Goal: Contribute content: Contribute content

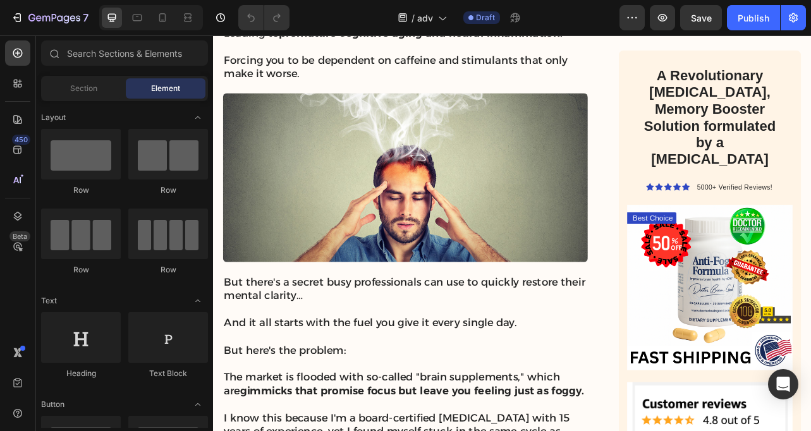
scroll to position [907, 0]
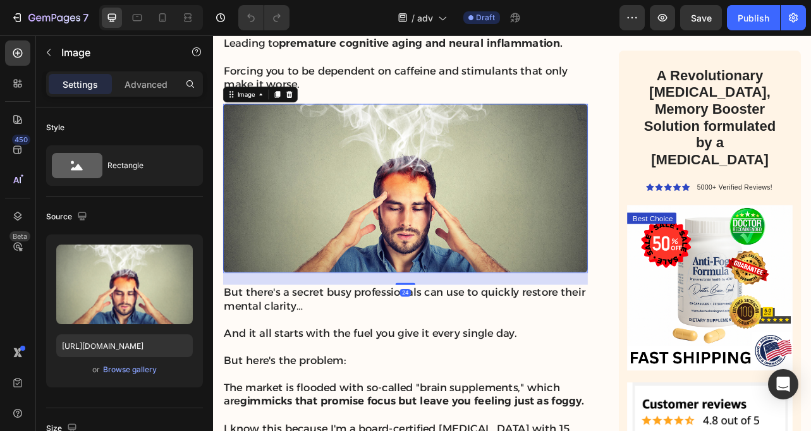
click at [310, 226] on img at bounding box center [457, 229] width 463 height 214
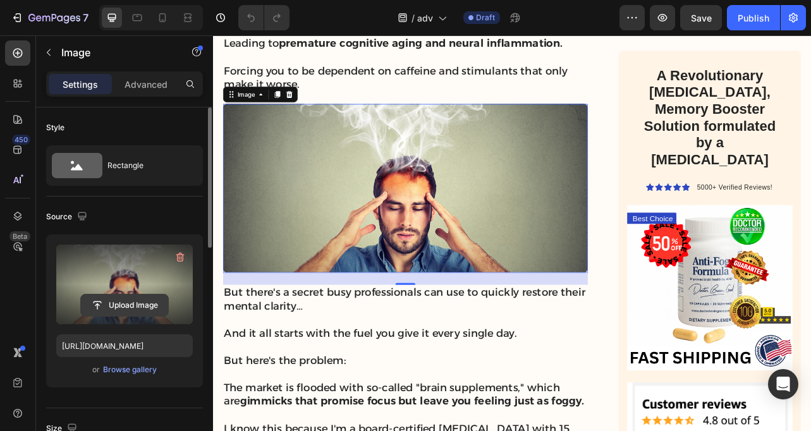
click at [119, 303] on input "file" at bounding box center [124, 305] width 87 height 21
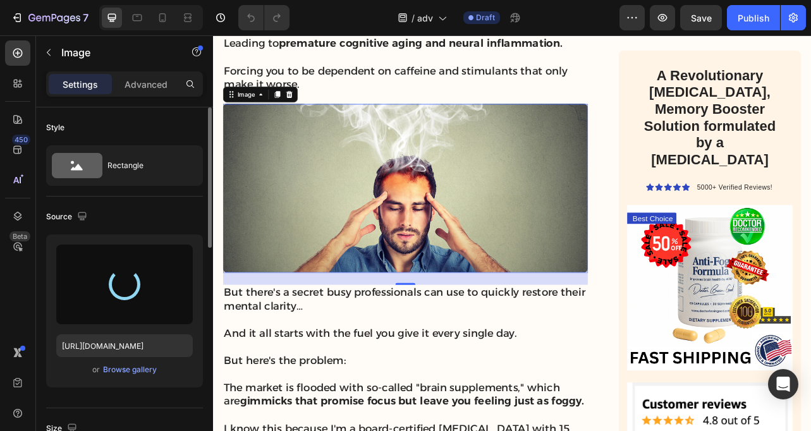
type input "[URL][DOMAIN_NAME]"
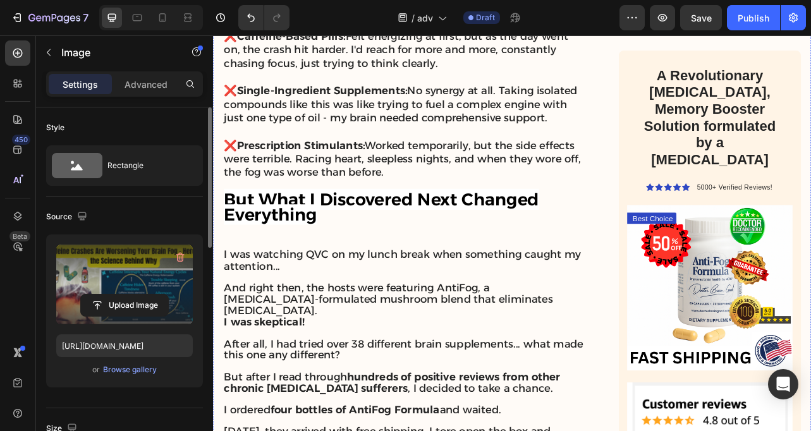
scroll to position [2482, 0]
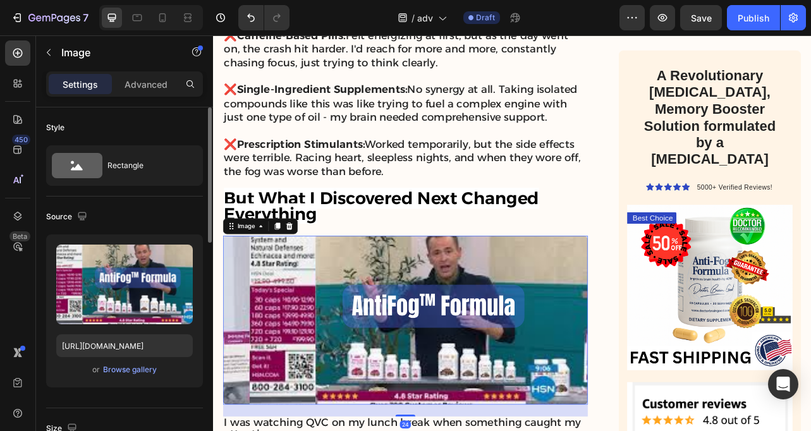
click at [615, 324] on img at bounding box center [457, 397] width 463 height 214
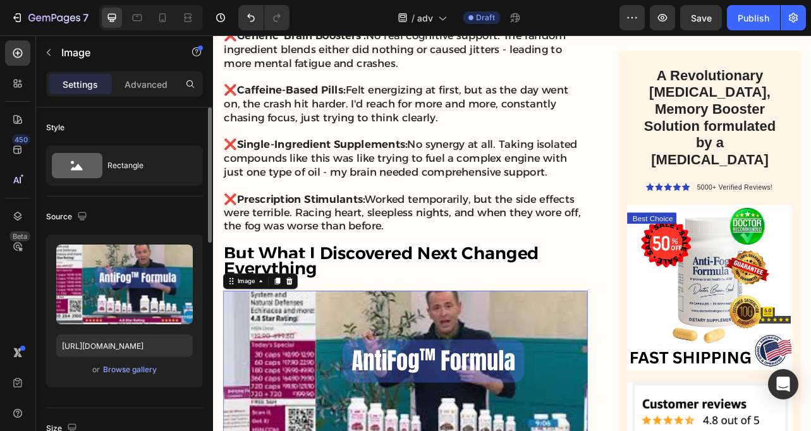
scroll to position [2414, 0]
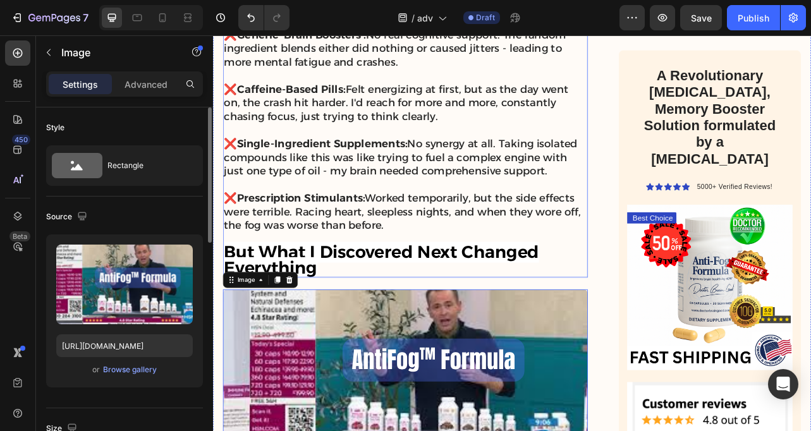
click at [528, 297] on strong "But What I Discovered Next Changed Everything" at bounding box center [427, 320] width 400 height 46
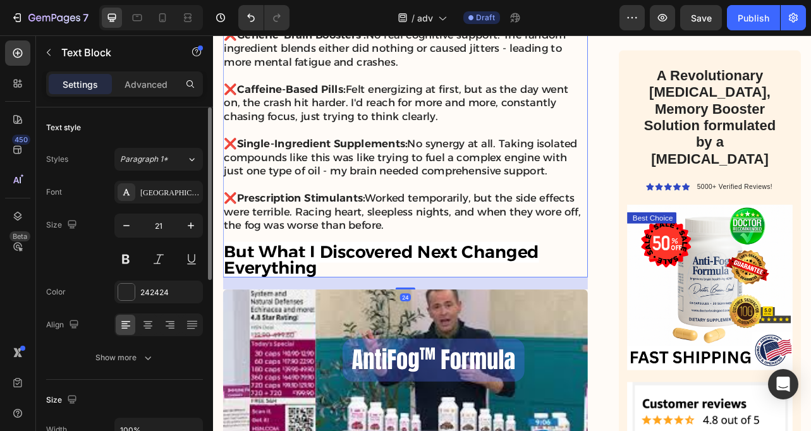
click at [528, 297] on strong "But What I Discovered Next Changed Everything" at bounding box center [427, 320] width 400 height 46
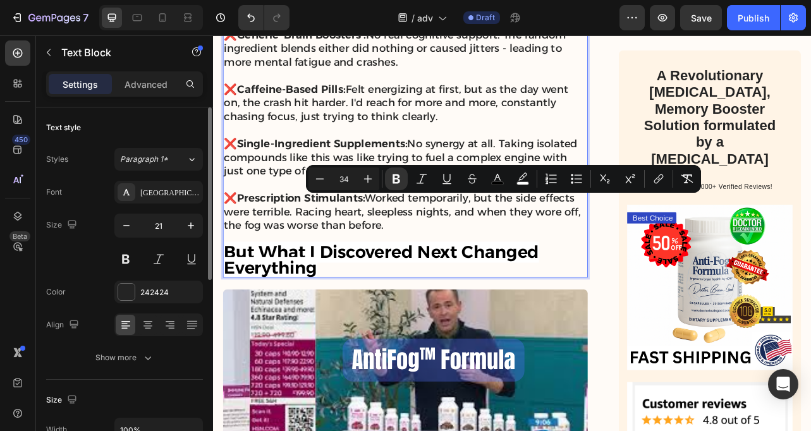
click at [475, 297] on strong "But What I Discovered Next Changed Everything" at bounding box center [427, 320] width 400 height 46
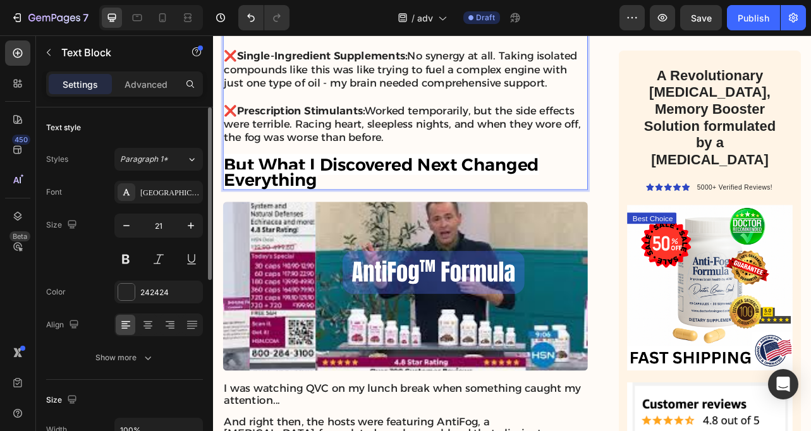
scroll to position [2530, 0]
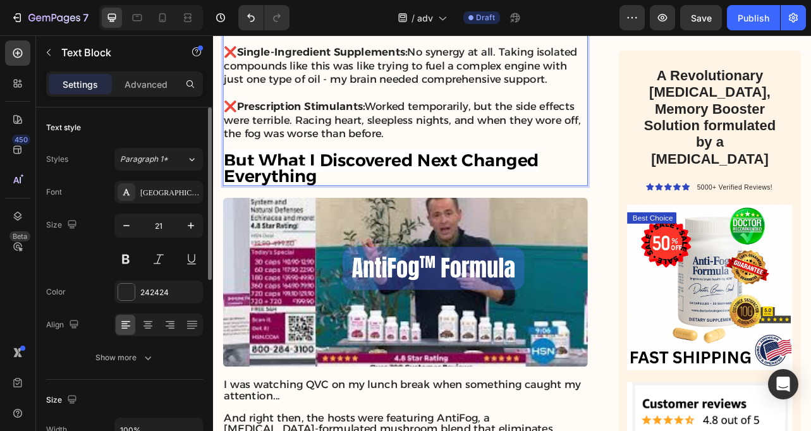
click at [382, 186] on p "But What I Discovered Next Changed Everything" at bounding box center [457, 206] width 460 height 40
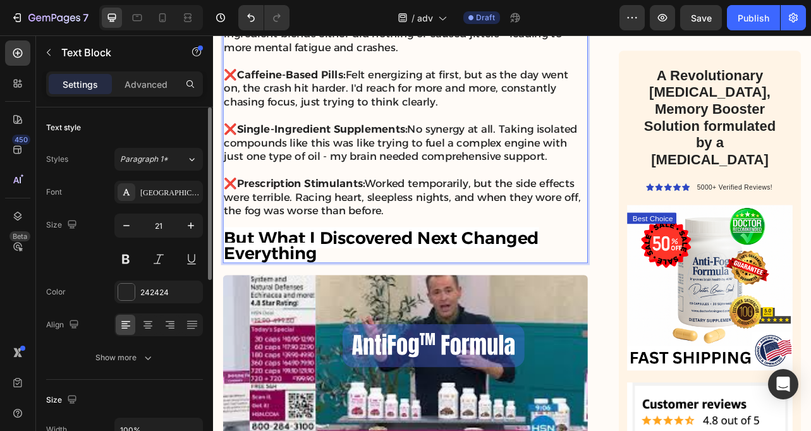
scroll to position [2426, 0]
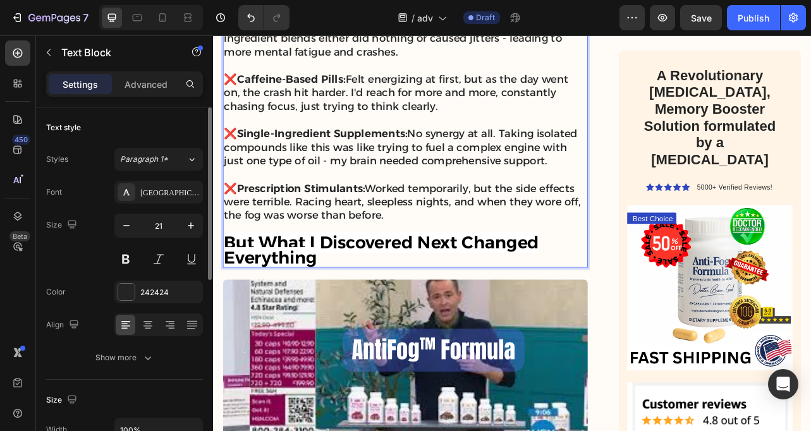
click at [321, 284] on strong "But What I Discovered Next Changed Everything" at bounding box center [427, 307] width 400 height 46
click at [389, 284] on strong "But What I Discovered Next Changed Everything" at bounding box center [427, 307] width 400 height 46
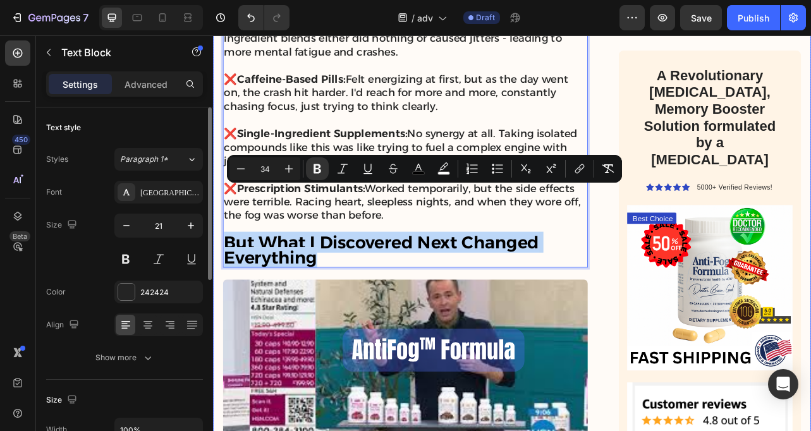
drag, startPoint x: 377, startPoint y: 259, endPoint x: 216, endPoint y: 245, distance: 161.2
click at [216, 245] on div "HOME > TRENDING > TESTED & REVIEWED Text Block Busy Adults Experience [MEDICAL_…" at bounding box center [592, 56] width 759 height 4588
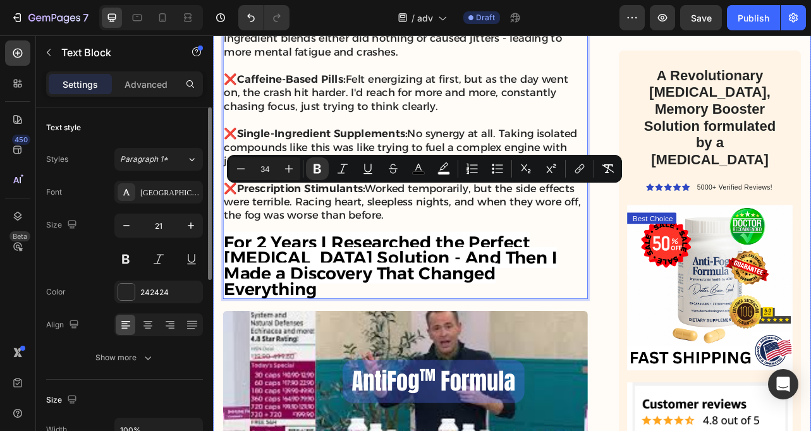
scroll to position [0, 0]
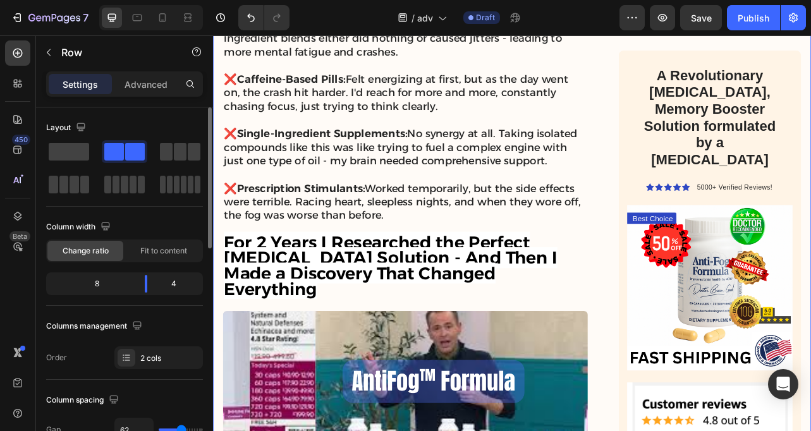
click at [441, 293] on div "HOME > TRENDING > TESTED & REVIEWED Text Block Busy Adults Experience [MEDICAL_…" at bounding box center [457, 76] width 463 height 4628
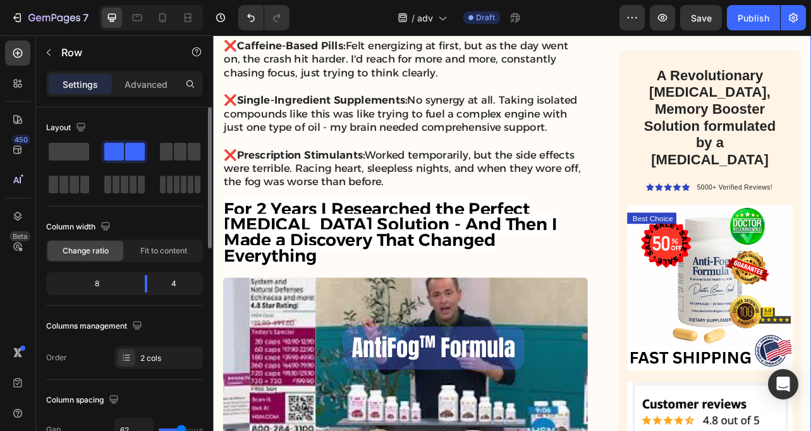
scroll to position [2470, 0]
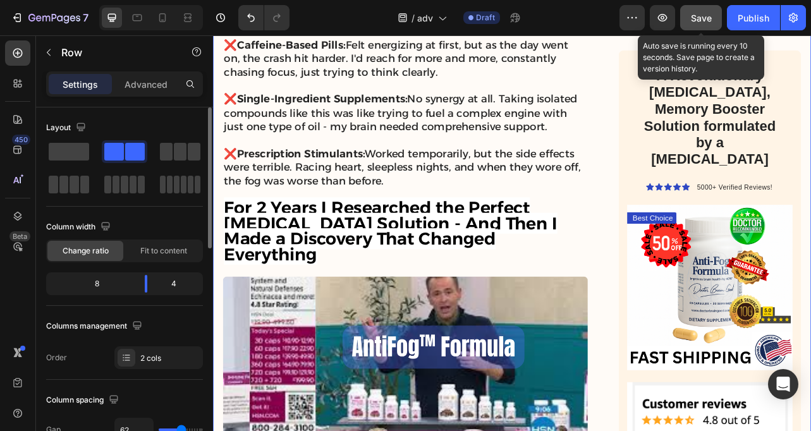
click at [693, 18] on span "Save" at bounding box center [701, 18] width 21 height 11
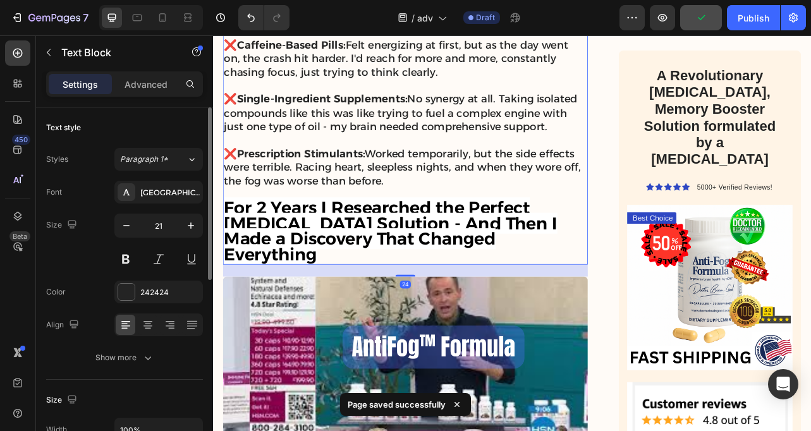
click at [524, 228] on p "Rich Text Editor. Editing area: main" at bounding box center [457, 236] width 460 height 17
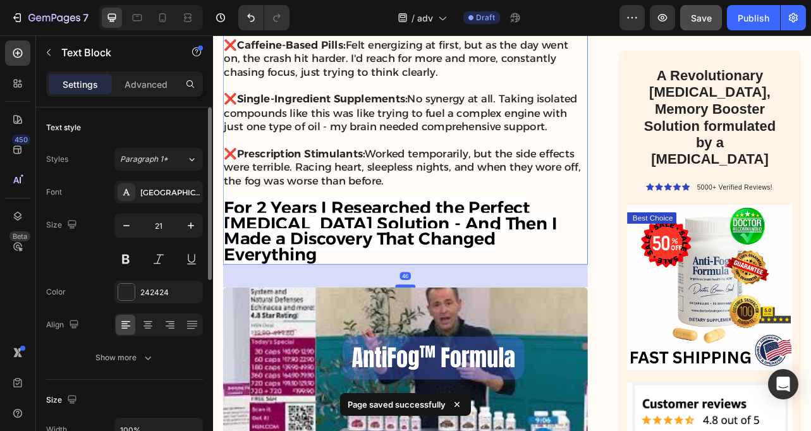
drag, startPoint x: 459, startPoint y: 262, endPoint x: 459, endPoint y: 276, distance: 13.9
click at [459, 351] on div at bounding box center [456, 353] width 25 height 4
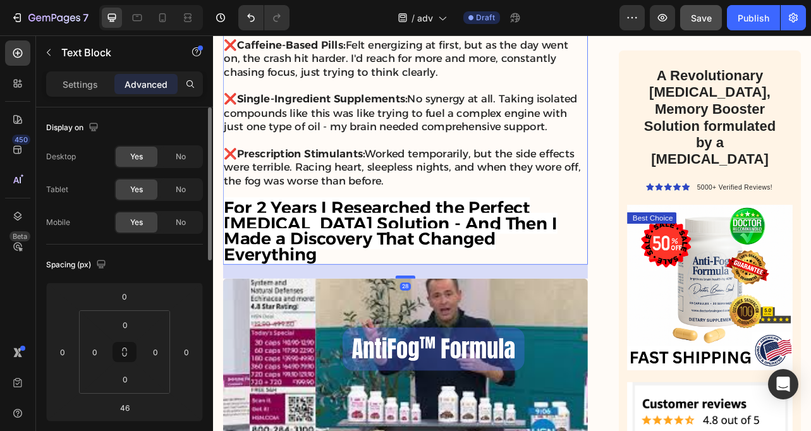
drag, startPoint x: 459, startPoint y: 276, endPoint x: 458, endPoint y: 265, distance: 11.4
click at [458, 340] on div at bounding box center [456, 342] width 25 height 4
type input "28"
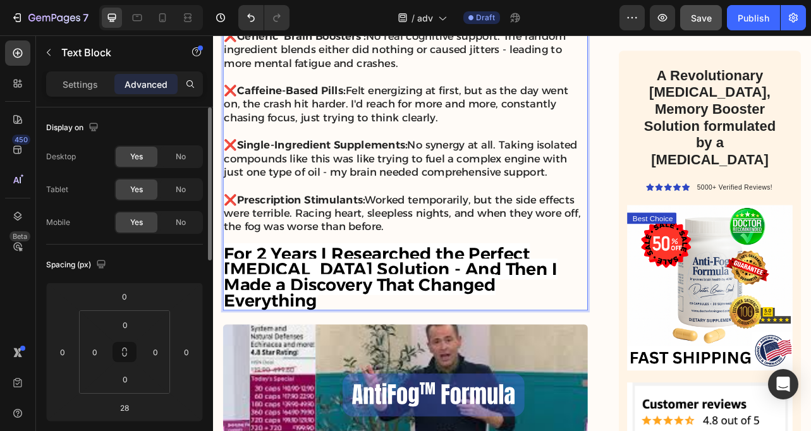
scroll to position [2414, 0]
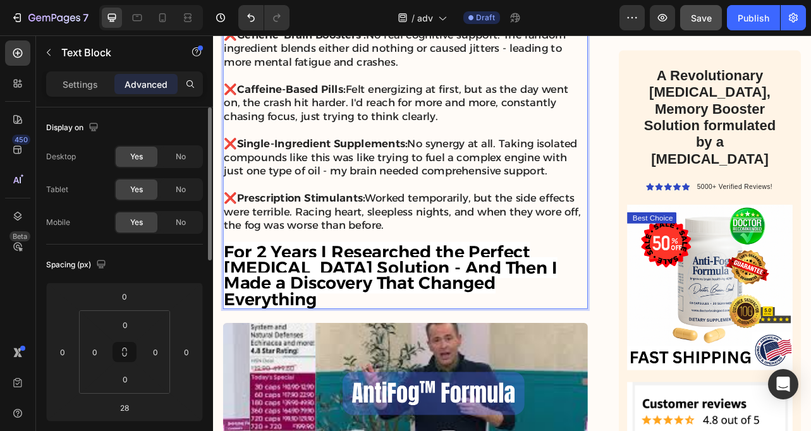
click at [274, 297] on strong "For 2 Years I Researched the Perfect [MEDICAL_DATA] Solution - And Then I Made …" at bounding box center [438, 340] width 423 height 86
click at [276, 297] on strong "For 2 Years I Researched the Perfect [MEDICAL_DATA] Solution - And Then I Made …" at bounding box center [438, 340] width 423 height 86
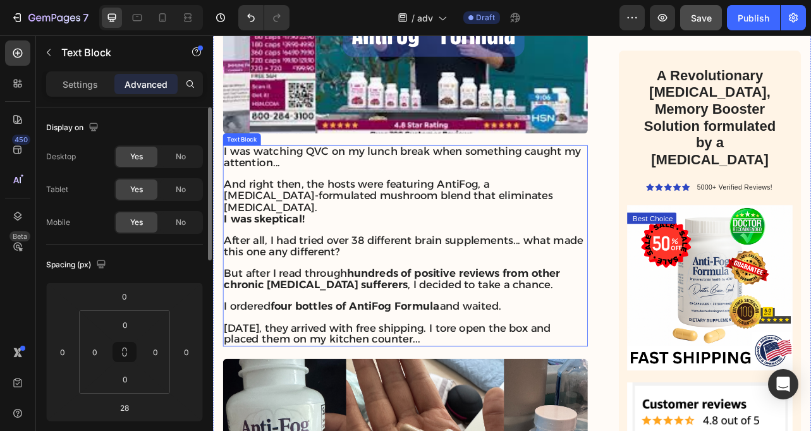
scroll to position [2869, 0]
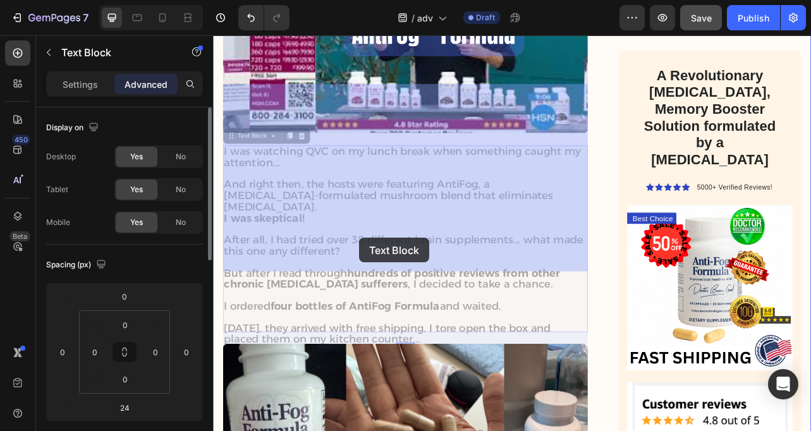
drag, startPoint x: 535, startPoint y: 327, endPoint x: 392, endPoint y: 288, distance: 148.1
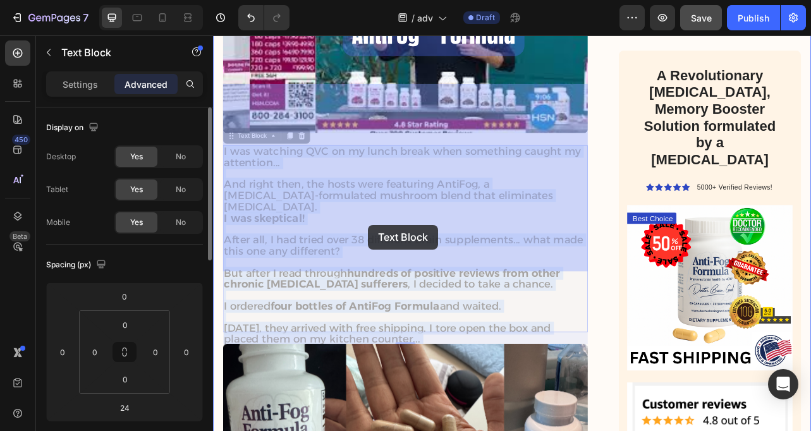
drag, startPoint x: 542, startPoint y: 324, endPoint x: 367, endPoint y: 252, distance: 189.0
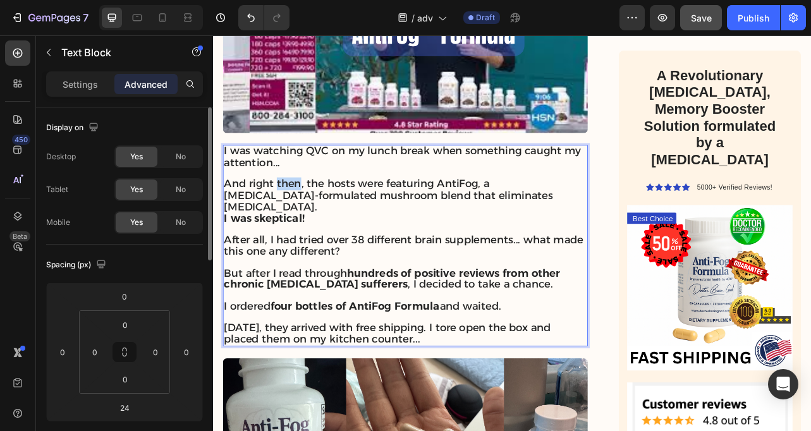
click at [293, 216] on span "And right then, the hosts were featuring AntiFog, a [MEDICAL_DATA]-formulated m…" at bounding box center [435, 238] width 417 height 45
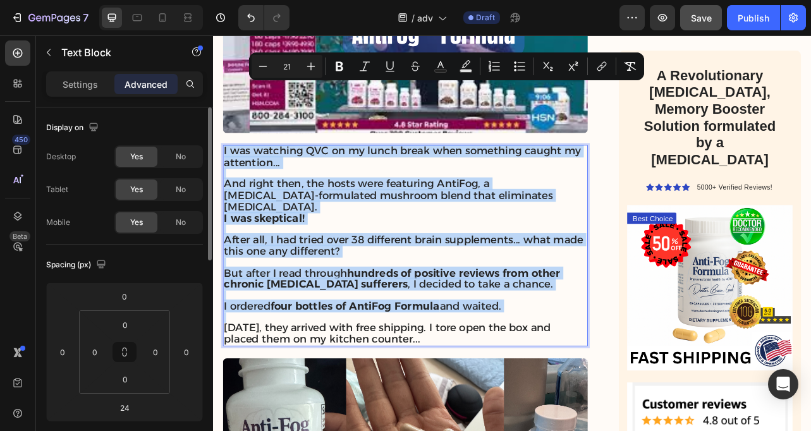
click at [358, 317] on p "Rich Text Editor. Editing area: main" at bounding box center [457, 323] width 460 height 13
type input "16"
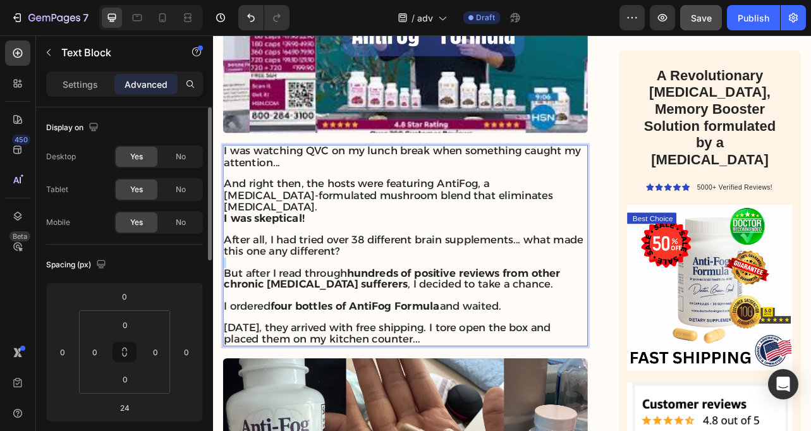
click at [358, 317] on p "Rich Text Editor. Editing area: main" at bounding box center [457, 323] width 460 height 13
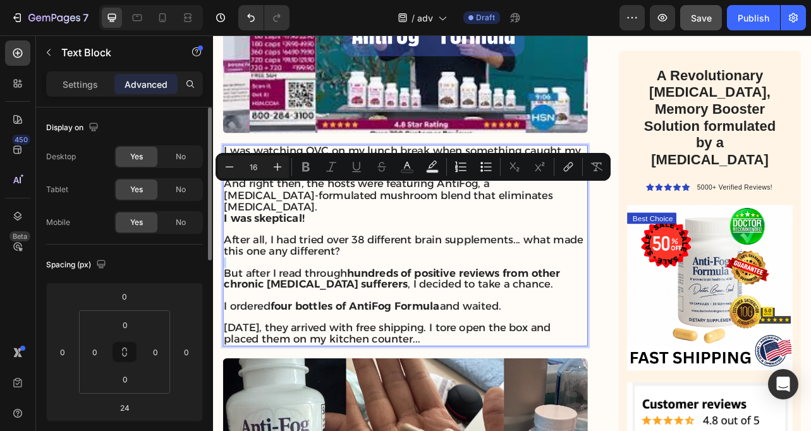
click at [358, 317] on p "Rich Text Editor. Editing area: main" at bounding box center [457, 323] width 460 height 13
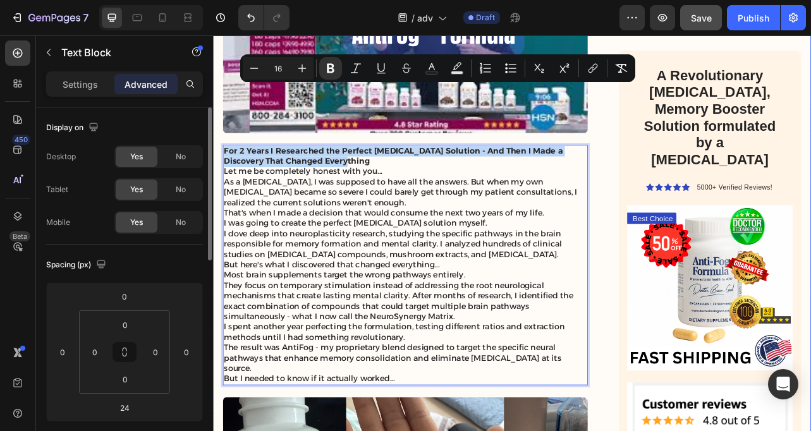
drag, startPoint x: 364, startPoint y: 121, endPoint x: 224, endPoint y: 100, distance: 142.0
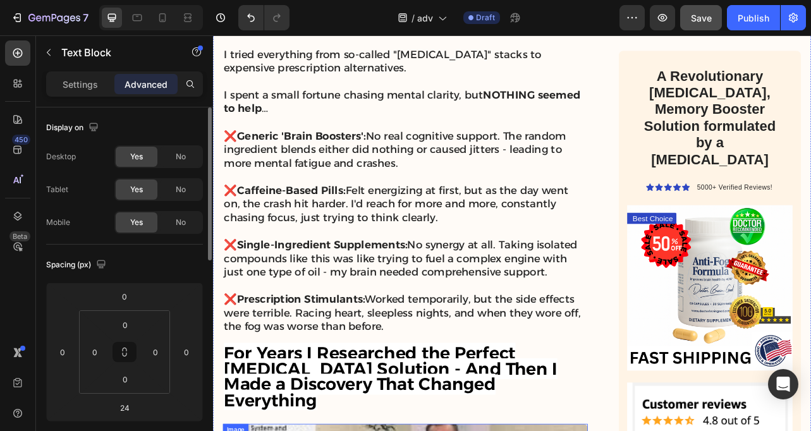
scroll to position [2241, 0]
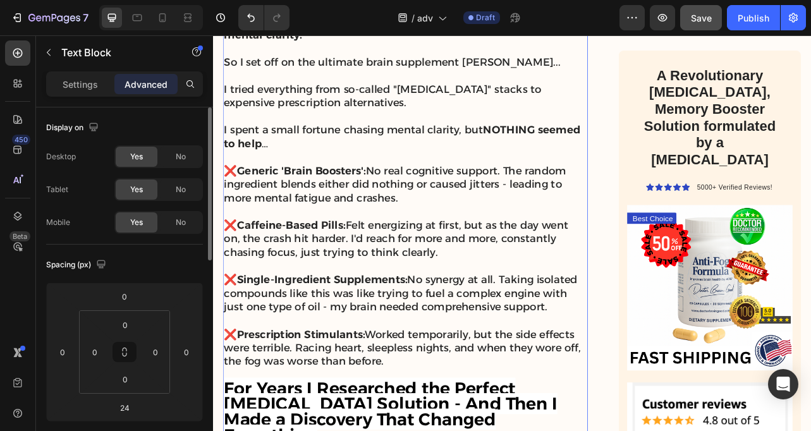
click at [283, 198] on p "❌Generic 'Brain Boosters': No real cognitive support. The random ingredient ble…" at bounding box center [457, 224] width 460 height 52
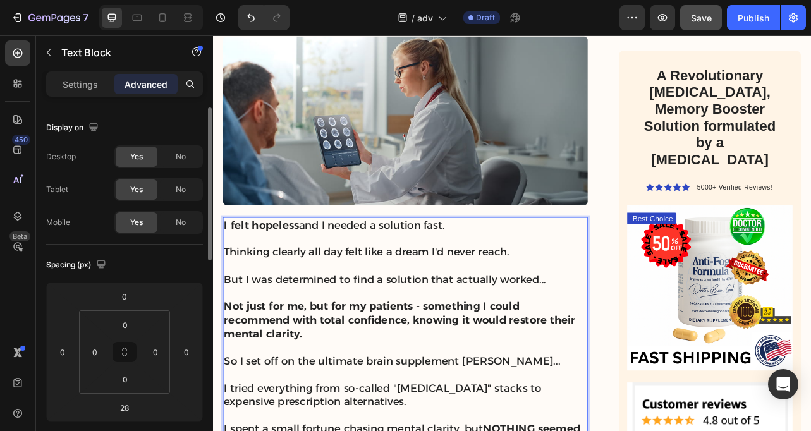
scroll to position [1809, 0]
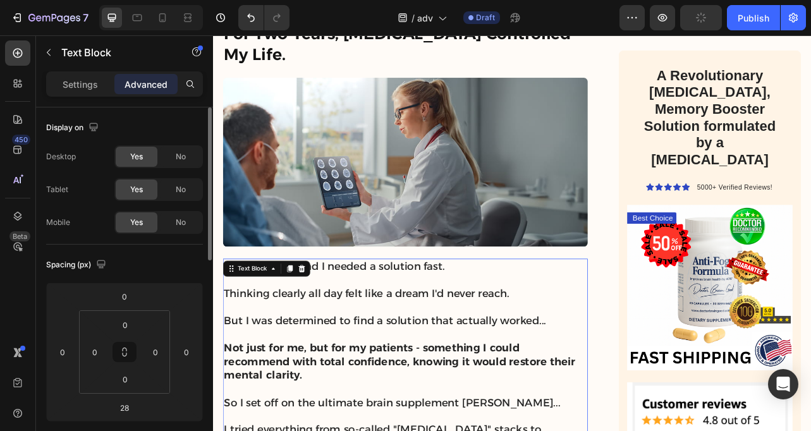
click at [84, 96] on div "Settings Advanced" at bounding box center [124, 83] width 157 height 25
click at [82, 87] on p "Settings" at bounding box center [80, 84] width 35 height 13
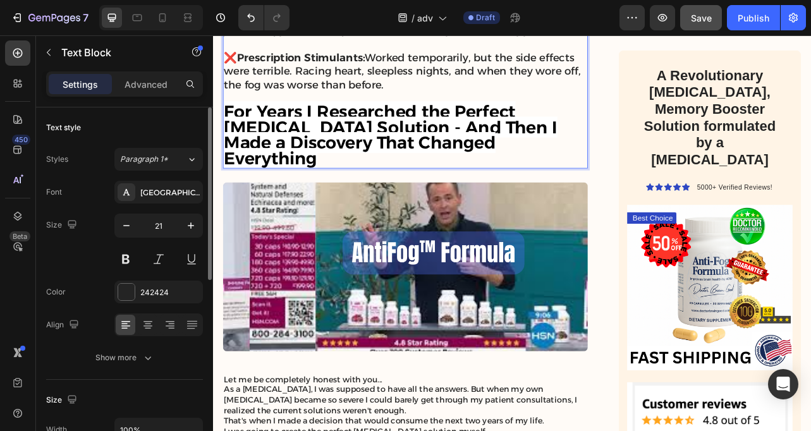
scroll to position [2649, 0]
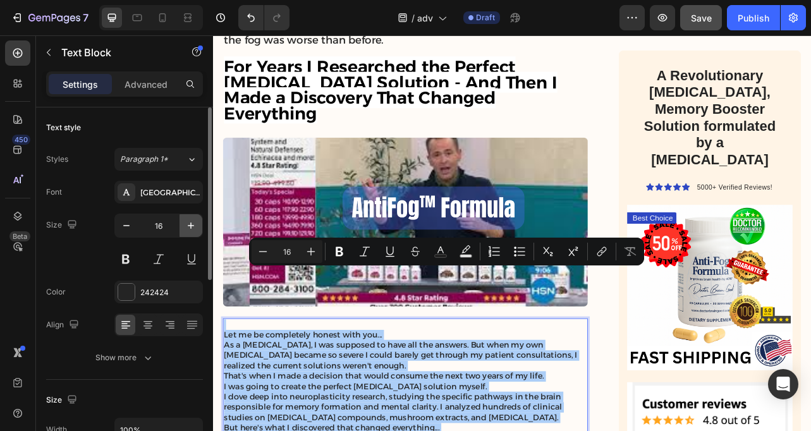
click at [192, 223] on icon "button" at bounding box center [191, 225] width 13 height 13
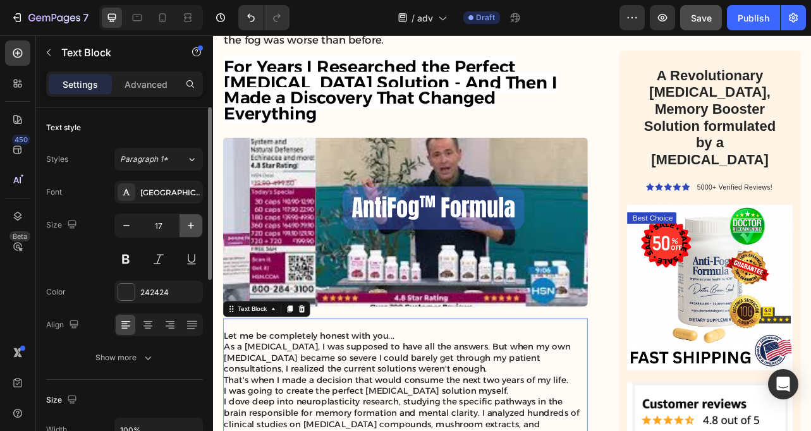
click at [191, 223] on icon "button" at bounding box center [191, 226] width 6 height 6
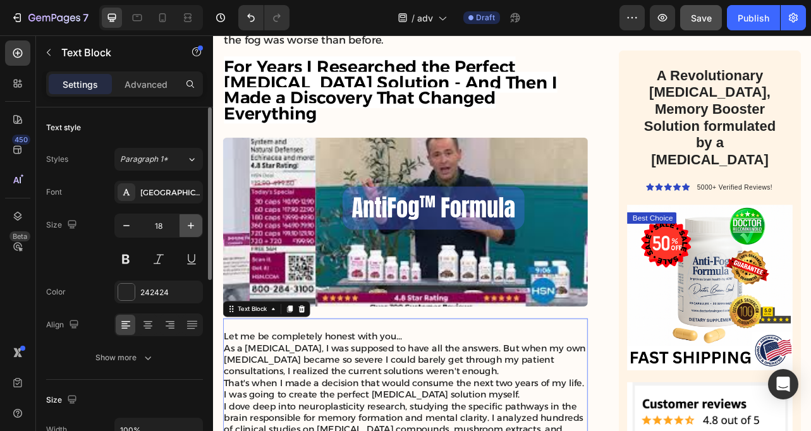
click at [191, 223] on icon "button" at bounding box center [191, 226] width 6 height 6
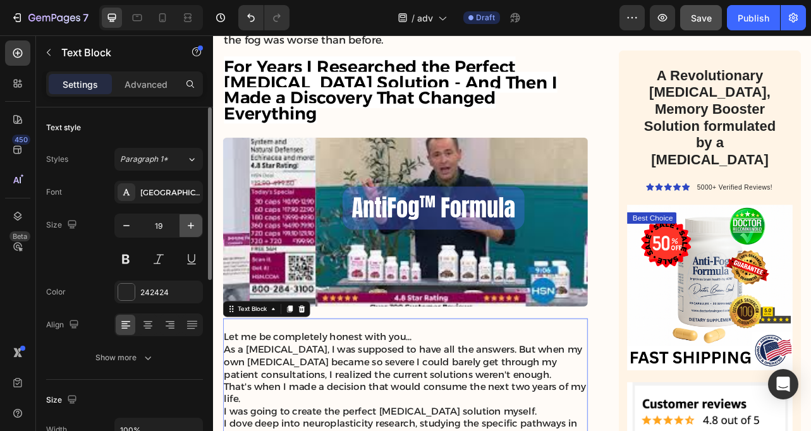
click at [191, 223] on icon "button" at bounding box center [191, 226] width 6 height 6
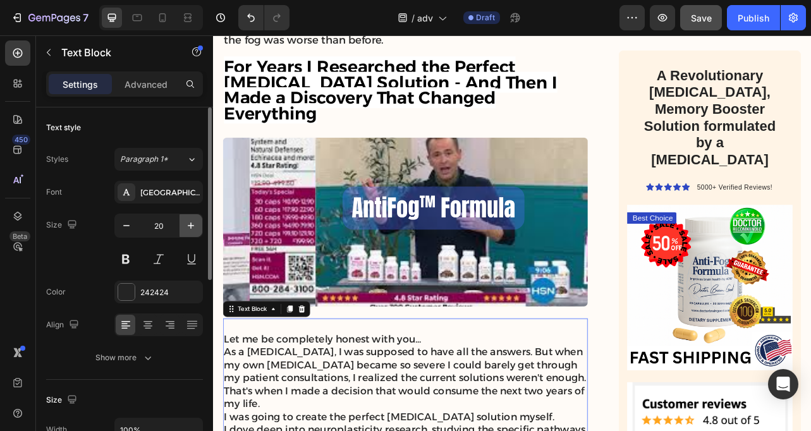
click at [191, 223] on icon "button" at bounding box center [191, 226] width 6 height 6
type input "21"
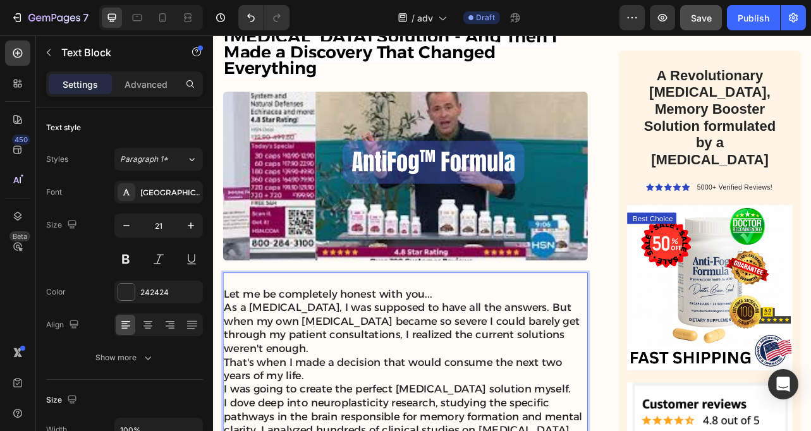
scroll to position [2722, 0]
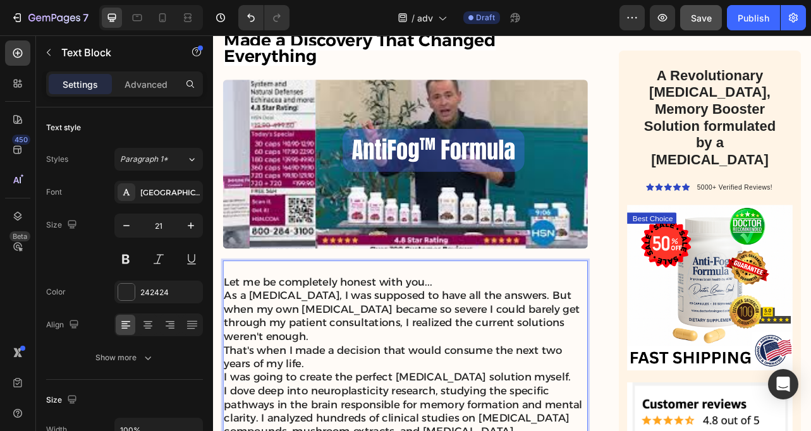
click at [349, 322] on p "Rich Text Editor. Editing area: main" at bounding box center [457, 330] width 460 height 17
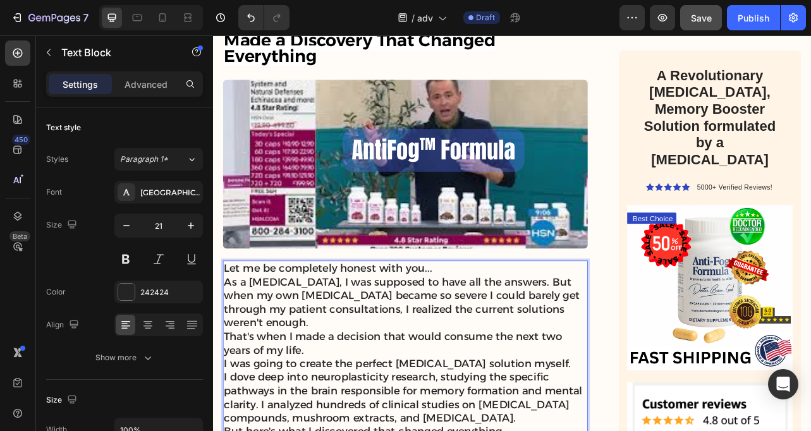
click at [530, 322] on p "Let me be completely honest with you..." at bounding box center [457, 330] width 460 height 17
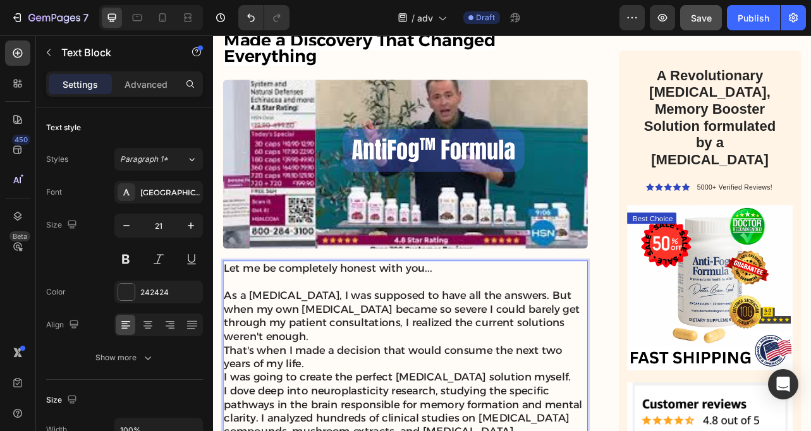
click at [686, 357] on p "As a [MEDICAL_DATA], I was supposed to have all the answers. But when my own [M…" at bounding box center [457, 391] width 460 height 69
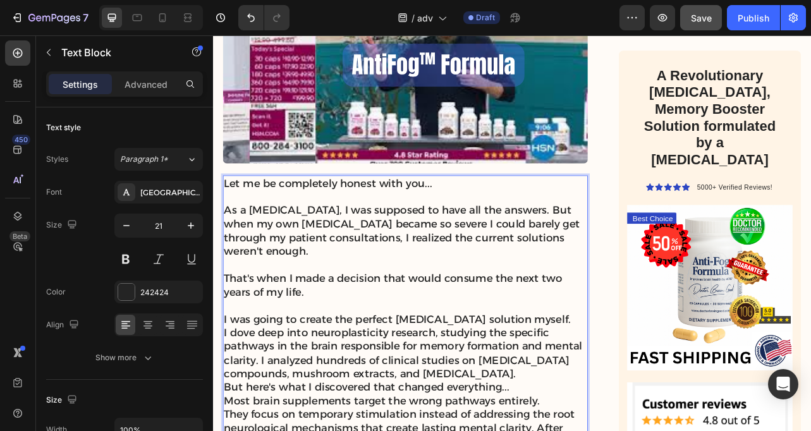
scroll to position [2846, 0]
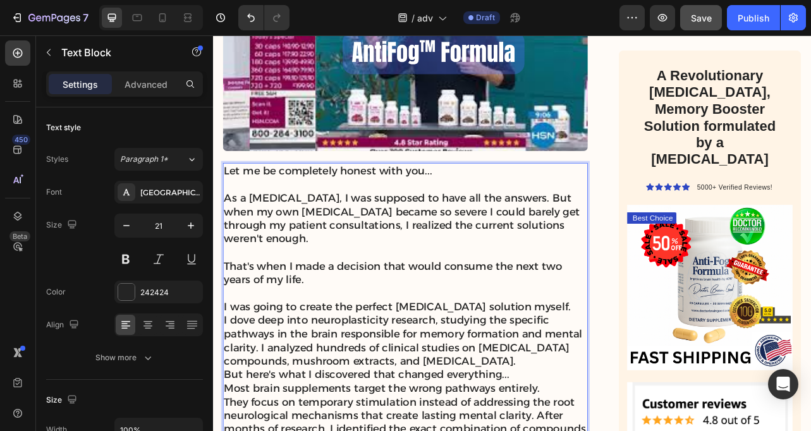
click at [657, 371] on p "I was going to create the perfect [MEDICAL_DATA] solution myself." at bounding box center [457, 379] width 460 height 17
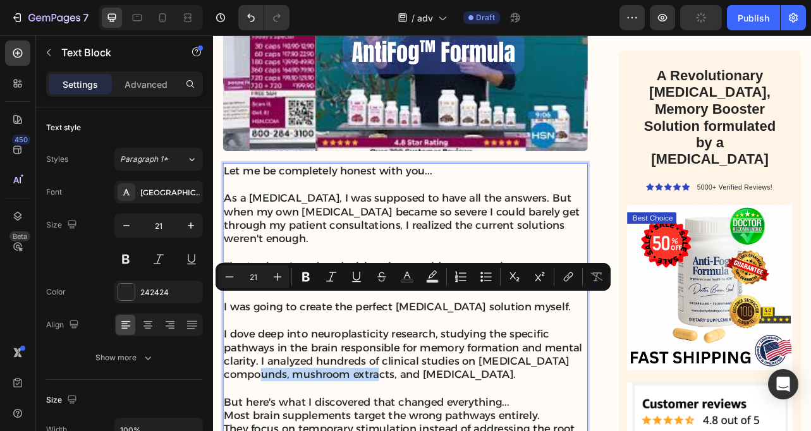
drag, startPoint x: 310, startPoint y: 373, endPoint x: 451, endPoint y: 370, distance: 140.4
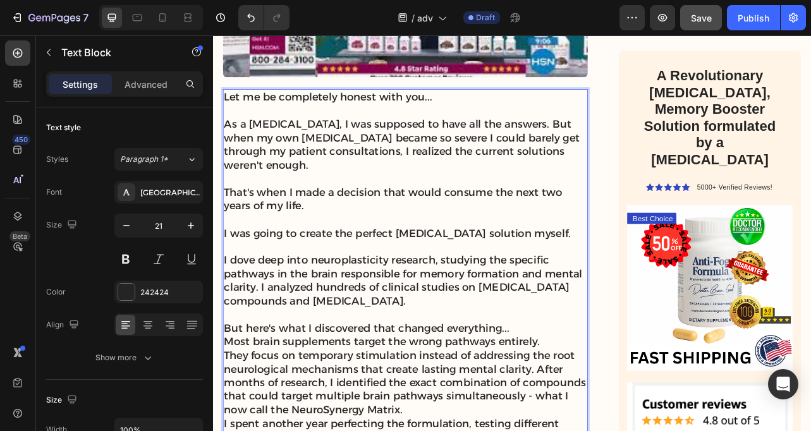
scroll to position [2944, 0]
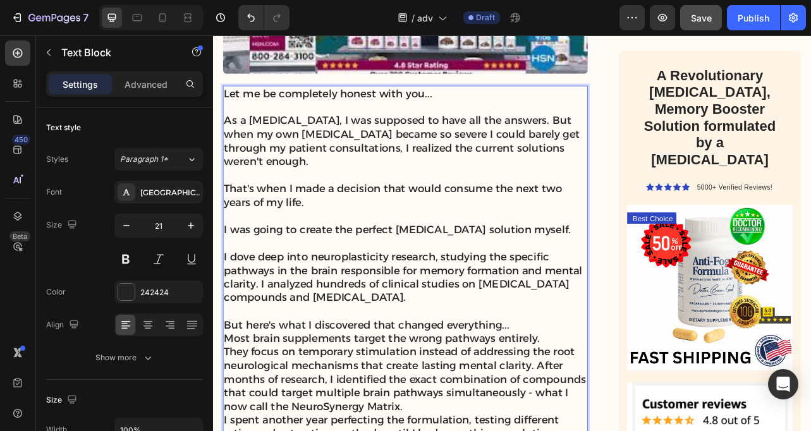
click at [622, 394] on p "But here's what I discovered that changed everything..." at bounding box center [457, 402] width 460 height 17
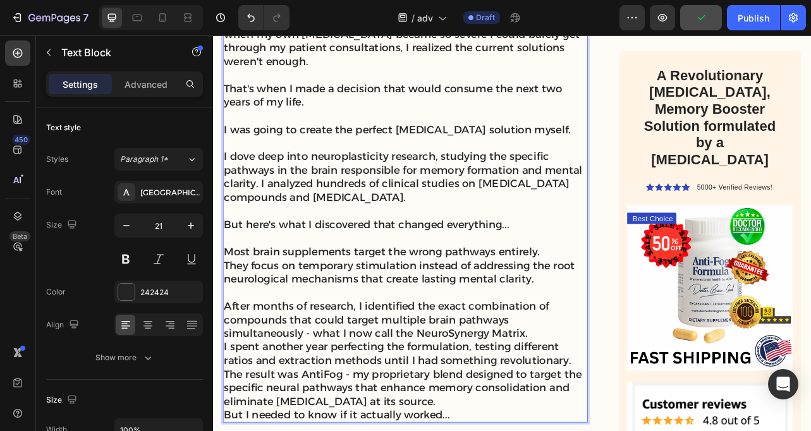
scroll to position [3080, 0]
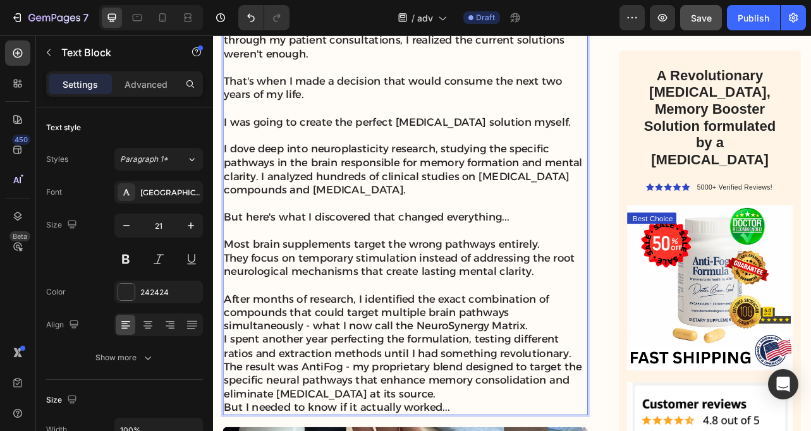
click at [626, 361] on p "After months of research, I identified the exact combination of compounds that …" at bounding box center [457, 387] width 460 height 52
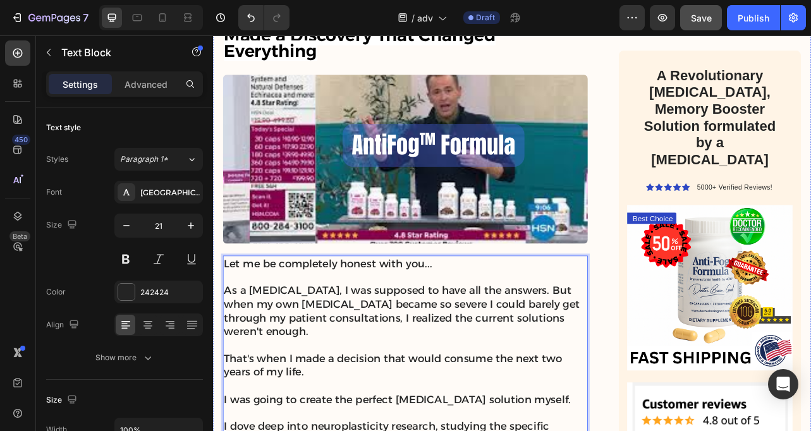
scroll to position [2783, 0]
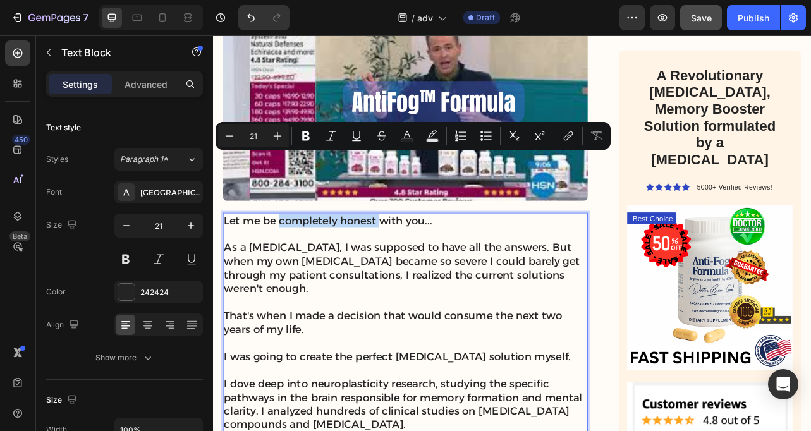
drag, startPoint x: 299, startPoint y: 193, endPoint x: 426, endPoint y: 198, distance: 127.1
click at [427, 262] on p "Let me be completely honest with you..." at bounding box center [457, 270] width 460 height 17
click at [305, 140] on icon "Editor contextual toolbar" at bounding box center [306, 135] width 8 height 9
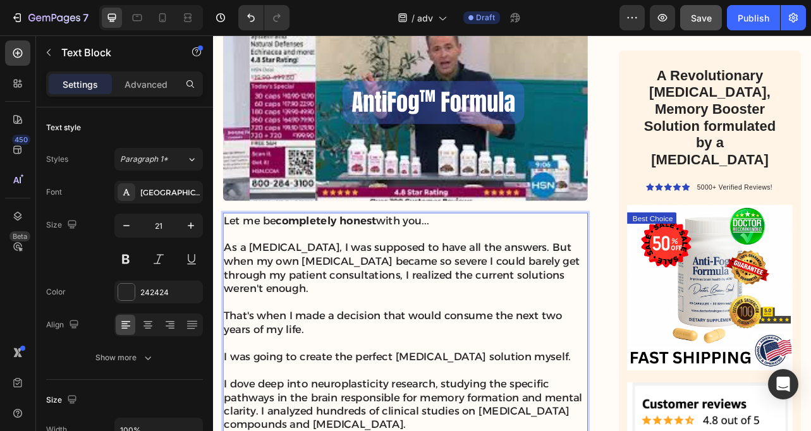
click at [341, 296] on p "As a [MEDICAL_DATA], I was supposed to have all the answers. But when my own [M…" at bounding box center [457, 330] width 460 height 69
drag, startPoint x: 261, startPoint y: 228, endPoint x: 332, endPoint y: 231, distance: 70.9
click at [332, 296] on p "As a [MEDICAL_DATA], I was supposed to have all the answers. But when my own [M…" at bounding box center [457, 330] width 460 height 69
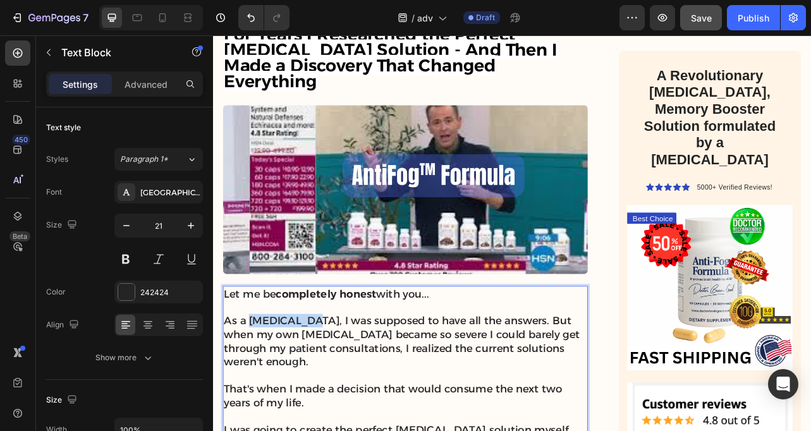
scroll to position [2689, 0]
click at [307, 389] on p "As a [MEDICAL_DATA], I was supposed to have all the answers. But when my own [M…" at bounding box center [457, 423] width 460 height 69
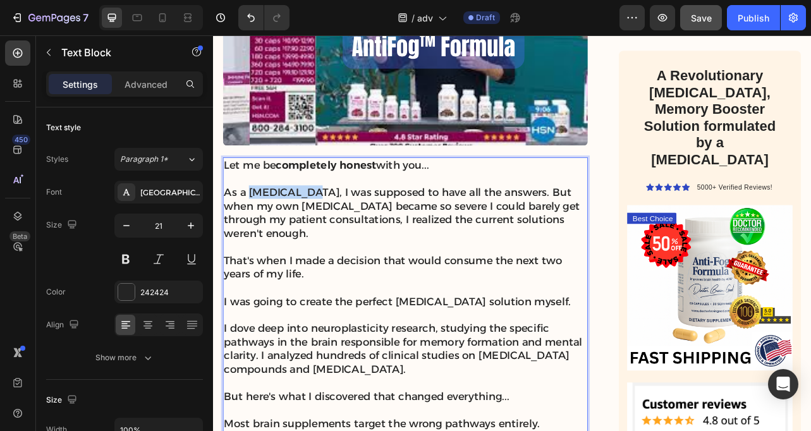
scroll to position [2854, 0]
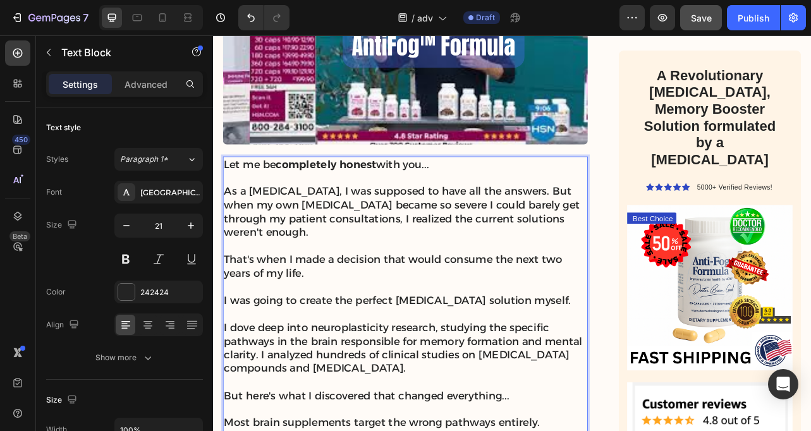
click at [307, 397] on p "I dove deep into neuroplasticity research, studying the specific pathways in th…" at bounding box center [457, 431] width 460 height 69
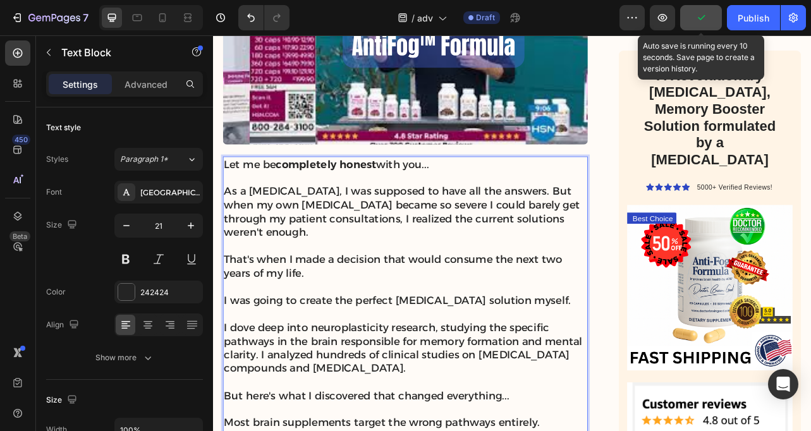
click at [706, 21] on icon "button" at bounding box center [701, 17] width 13 height 13
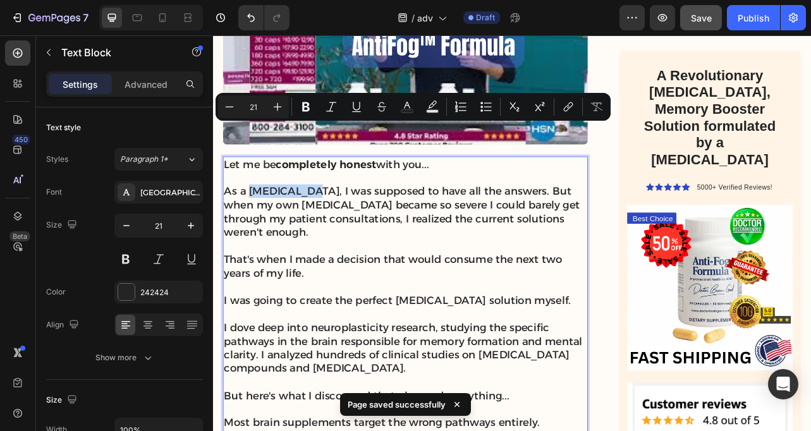
drag, startPoint x: 260, startPoint y: 158, endPoint x: 333, endPoint y: 161, distance: 72.8
click at [307, 112] on icon "Editor contextual toolbar" at bounding box center [306, 107] width 13 height 13
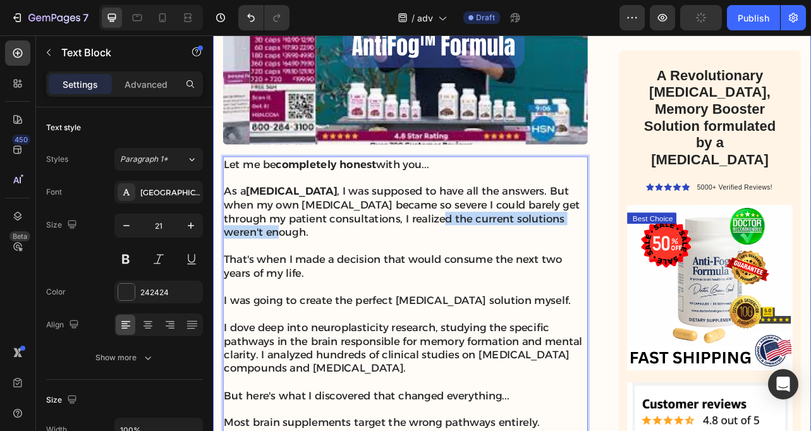
drag, startPoint x: 460, startPoint y: 185, endPoint x: 693, endPoint y: 196, distance: 234.1
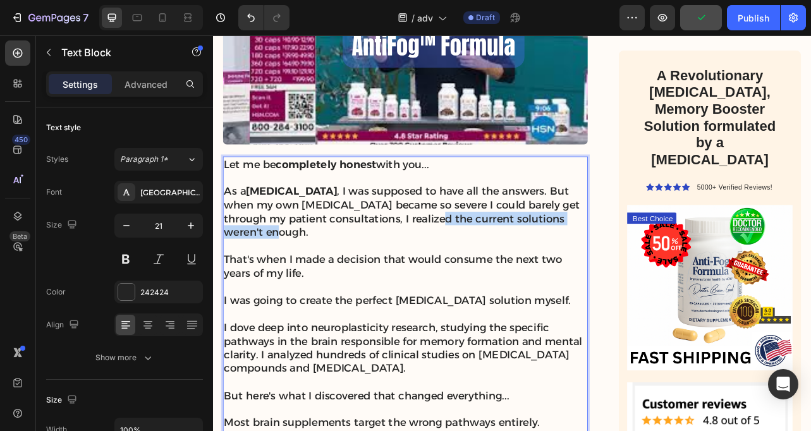
click at [666, 224] on p "As a [MEDICAL_DATA] , I was supposed to have all the answers. But when my own […" at bounding box center [457, 258] width 460 height 69
click at [469, 294] on p "Rich Text Editor. Editing area: main" at bounding box center [457, 302] width 460 height 17
drag, startPoint x: 463, startPoint y: 190, endPoint x: 682, endPoint y: 195, distance: 219.4
click at [683, 224] on p "As a [MEDICAL_DATA] , I was supposed to have all the answers. But when my own […" at bounding box center [457, 258] width 460 height 69
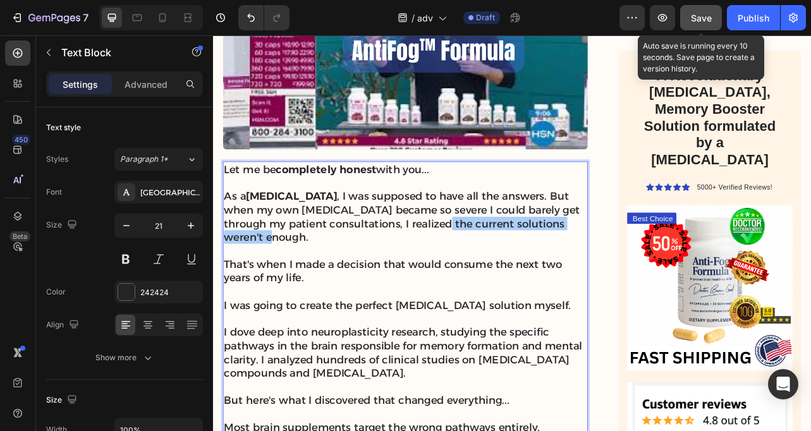
click at [698, 27] on button "Save" at bounding box center [701, 17] width 42 height 25
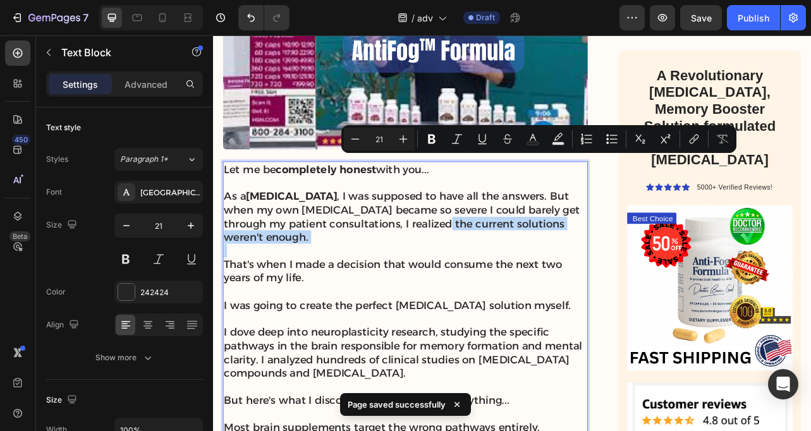
drag, startPoint x: 463, startPoint y: 198, endPoint x: 674, endPoint y: 205, distance: 210.6
click at [429, 137] on icon "Editor contextual toolbar" at bounding box center [432, 139] width 8 height 9
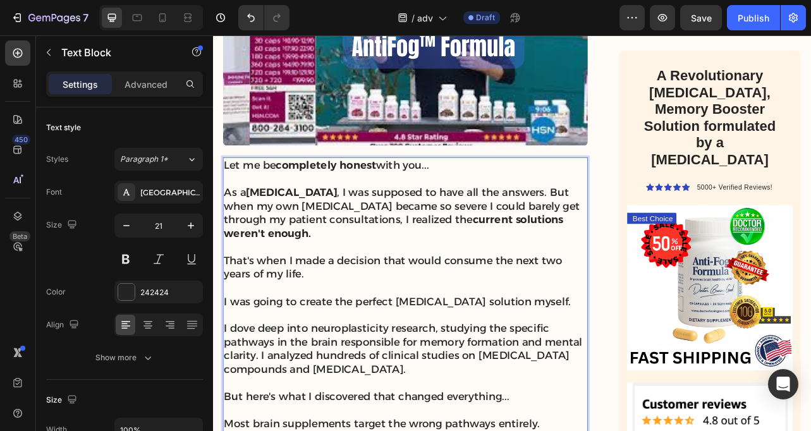
scroll to position [2854, 0]
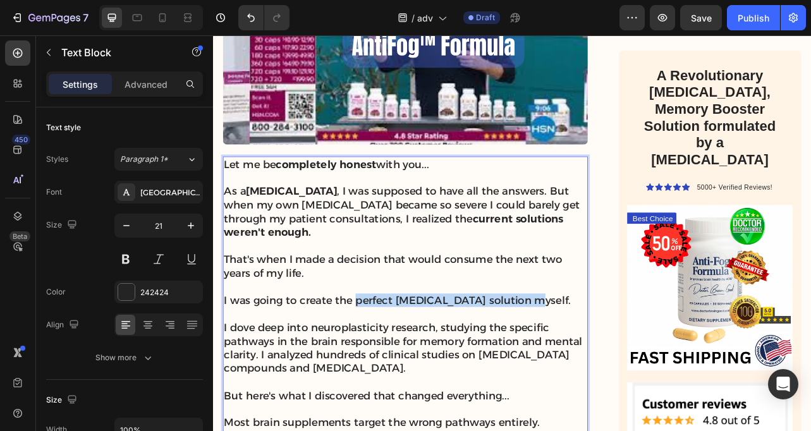
drag, startPoint x: 392, startPoint y: 295, endPoint x: 608, endPoint y: 289, distance: 216.3
click at [608, 363] on p "I was going to create the perfect [MEDICAL_DATA] solution myself." at bounding box center [457, 371] width 460 height 17
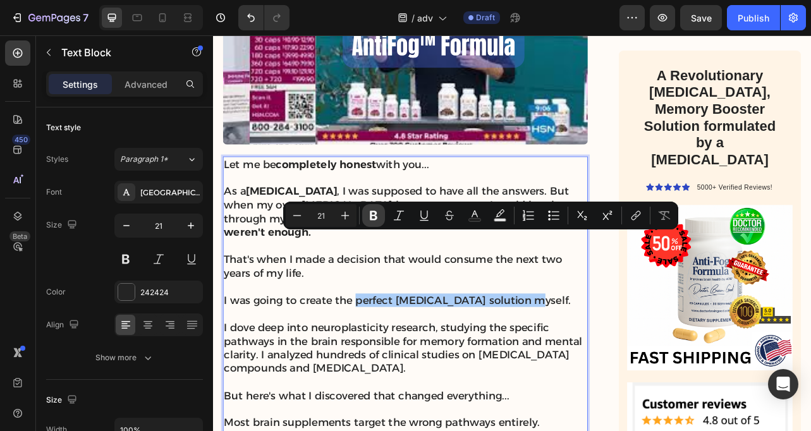
click at [380, 217] on button "Bold" at bounding box center [373, 215] width 23 height 23
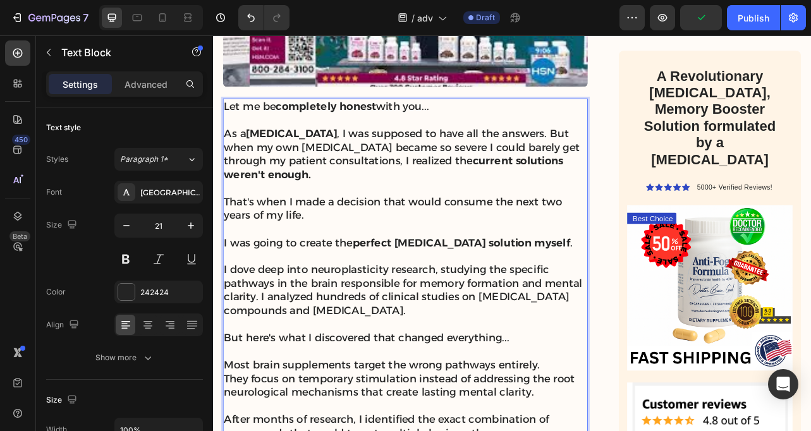
scroll to position [2931, 0]
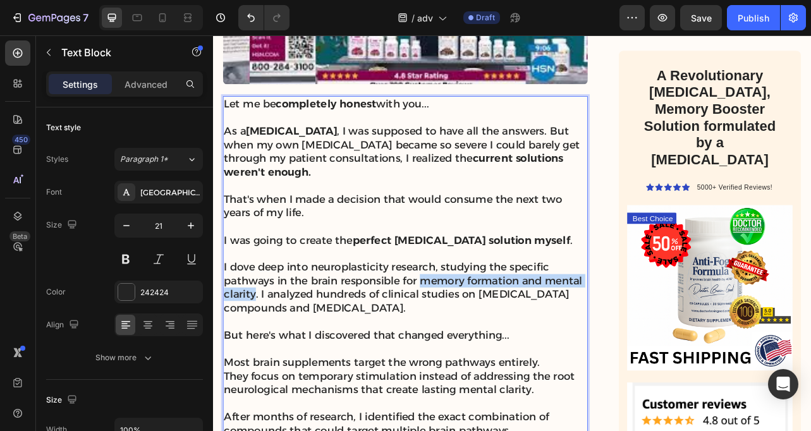
drag, startPoint x: 476, startPoint y: 272, endPoint x: 267, endPoint y: 283, distance: 208.9
click at [267, 321] on p "I dove deep into neuroplasticity research, studying the specific pathways in th…" at bounding box center [457, 355] width 460 height 69
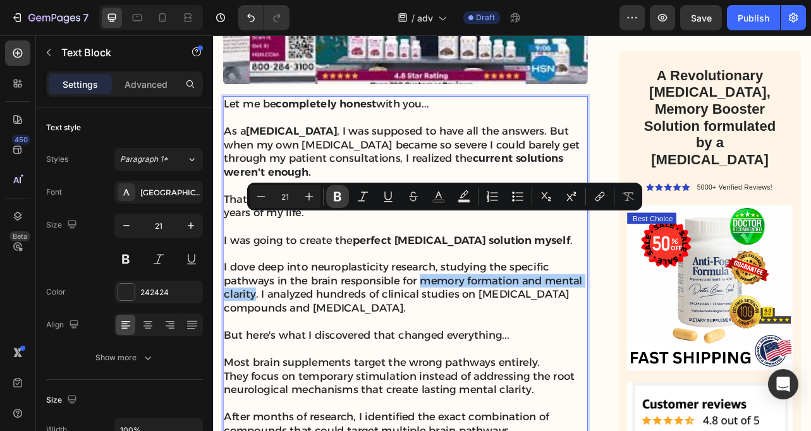
click at [341, 201] on icon "Editor contextual toolbar" at bounding box center [337, 196] width 13 height 13
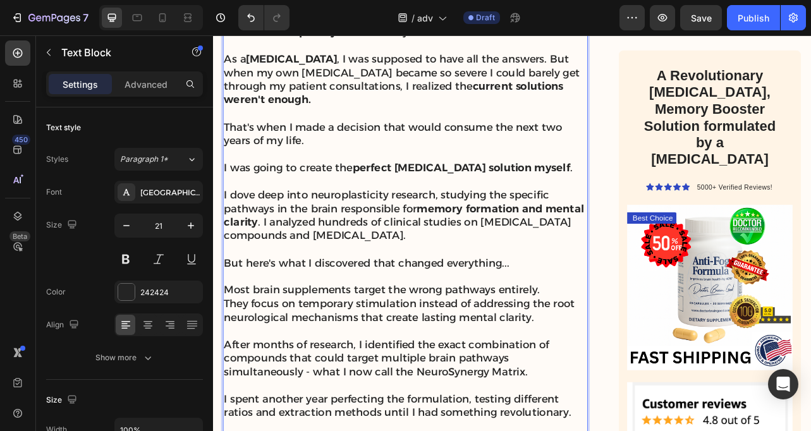
scroll to position [3023, 0]
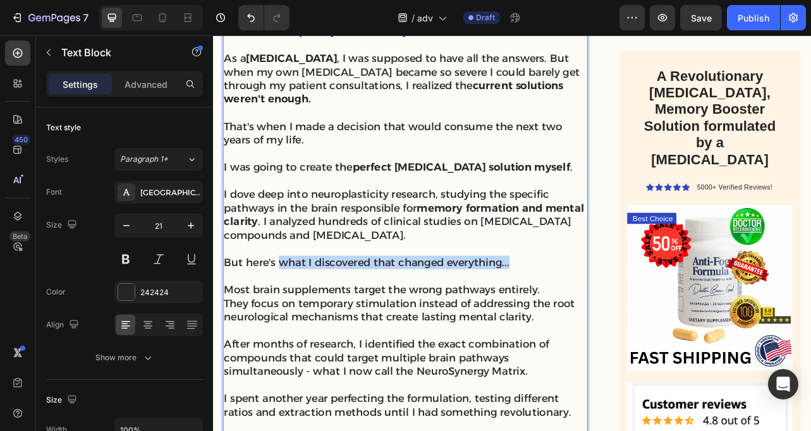
drag, startPoint x: 296, startPoint y: 245, endPoint x: 600, endPoint y: 245, distance: 303.4
click at [600, 315] on p "But here's what I discovered that changed everything..." at bounding box center [457, 323] width 460 height 17
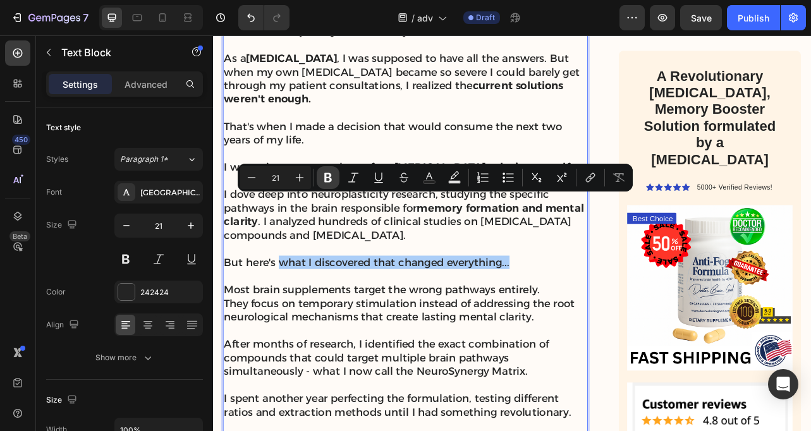
click at [329, 178] on icon "Editor contextual toolbar" at bounding box center [328, 177] width 8 height 9
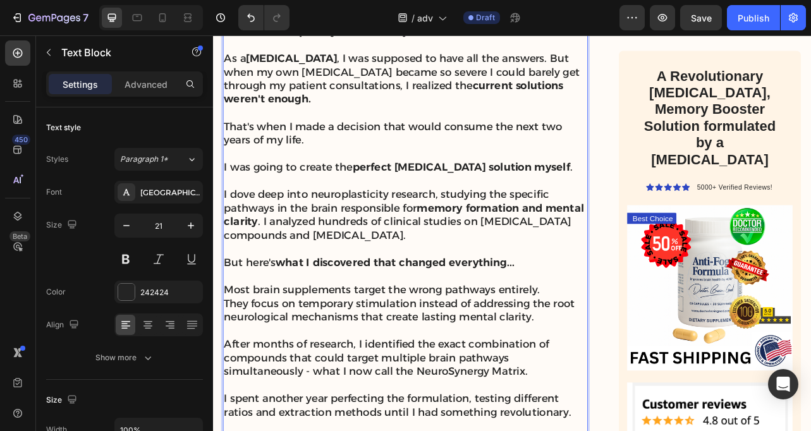
click at [357, 401] on p "Rich Text Editor. Editing area: main" at bounding box center [457, 409] width 460 height 17
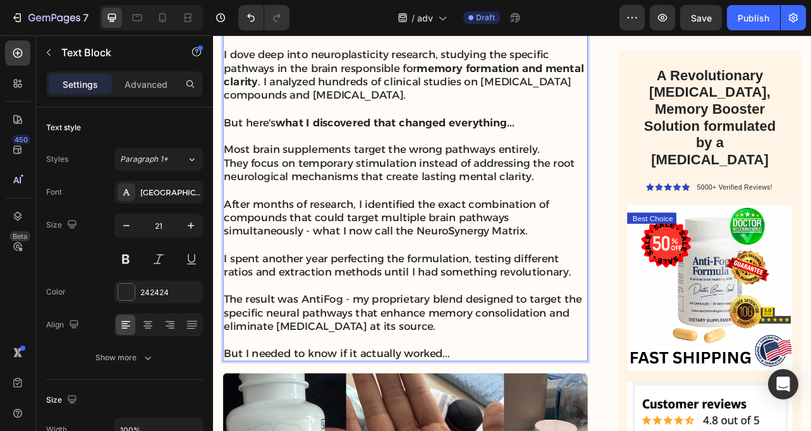
scroll to position [3203, 0]
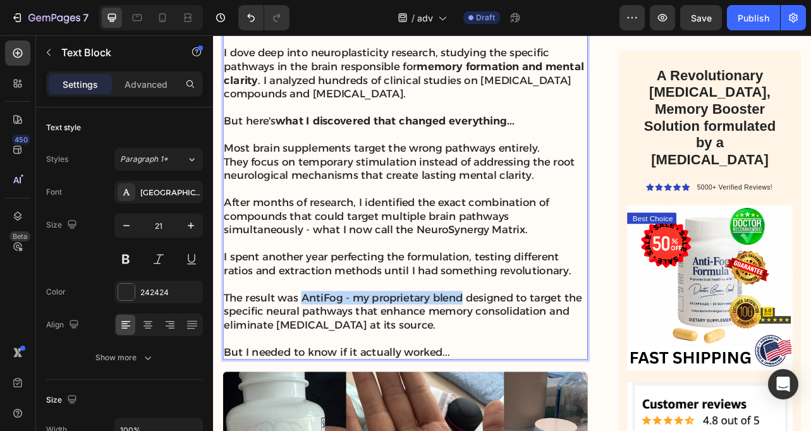
drag, startPoint x: 324, startPoint y: 291, endPoint x: 530, endPoint y: 295, distance: 206.1
click at [530, 360] on p "The result was AntiFog - my proprietary blend designed to target the specific n…" at bounding box center [457, 386] width 460 height 52
click at [430, 412] on p "Rich Text Editor. Editing area: main" at bounding box center [457, 420] width 460 height 17
drag, startPoint x: 327, startPoint y: 289, endPoint x: 527, endPoint y: 289, distance: 200.4
click at [527, 360] on p "The result was AntiFog - my proprietary blend designed to target the specific n…" at bounding box center [457, 386] width 460 height 52
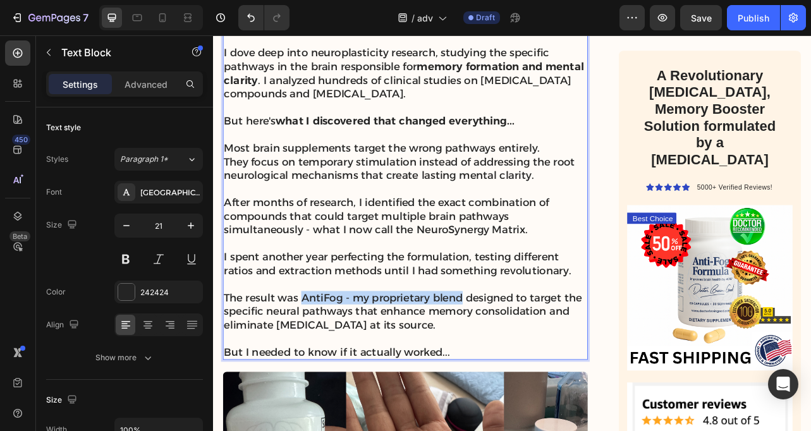
click at [527, 360] on p "The result was AntiFog - my proprietary blend designed to target the specific n…" at bounding box center [457, 386] width 460 height 52
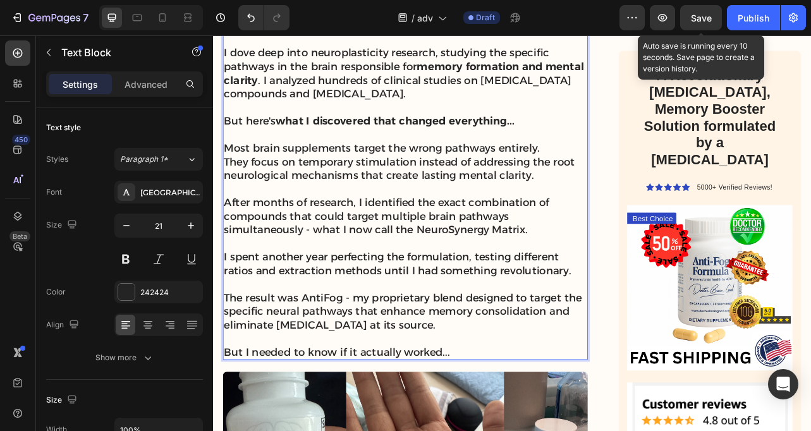
click at [703, 23] on div "Save" at bounding box center [701, 17] width 21 height 13
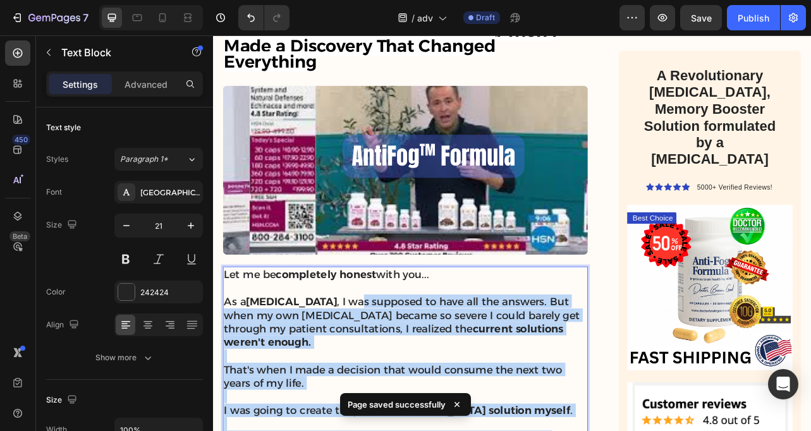
drag, startPoint x: 327, startPoint y: 292, endPoint x: 370, endPoint y: 289, distance: 43.1
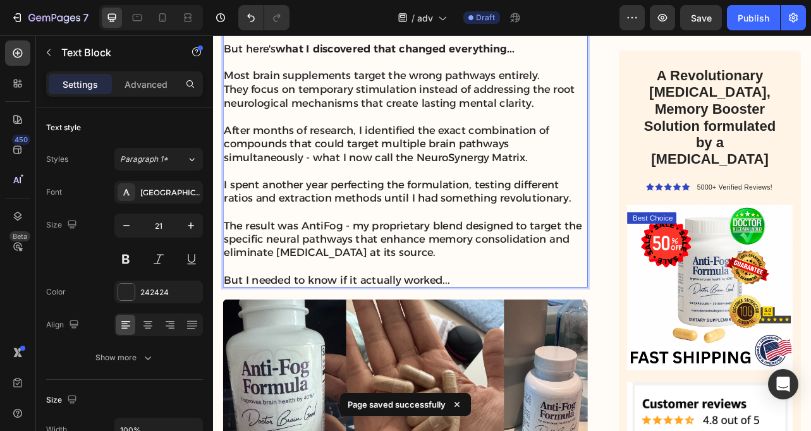
scroll to position [3297, 0]
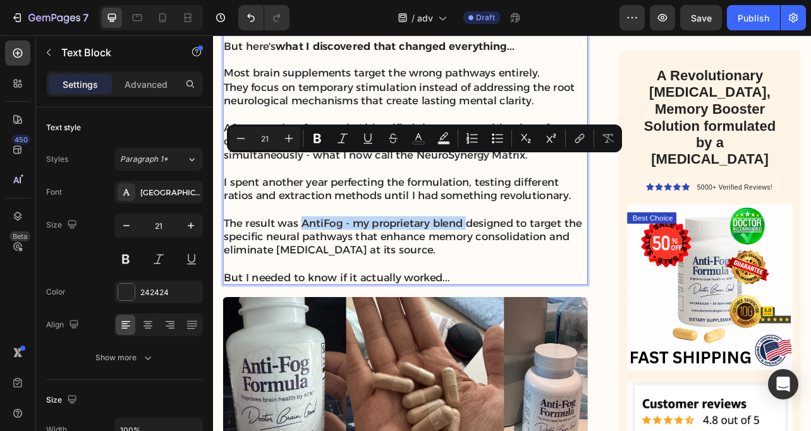
drag, startPoint x: 324, startPoint y: 195, endPoint x: 532, endPoint y: 193, distance: 207.4
click at [532, 265] on p "The result was AntiFog - my proprietary blend designed to target the specific n…" at bounding box center [457, 291] width 460 height 52
click at [312, 136] on icon "Editor contextual toolbar" at bounding box center [317, 138] width 13 height 13
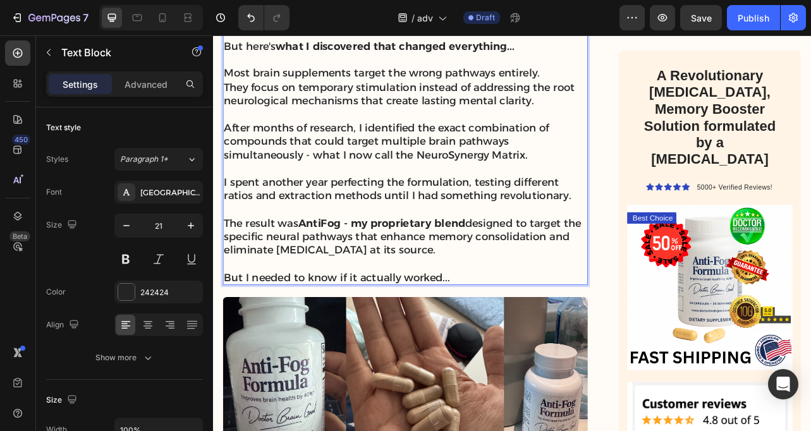
click at [382, 265] on p "The result was AntiFog - my proprietary blend designed to target the specific n…" at bounding box center [457, 291] width 460 height 52
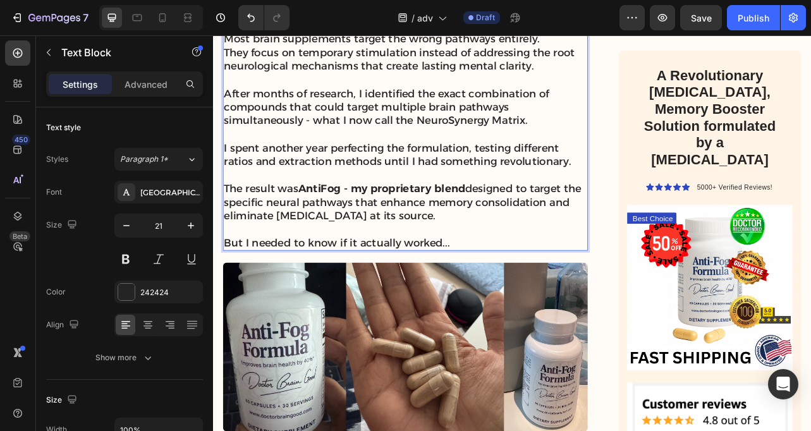
scroll to position [3342, 0]
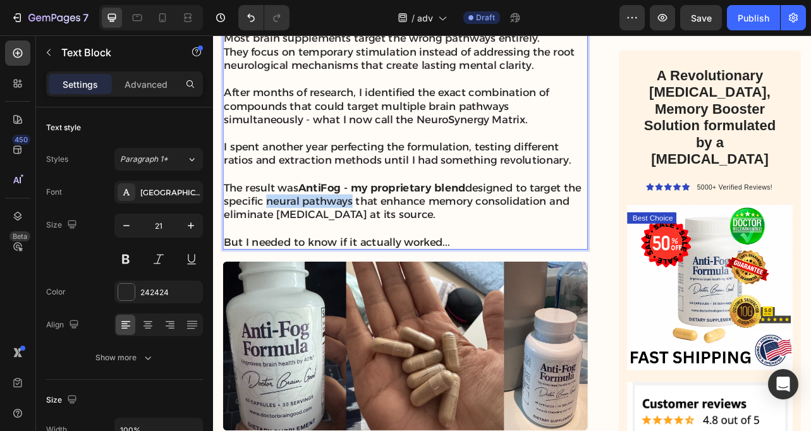
drag, startPoint x: 282, startPoint y: 169, endPoint x: 390, endPoint y: 169, distance: 108.1
click at [390, 220] on p "The result was AntiFog - my proprietary blend designed to target the specific n…" at bounding box center [457, 246] width 460 height 52
click at [373, 220] on p "The result was AntiFog - my proprietary blend designed to target the specific n…" at bounding box center [457, 246] width 460 height 52
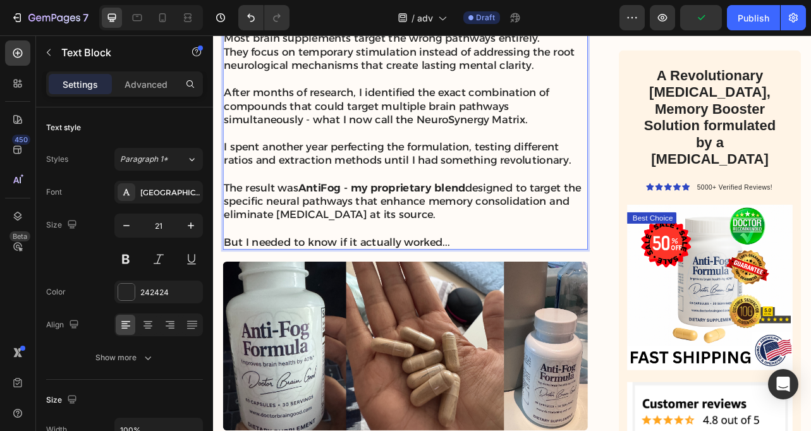
click at [363, 220] on p "The result was AntiFog - my proprietary blend designed to target the specific n…" at bounding box center [457, 246] width 460 height 52
drag, startPoint x: 391, startPoint y: 169, endPoint x: 284, endPoint y: 171, distance: 107.5
click at [284, 220] on p "The result was AntiFog - my proprietary blend designed to target the specific n…" at bounding box center [457, 246] width 460 height 52
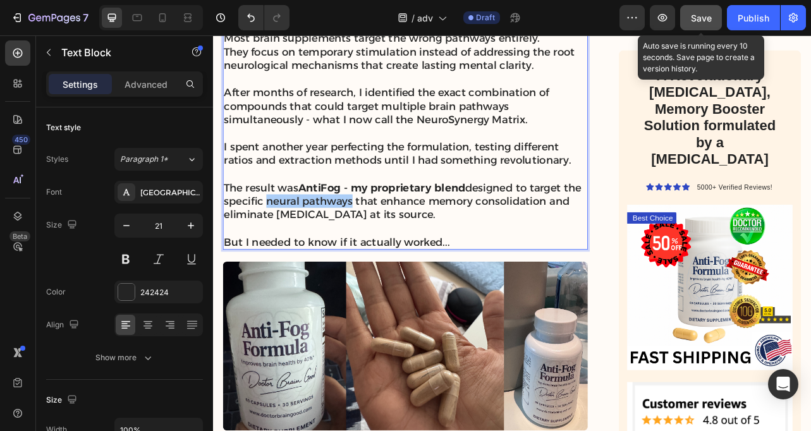
click at [705, 19] on span "Save" at bounding box center [701, 18] width 21 height 11
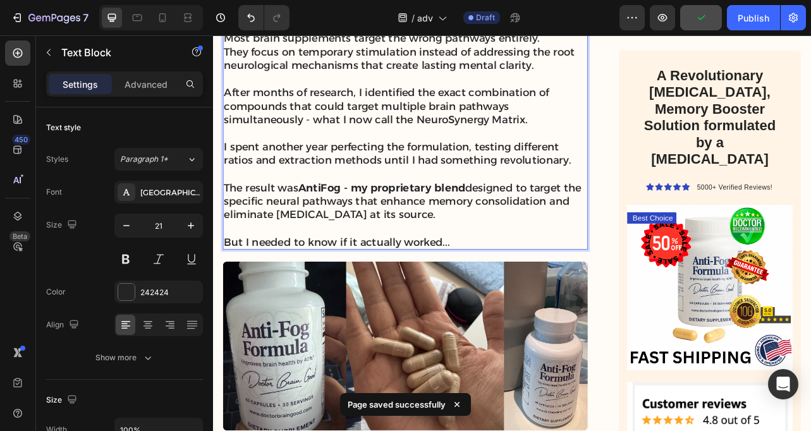
click at [436, 220] on p "The result was AntiFog - my proprietary blend designed to target the specific n…" at bounding box center [457, 246] width 460 height 52
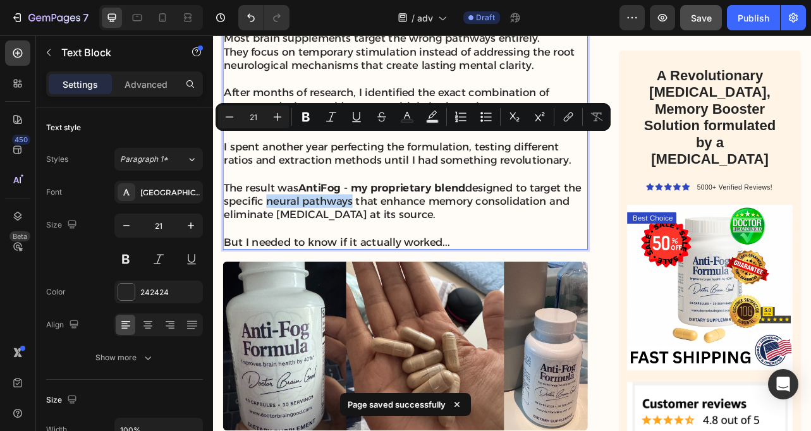
drag, startPoint x: 387, startPoint y: 170, endPoint x: 281, endPoint y: 175, distance: 106.3
click at [281, 220] on p "The result was AntiFog - my proprietary blend designed to target the specific n…" at bounding box center [457, 246] width 460 height 52
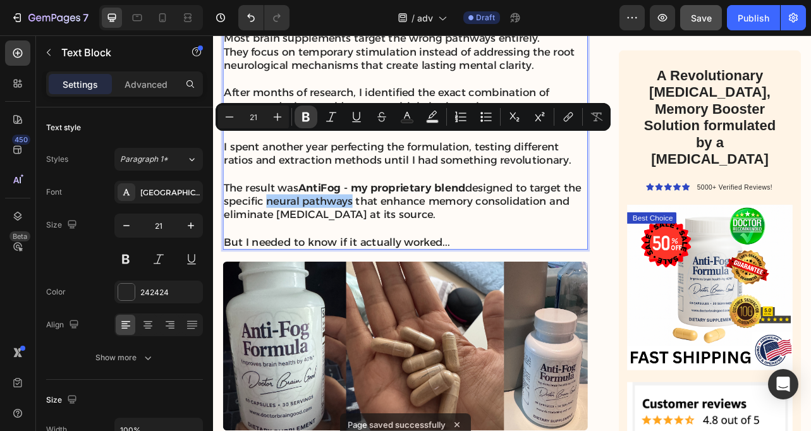
click at [308, 112] on icon "Editor contextual toolbar" at bounding box center [306, 117] width 13 height 13
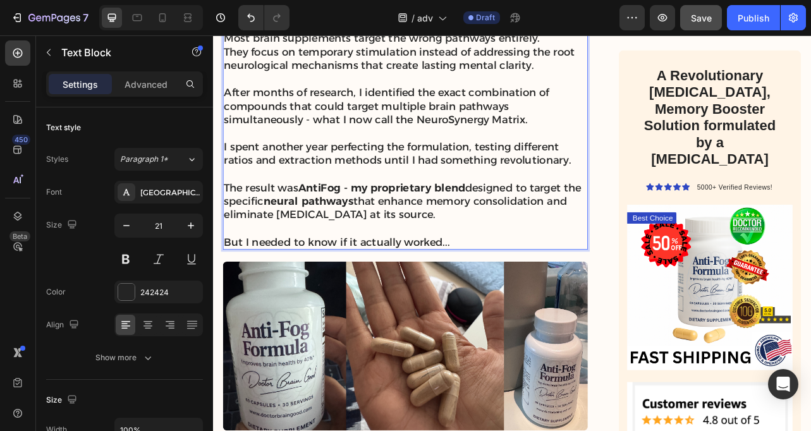
click at [489, 220] on p "The result was AntiFog - my proprietary blend designed to target the specific n…" at bounding box center [457, 246] width 460 height 52
drag, startPoint x: 430, startPoint y: 169, endPoint x: 638, endPoint y: 169, distance: 208.0
click at [638, 220] on p "The result was AntiFog - my proprietary blend designed to target the specific n…" at bounding box center [457, 246] width 460 height 52
click at [634, 272] on p "Rich Text Editor. Editing area: main" at bounding box center [457, 280] width 460 height 17
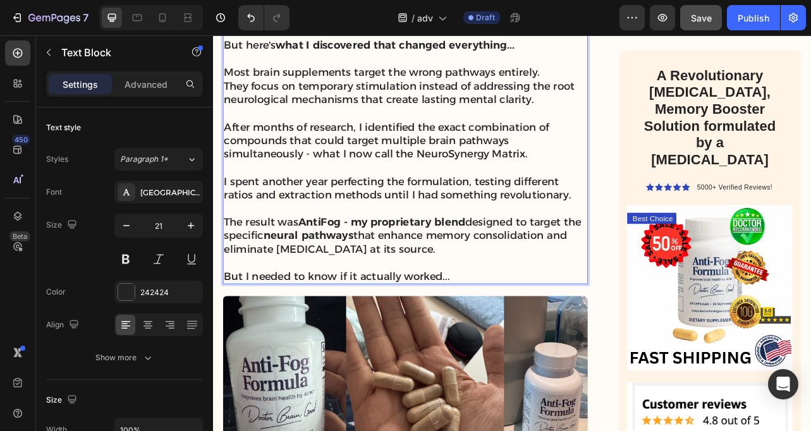
scroll to position [3290, 0]
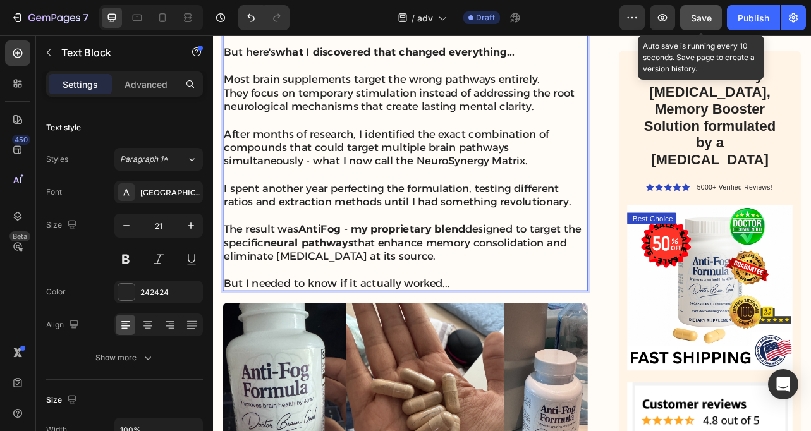
click at [704, 19] on span "Save" at bounding box center [701, 18] width 21 height 11
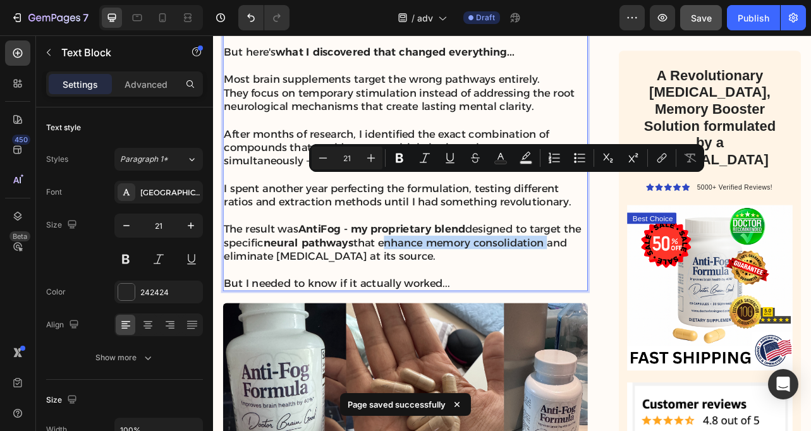
drag, startPoint x: 427, startPoint y: 221, endPoint x: 638, endPoint y: 224, distance: 211.8
click at [638, 272] on p "The result was AntiFog - my proprietary blend designed to target the specific n…" at bounding box center [457, 298] width 460 height 52
click at [395, 157] on icon "Editor contextual toolbar" at bounding box center [399, 158] width 13 height 13
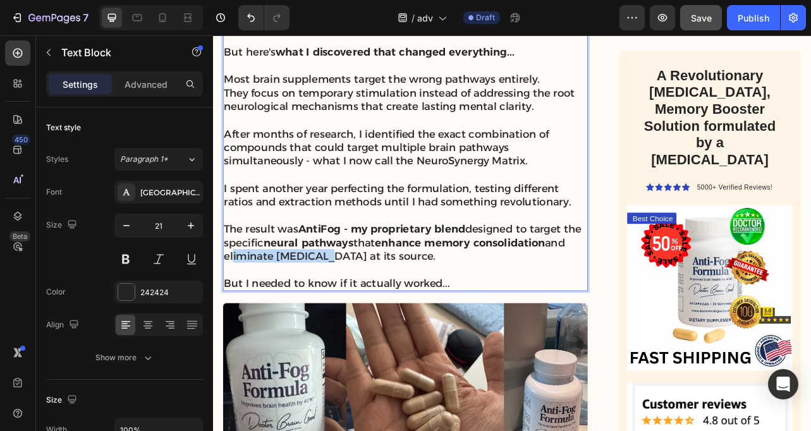
drag, startPoint x: 233, startPoint y: 241, endPoint x: 341, endPoint y: 241, distance: 108.1
click at [341, 272] on p "The result was AntiFog - my proprietary blend designed to target the specific n…" at bounding box center [457, 298] width 460 height 52
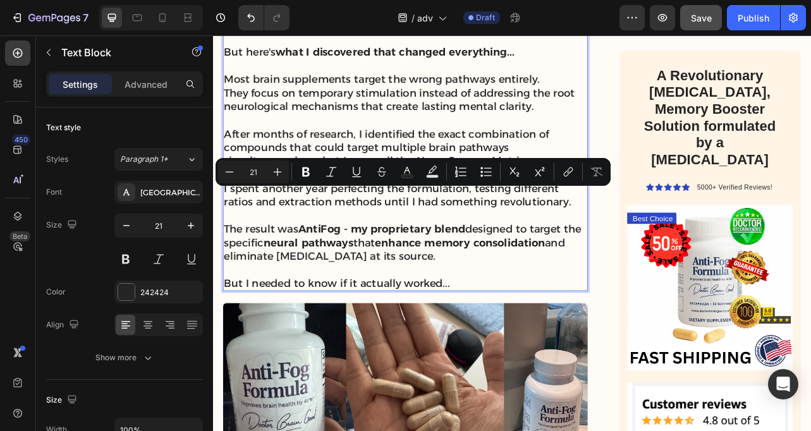
click at [359, 272] on p "The result was AntiFog - my proprietary blend designed to target the specific n…" at bounding box center [457, 298] width 460 height 52
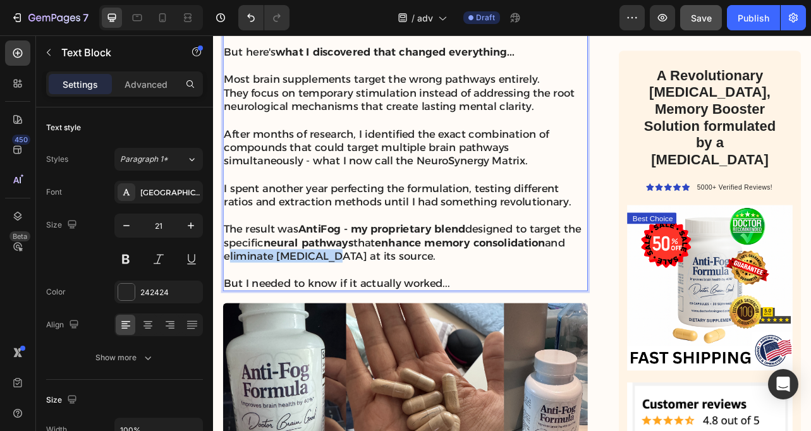
drag, startPoint x: 350, startPoint y: 238, endPoint x: 225, endPoint y: 241, distance: 125.2
click at [226, 241] on div "Let me be completely honest with you... As a [MEDICAL_DATA] , I was supposed to…" at bounding box center [457, 56] width 463 height 606
click at [362, 341] on p "But I needed to know if it actually worked..." at bounding box center [457, 349] width 460 height 17
drag, startPoint x: 355, startPoint y: 235, endPoint x: 229, endPoint y: 238, distance: 125.9
click at [229, 272] on p "The result was AntiFog - my proprietary blend designed to target the specific n…" at bounding box center [457, 298] width 460 height 52
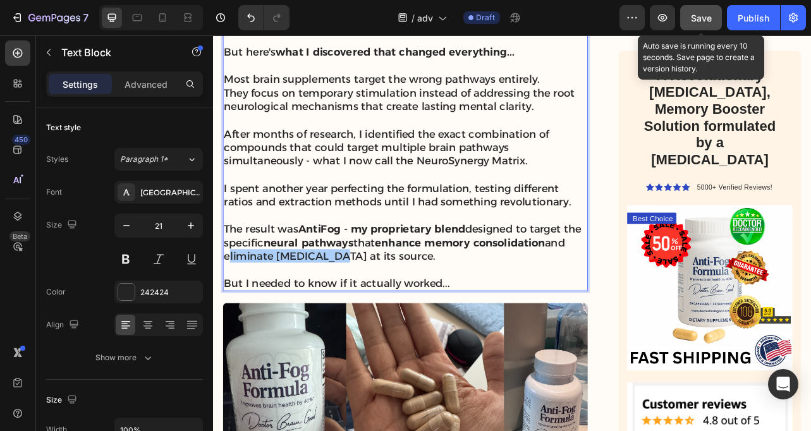
click at [686, 16] on button "Save" at bounding box center [701, 17] width 42 height 25
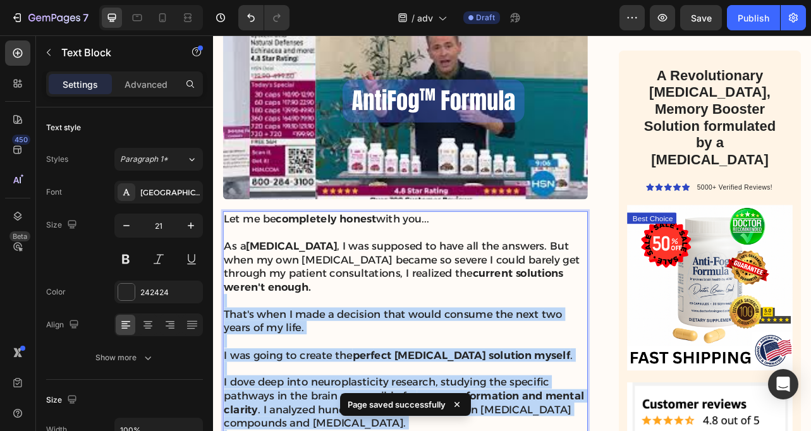
drag, startPoint x: 354, startPoint y: 238, endPoint x: 319, endPoint y: 248, distance: 36.2
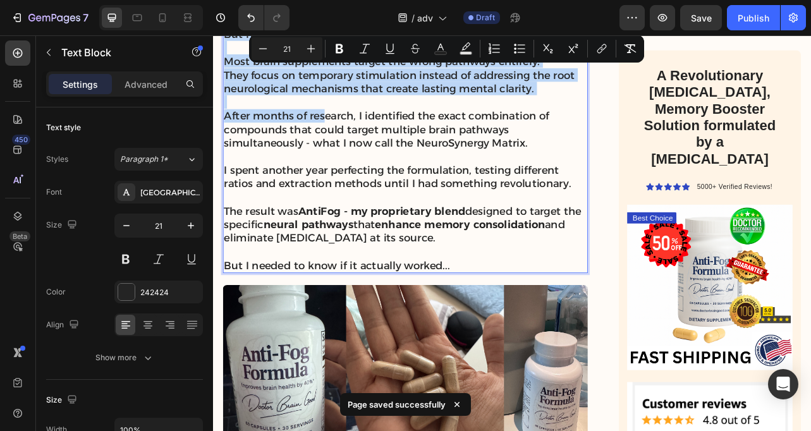
scroll to position [3335, 0]
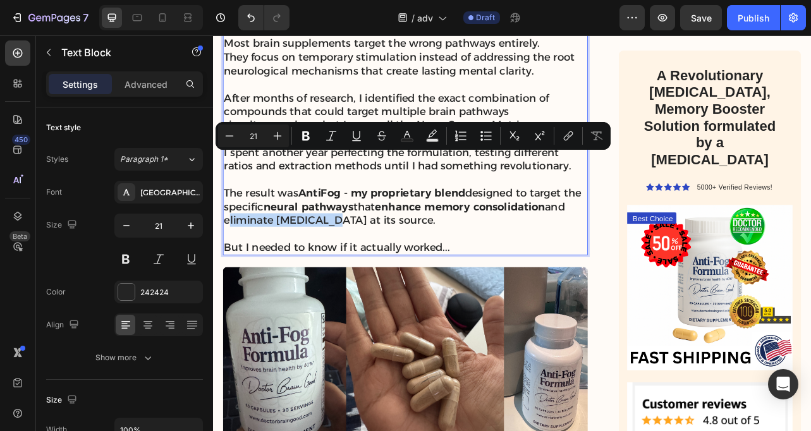
drag, startPoint x: 353, startPoint y: 195, endPoint x: 226, endPoint y: 194, distance: 126.4
click at [226, 194] on div "Let me be completely honest with you... As a [MEDICAL_DATA] , I was supposed to…" at bounding box center [457, 11] width 463 height 606
click at [307, 142] on icon "Editor contextual toolbar" at bounding box center [306, 136] width 13 height 13
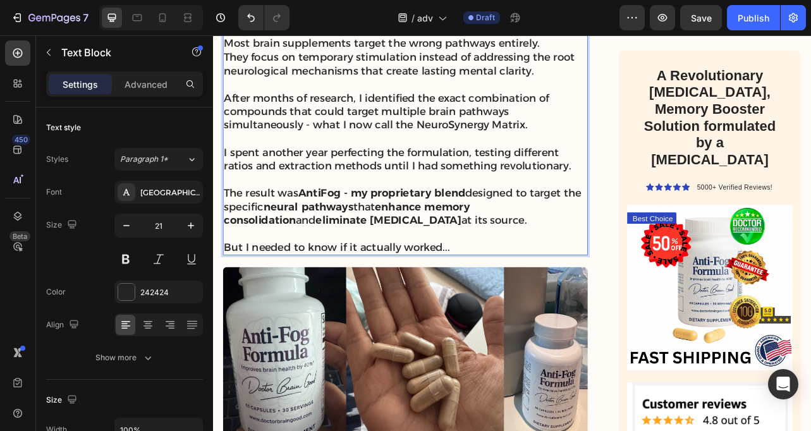
click at [359, 227] on p "The result was AntiFog - my proprietary blend designed to target the specific n…" at bounding box center [457, 253] width 460 height 52
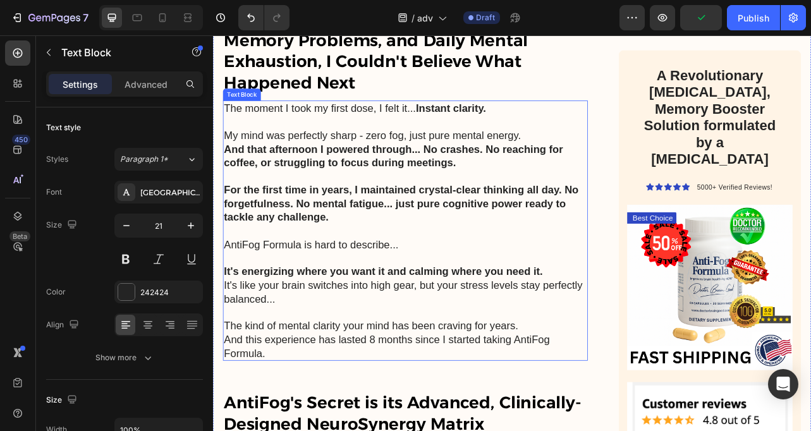
scroll to position [3896, 0]
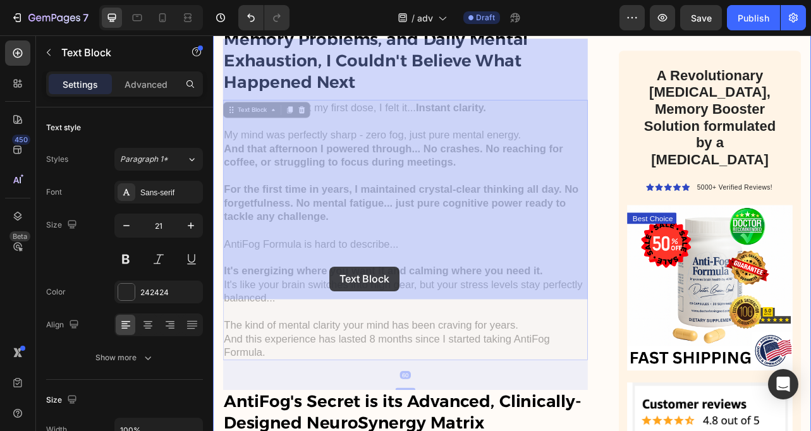
drag, startPoint x: 298, startPoint y: 327, endPoint x: 360, endPoint y: 329, distance: 61.3
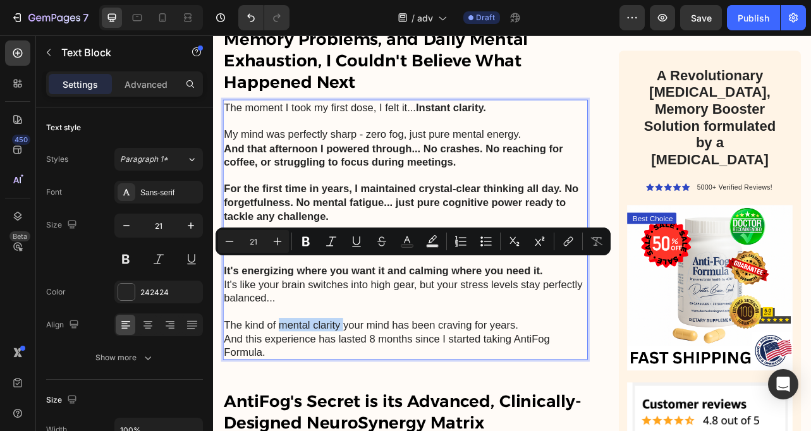
drag, startPoint x: 296, startPoint y: 326, endPoint x: 377, endPoint y: 327, distance: 81.6
click at [377, 394] on p "The kind of mental clarity your mind has been craving for years." at bounding box center [457, 402] width 460 height 17
click at [307, 241] on icon "Editor contextual toolbar" at bounding box center [306, 241] width 13 height 13
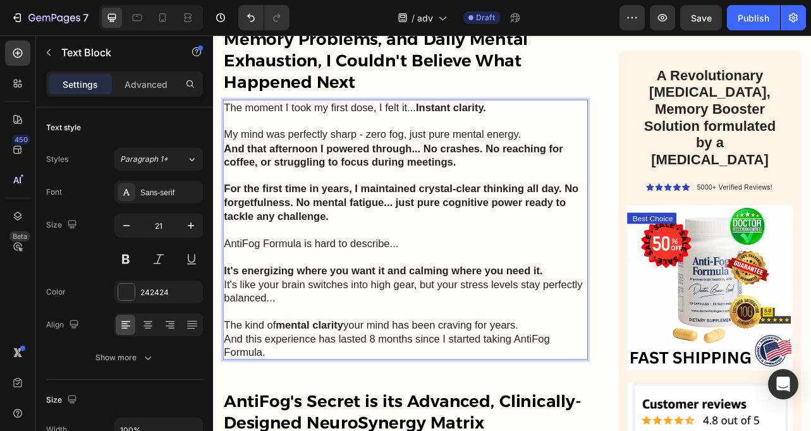
click at [359, 412] on p "And this experience has lasted 8 months since I started taking AntiFog Formula." at bounding box center [457, 429] width 460 height 35
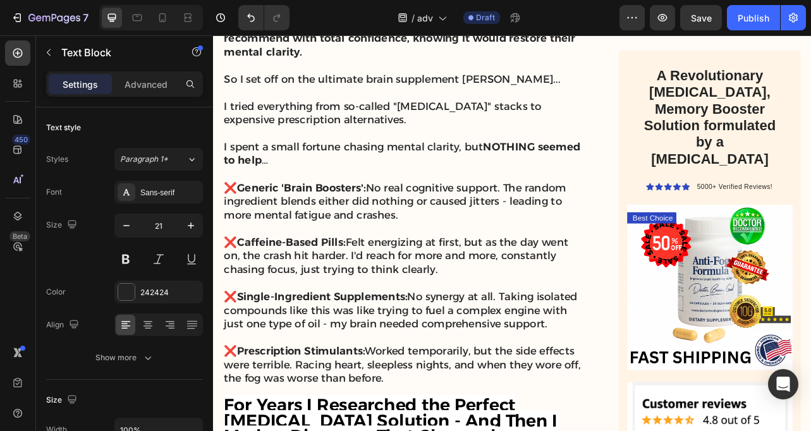
scroll to position [2558, 0]
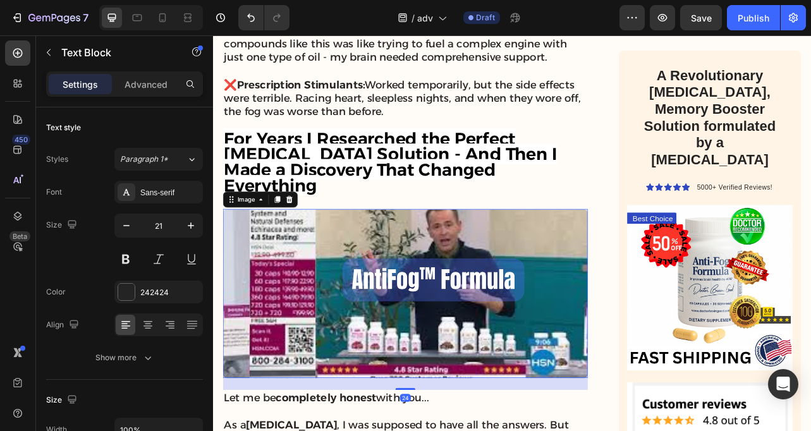
click at [357, 313] on img at bounding box center [457, 363] width 463 height 214
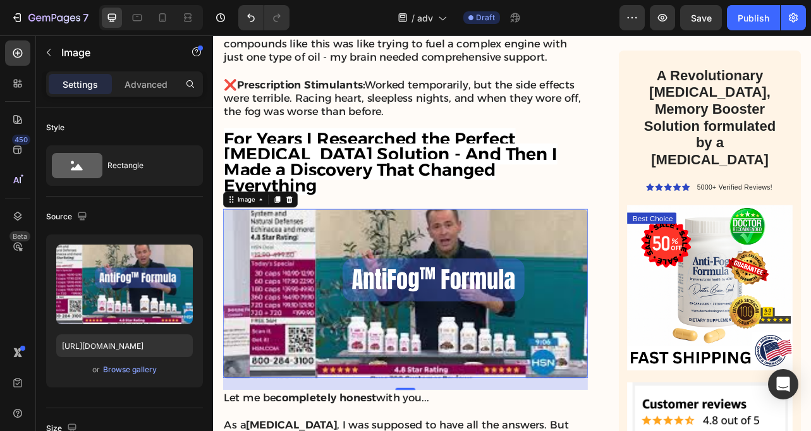
click at [453, 256] on img at bounding box center [457, 363] width 463 height 214
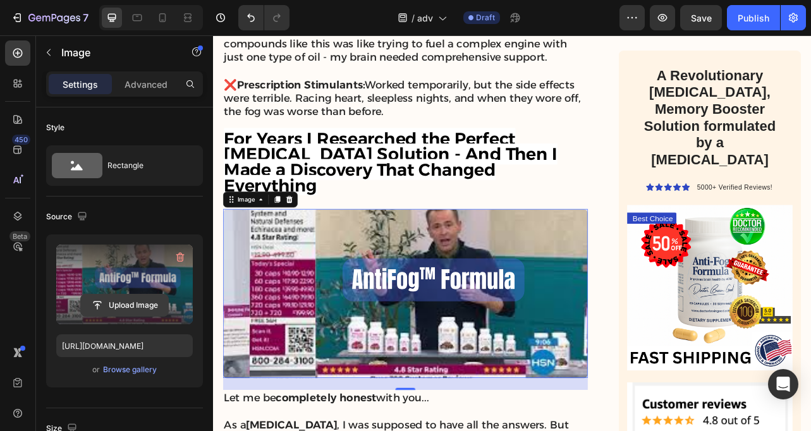
click at [123, 303] on input "file" at bounding box center [124, 305] width 87 height 21
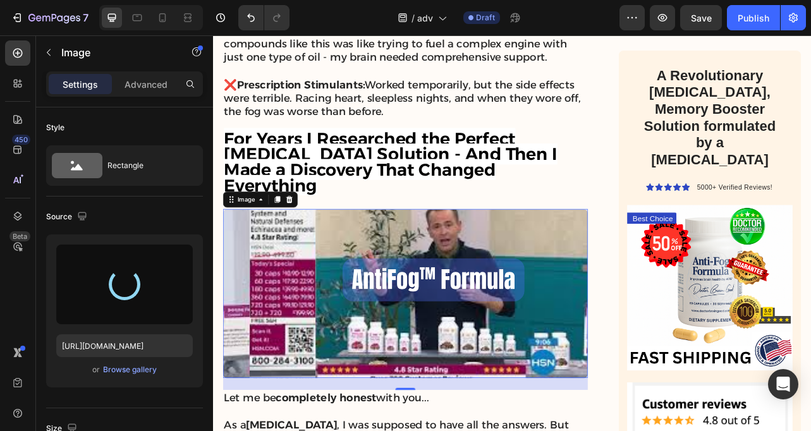
type input "[URL][DOMAIN_NAME]"
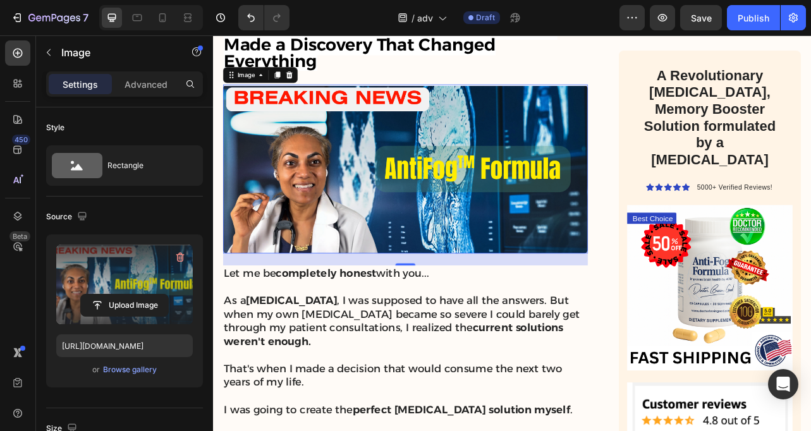
scroll to position [2717, 0]
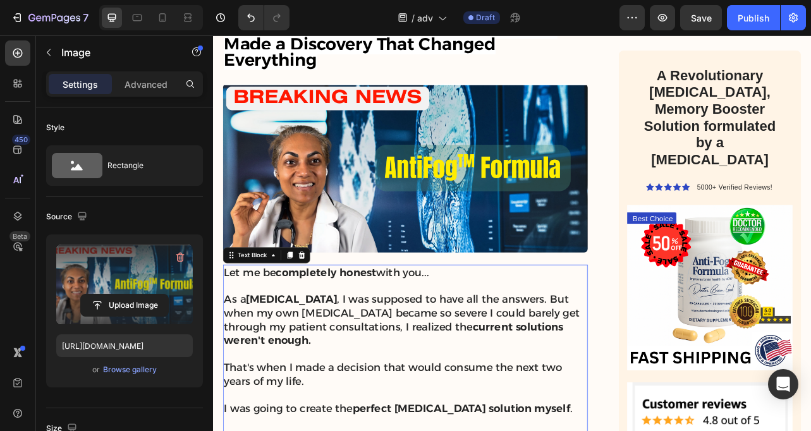
click at [428, 362] on p "As a [MEDICAL_DATA] , I was supposed to have all the answers. But when my own […" at bounding box center [457, 396] width 460 height 69
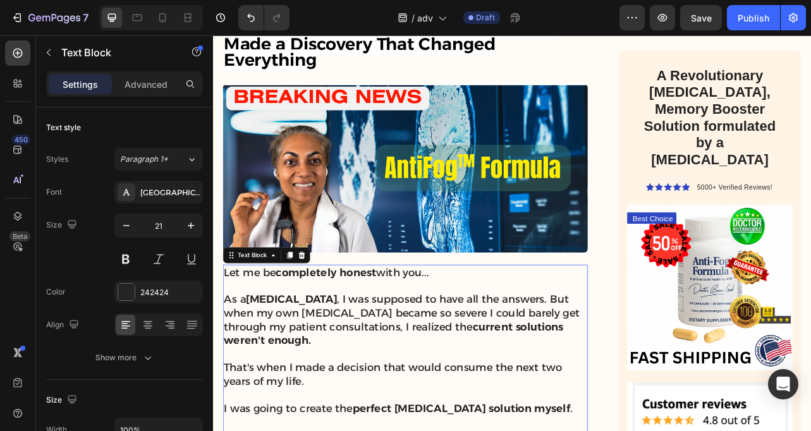
click at [700, 30] on div "7 Version history / adv Draft Preview Save Publish" at bounding box center [405, 18] width 811 height 36
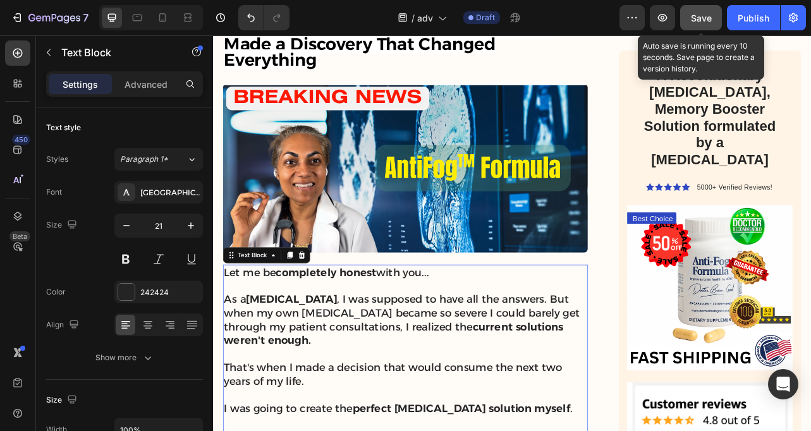
click at [700, 26] on button "Save" at bounding box center [701, 17] width 42 height 25
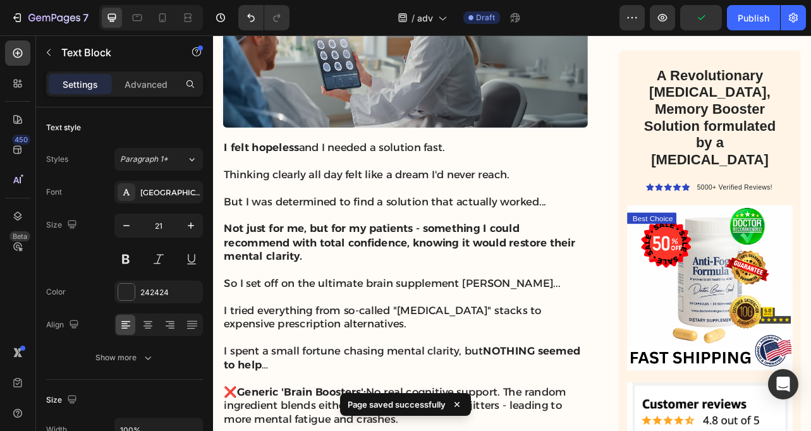
scroll to position [1723, 0]
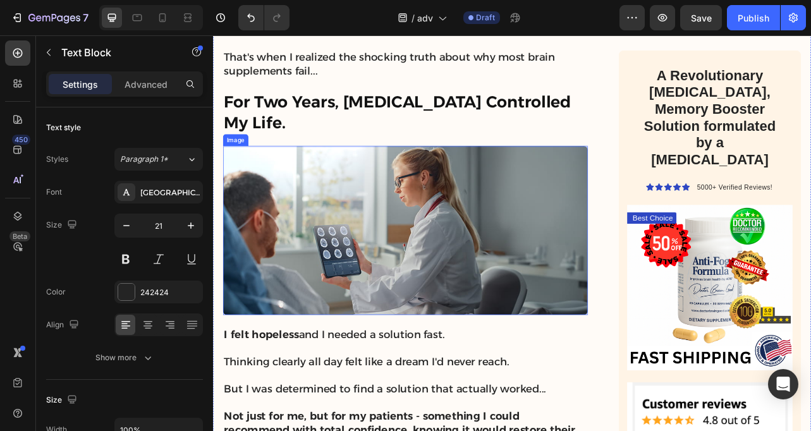
click at [287, 248] on img at bounding box center [457, 283] width 463 height 214
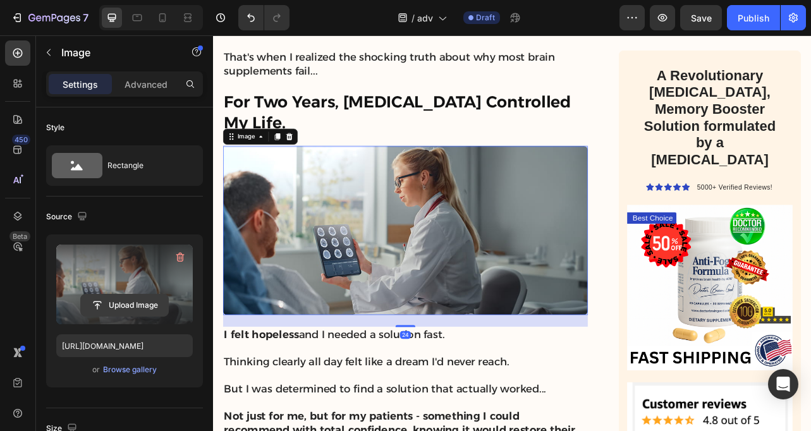
click at [116, 307] on input "file" at bounding box center [124, 305] width 87 height 21
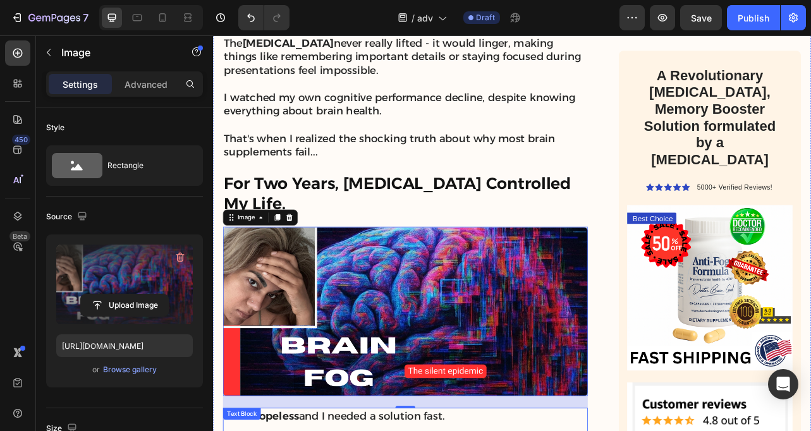
scroll to position [1604, 0]
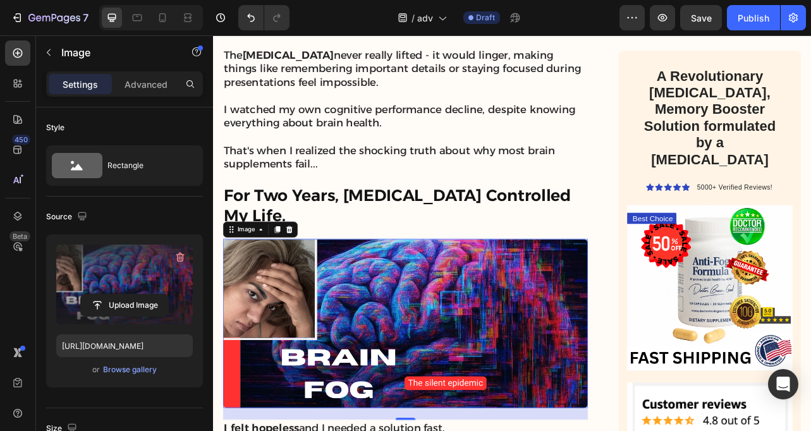
click at [498, 430] on img at bounding box center [457, 401] width 463 height 214
click at [140, 302] on input "file" at bounding box center [124, 305] width 87 height 21
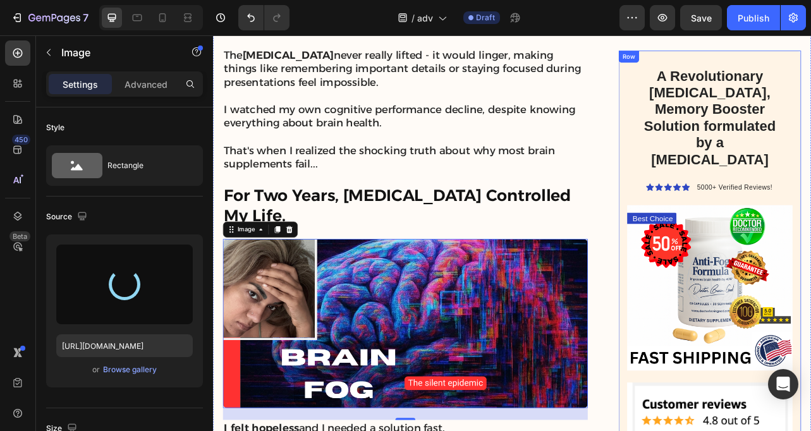
type input "[URL][DOMAIN_NAME]"
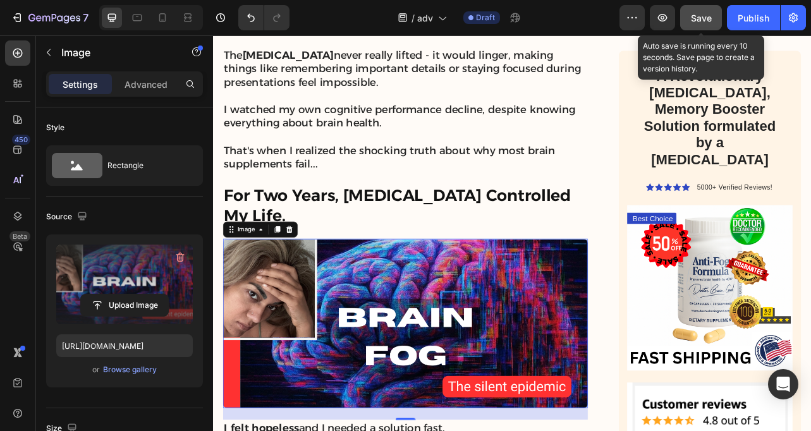
click at [705, 28] on button "Save" at bounding box center [701, 17] width 42 height 25
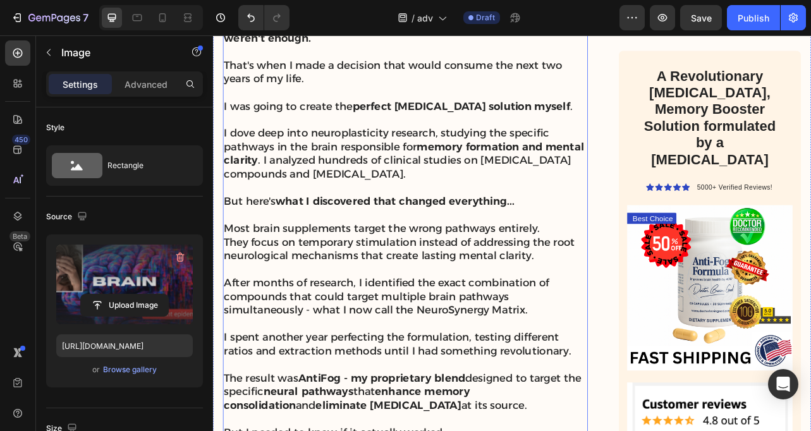
scroll to position [3101, 0]
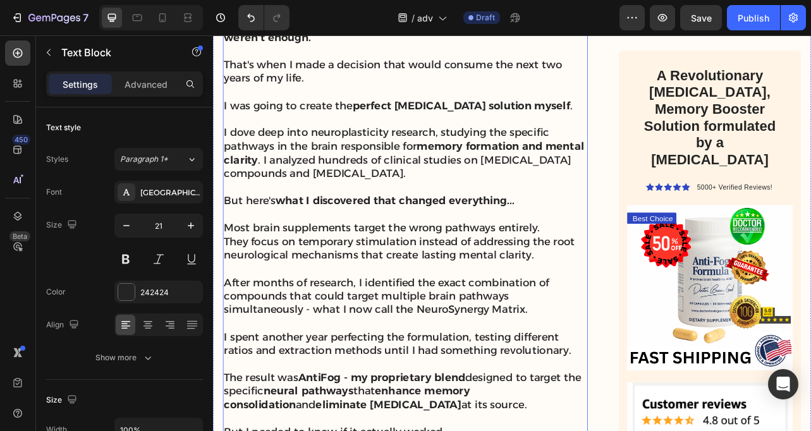
click at [565, 340] on p "After months of research, I identified the exact combination of compounds that …" at bounding box center [457, 366] width 460 height 52
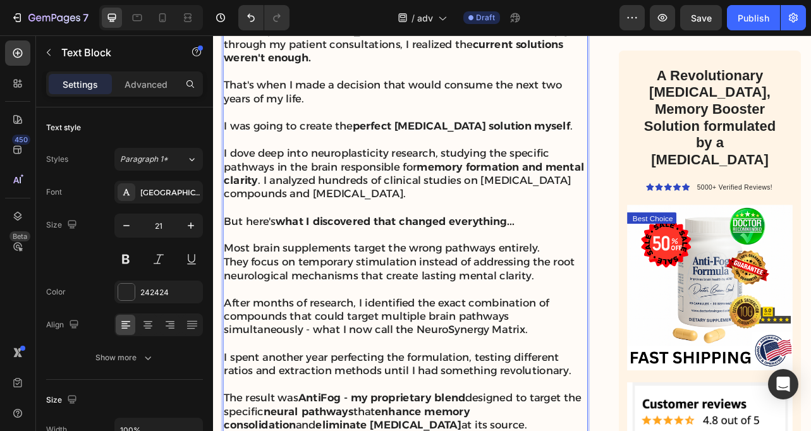
scroll to position [3075, 0]
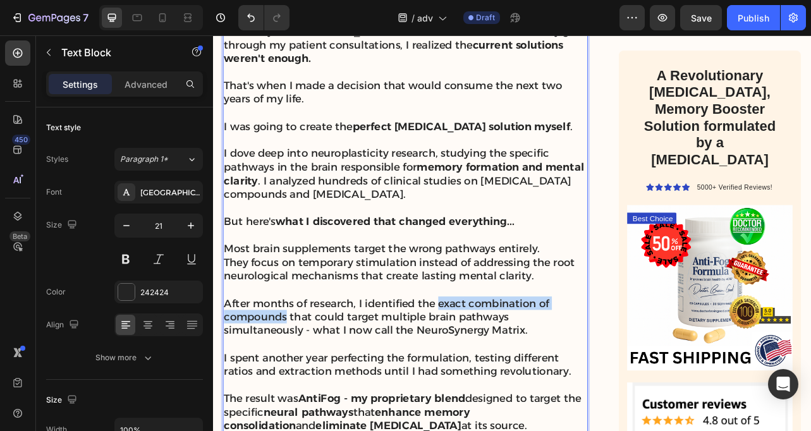
drag, startPoint x: 498, startPoint y: 299, endPoint x: 305, endPoint y: 315, distance: 193.5
click at [305, 367] on p "After months of research, I identified the exact combination of compounds that …" at bounding box center [457, 393] width 460 height 52
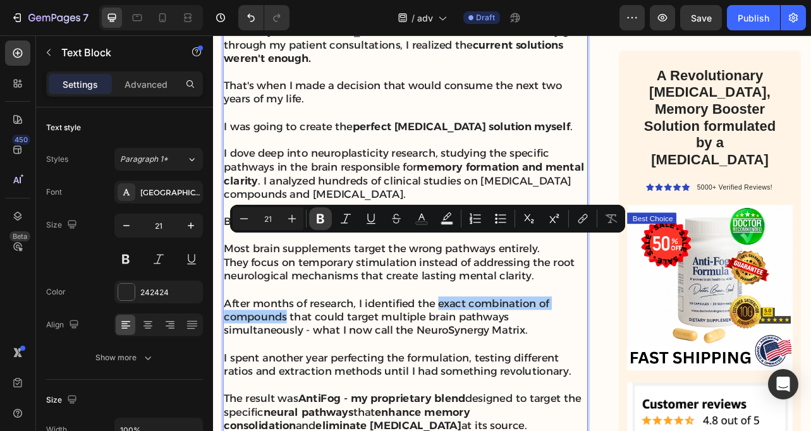
click at [319, 222] on icon "Editor contextual toolbar" at bounding box center [321, 218] width 8 height 9
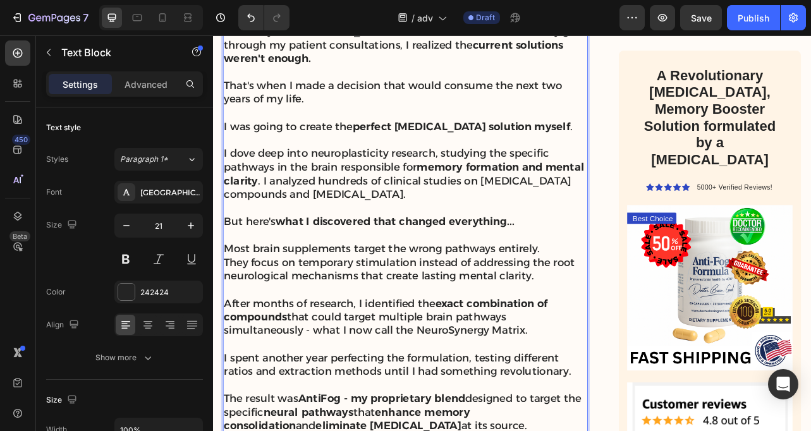
click at [447, 418] on p "Rich Text Editor. Editing area: main" at bounding box center [457, 426] width 460 height 17
drag, startPoint x: 488, startPoint y: 316, endPoint x: 587, endPoint y: 323, distance: 98.9
click at [587, 367] on p "After months of research, I identified the exact combination of compounds that …" at bounding box center [457, 393] width 460 height 52
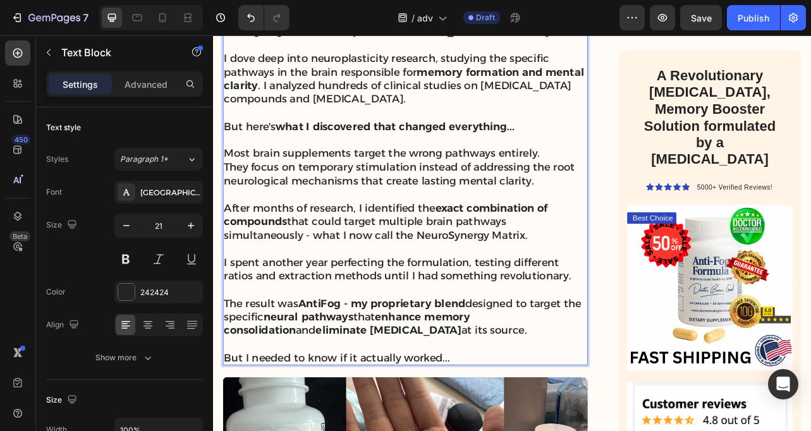
scroll to position [3197, 0]
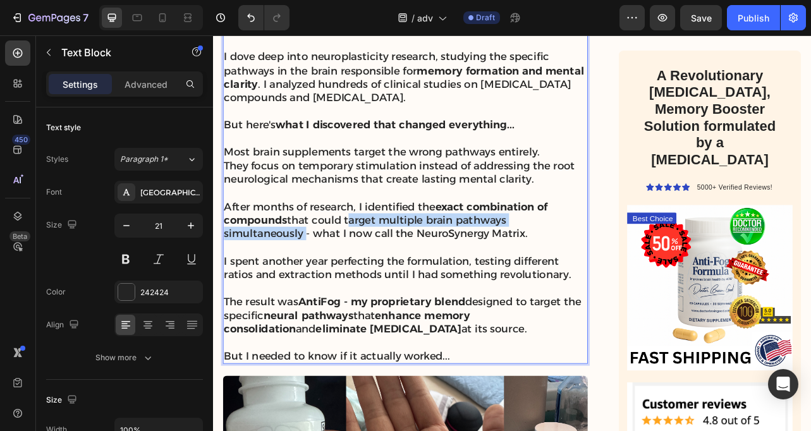
drag, startPoint x: 384, startPoint y: 193, endPoint x: 329, endPoint y: 209, distance: 57.1
click at [329, 244] on p "After months of research, I identified the exact combination of compounds that …" at bounding box center [457, 270] width 460 height 52
click at [400, 295] on p "Rich Text Editor. Editing area: main" at bounding box center [457, 303] width 460 height 17
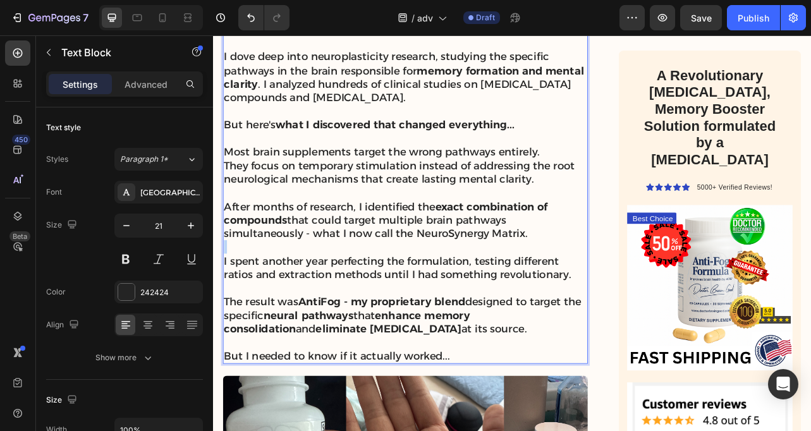
drag, startPoint x: 622, startPoint y: 216, endPoint x: 229, endPoint y: 168, distance: 396.1
click at [229, 244] on p "After months of research, I identified the exact combination of compounds that …" at bounding box center [457, 270] width 460 height 52
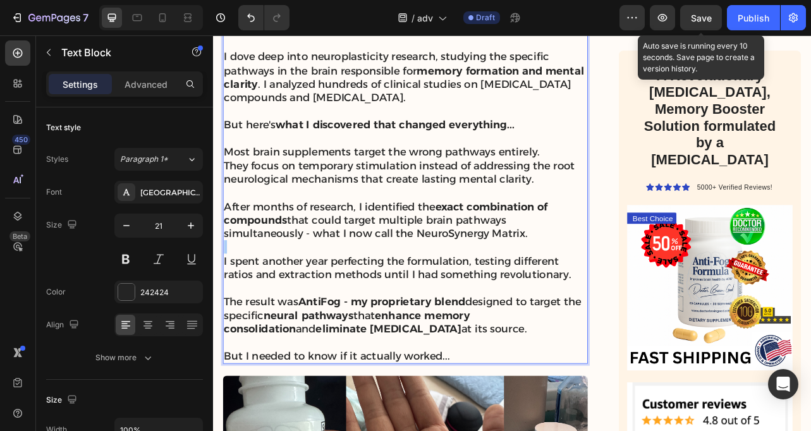
click at [697, 19] on span "Save" at bounding box center [701, 18] width 21 height 11
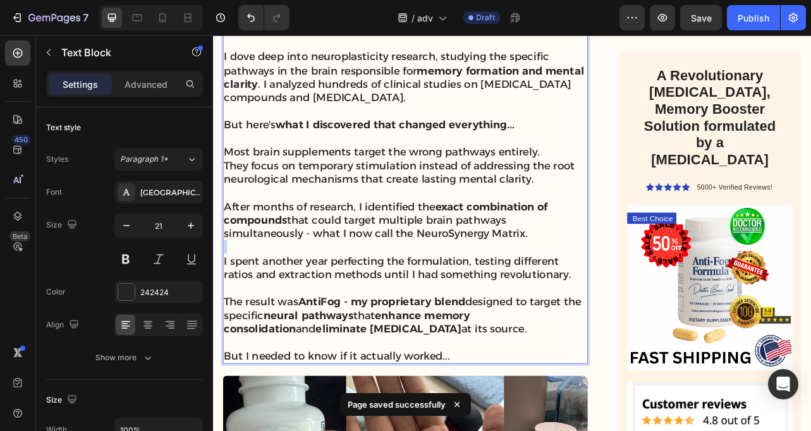
click at [659, 244] on p "After months of research, I identified the exact combination of compounds that …" at bounding box center [457, 270] width 460 height 52
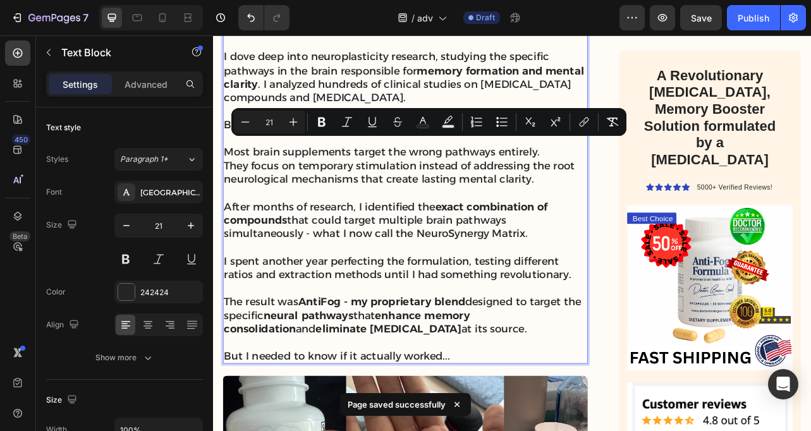
drag, startPoint x: 659, startPoint y: 214, endPoint x: 225, endPoint y: 174, distance: 436.1
click at [226, 174] on div "Let me be completely honest with you... As a [MEDICAL_DATA] , I was supposed to…" at bounding box center [457, 149] width 463 height 606
click at [321, 121] on icon "Editor contextual toolbar" at bounding box center [322, 122] width 8 height 9
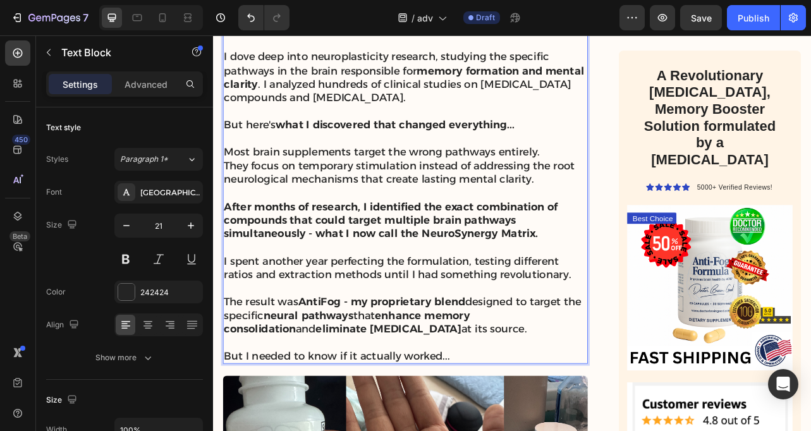
click at [415, 313] on p "I spent another year perfecting the formulation, testing different ratios and e…" at bounding box center [457, 330] width 460 height 35
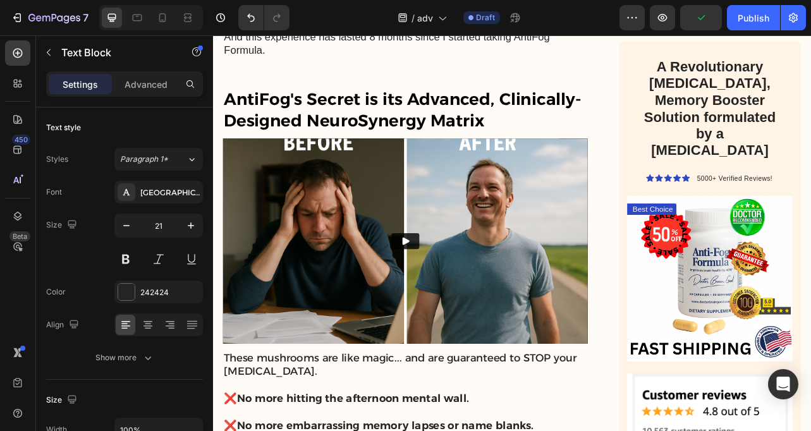
scroll to position [4280, 0]
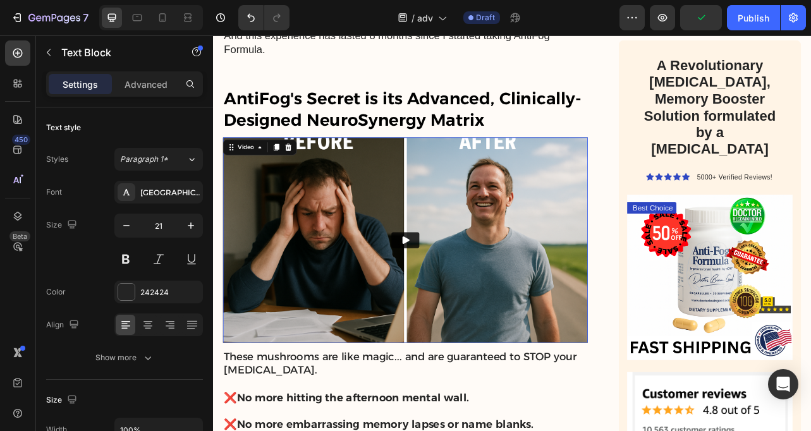
click at [418, 235] on img at bounding box center [457, 295] width 463 height 260
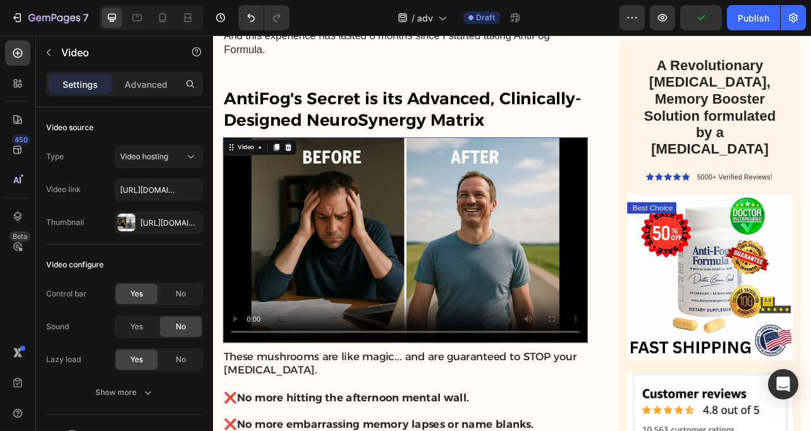
click at [418, 235] on video at bounding box center [457, 295] width 463 height 260
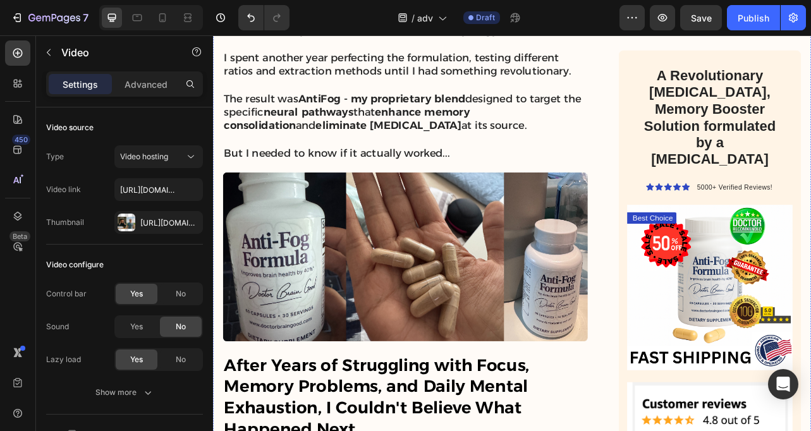
scroll to position [3452, 0]
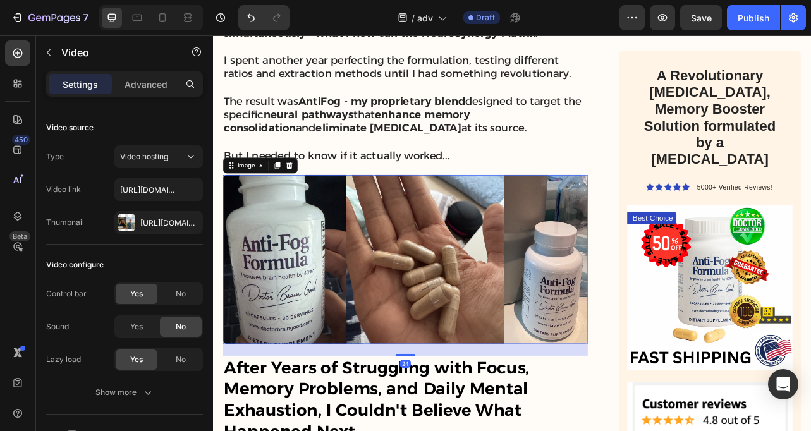
click at [321, 224] on img at bounding box center [457, 319] width 463 height 214
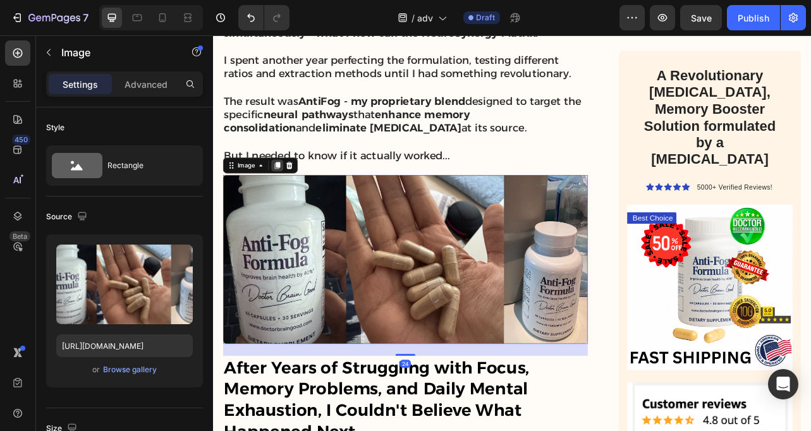
click at [292, 195] on icon at bounding box center [295, 200] width 10 height 10
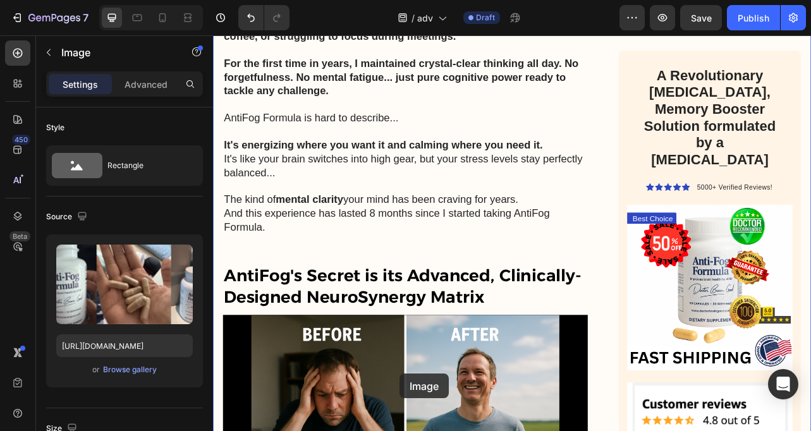
scroll to position [4452, 0]
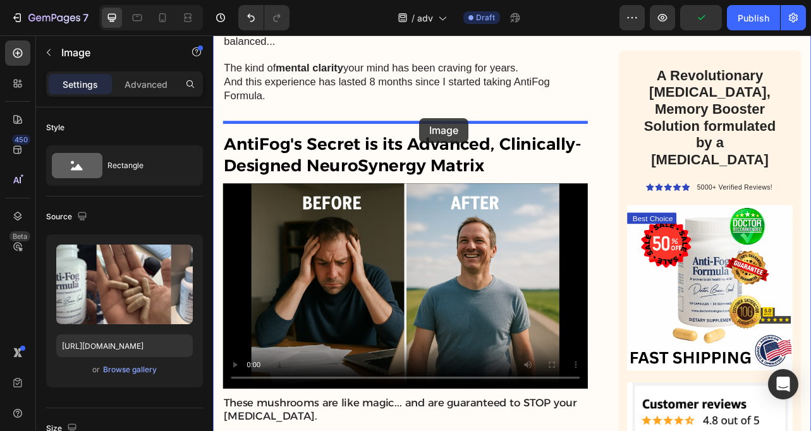
drag, startPoint x: 513, startPoint y: 50, endPoint x: 475, endPoint y: 140, distance: 98.3
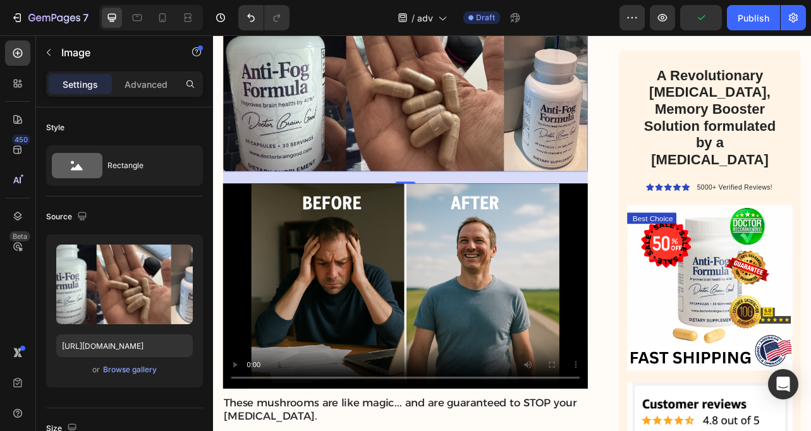
scroll to position [4222, 0]
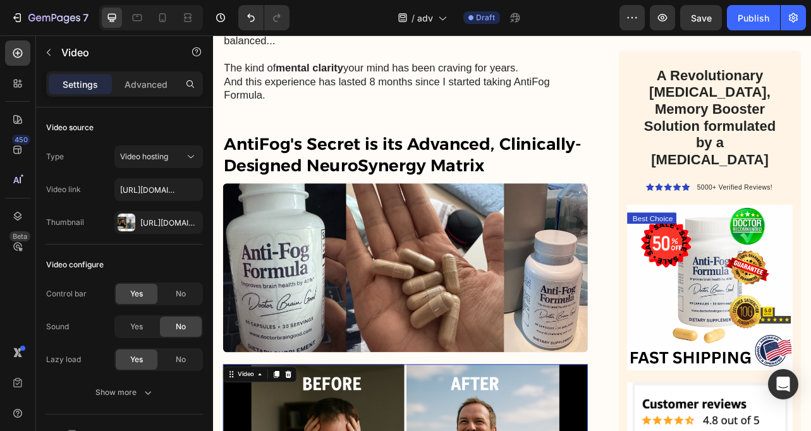
scroll to position [4309, 0]
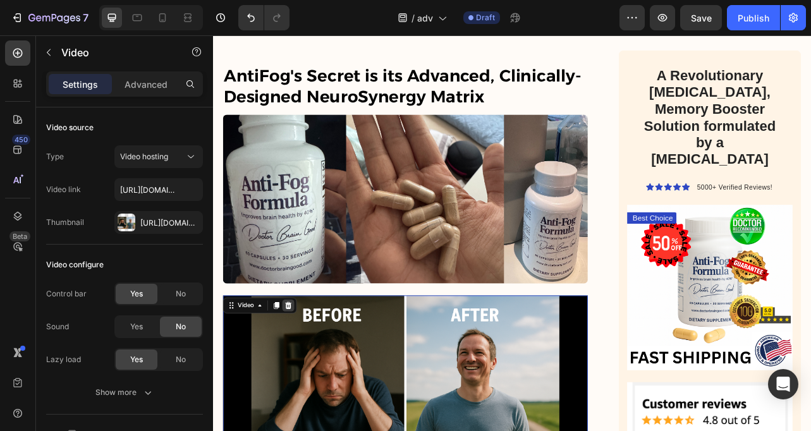
click at [308, 374] on icon at bounding box center [309, 378] width 8 height 9
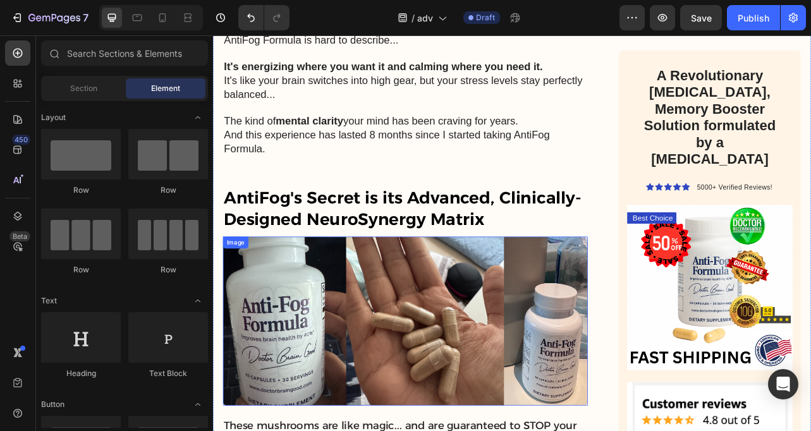
scroll to position [4141, 0]
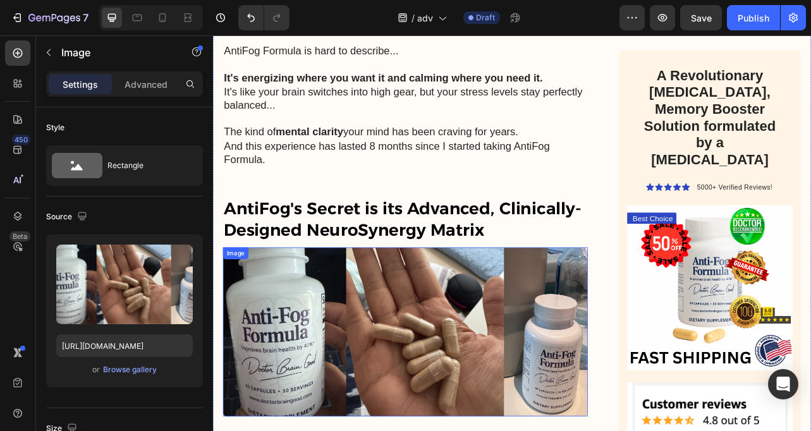
click at [456, 353] on img at bounding box center [457, 412] width 463 height 214
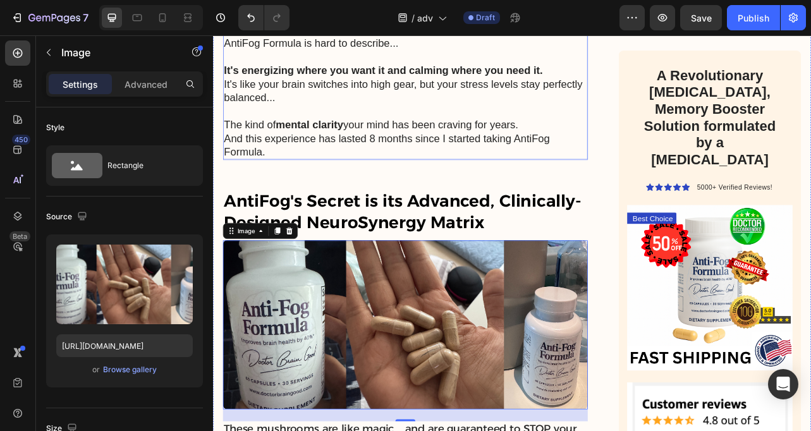
scroll to position [4152, 0]
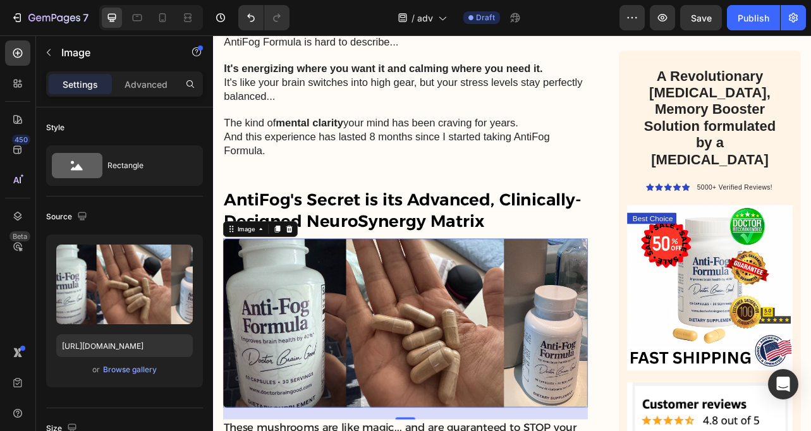
click at [508, 326] on img at bounding box center [457, 400] width 463 height 214
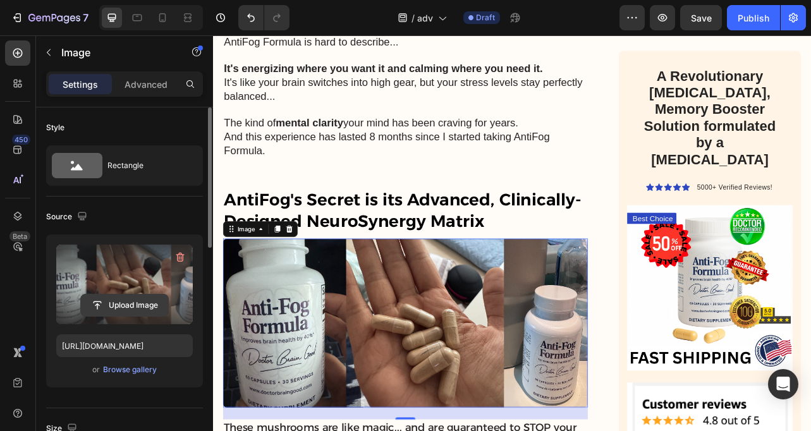
click at [120, 305] on input "file" at bounding box center [124, 305] width 87 height 21
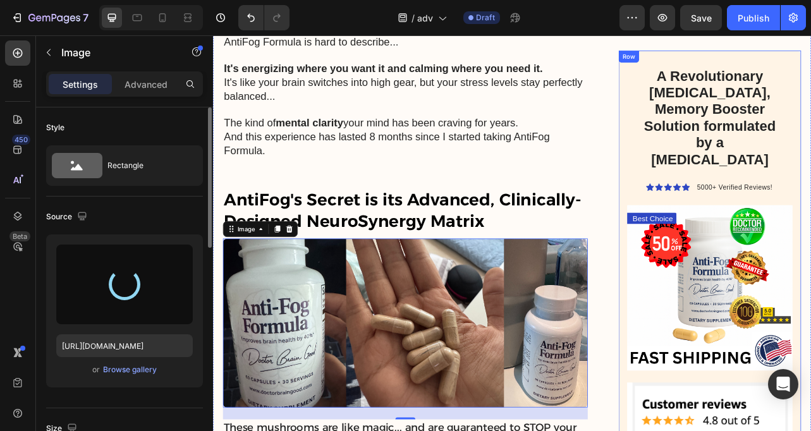
type input "[URL][DOMAIN_NAME]"
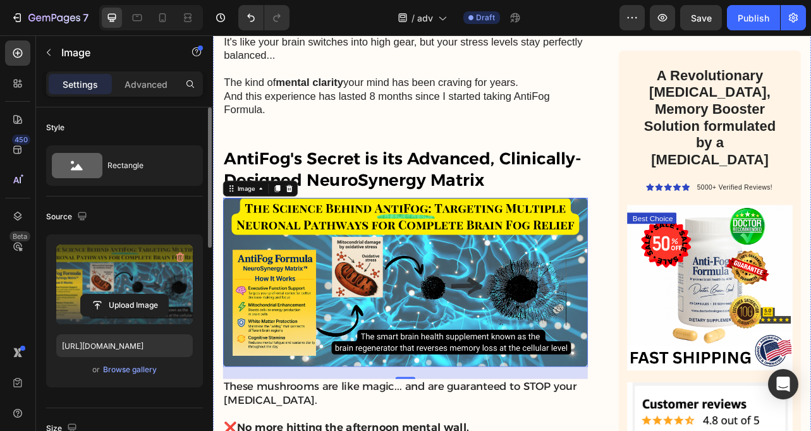
scroll to position [4246, 0]
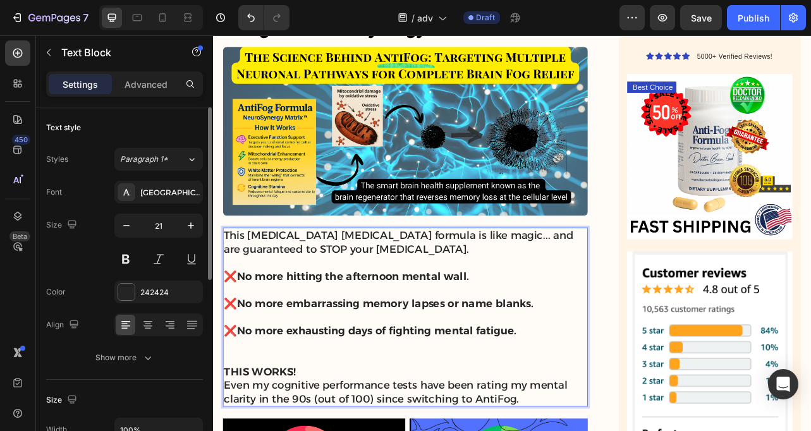
scroll to position [4397, 0]
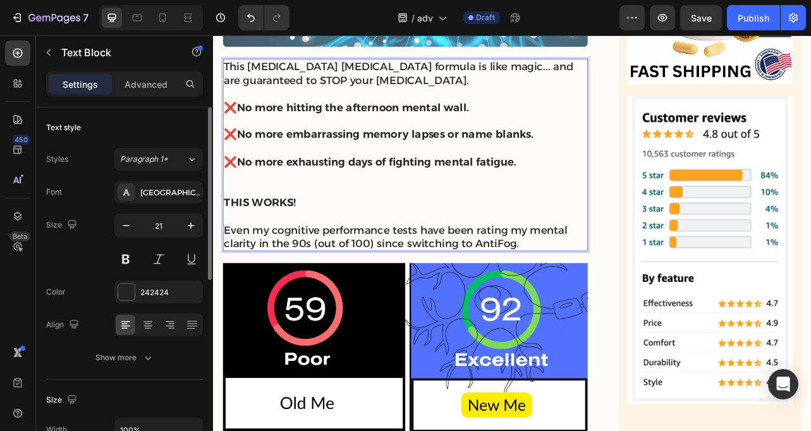
scroll to position [4636, 0]
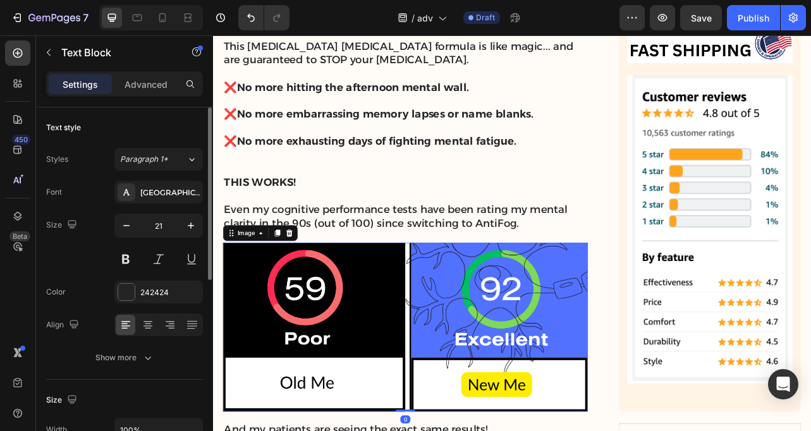
click at [333, 304] on img at bounding box center [457, 405] width 463 height 214
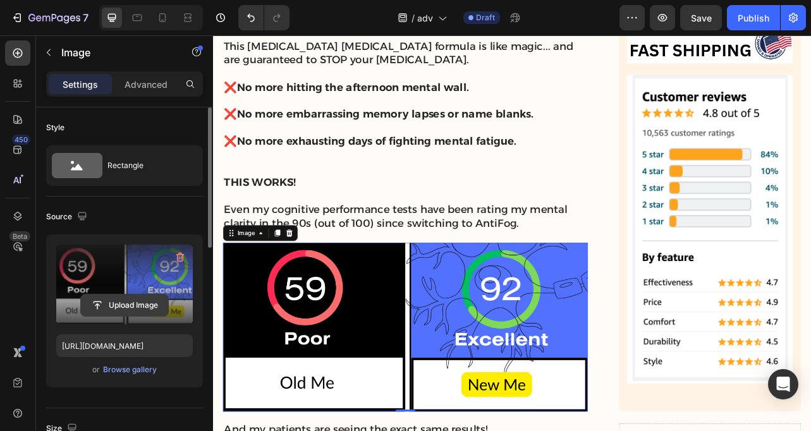
click at [123, 306] on input "file" at bounding box center [124, 305] width 87 height 21
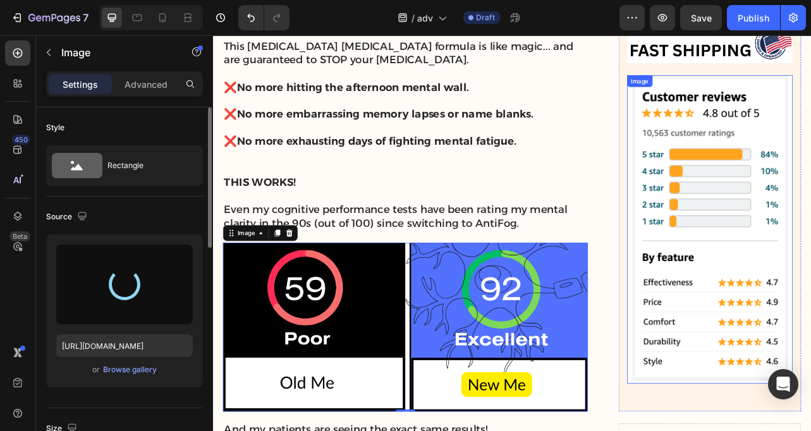
type input "[URL][DOMAIN_NAME]"
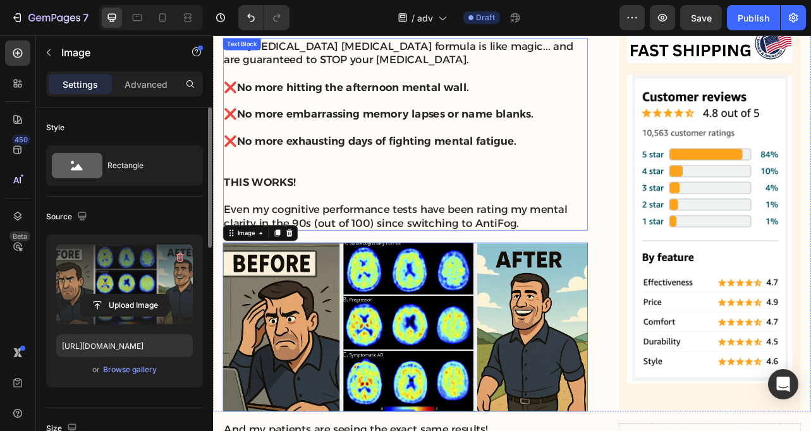
click at [499, 248] on p "Even my cognitive performance tests have been rating my mental clarity in the 9…" at bounding box center [457, 265] width 460 height 35
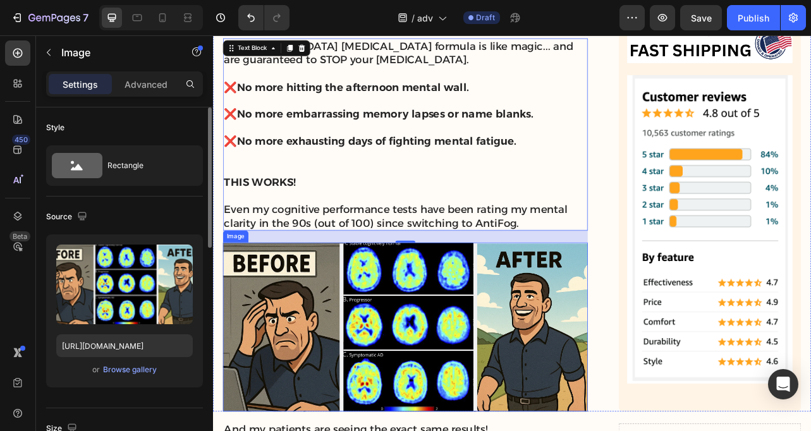
click at [295, 298] on img at bounding box center [457, 405] width 463 height 214
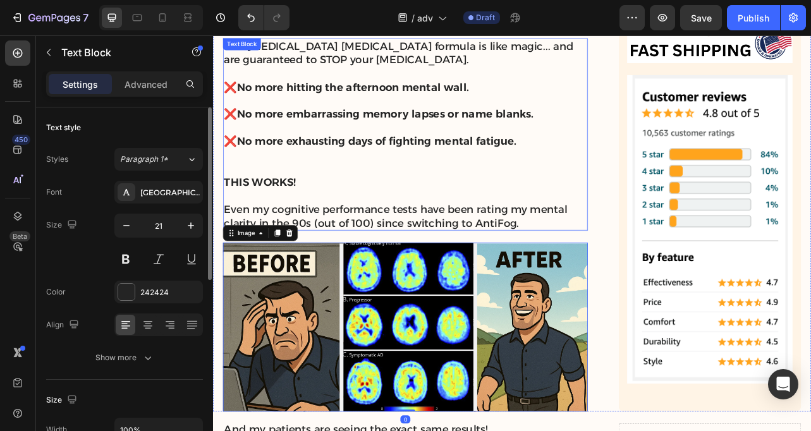
click at [338, 248] on span "Even my cognitive performance tests have been rating my mental clarity in the 9…" at bounding box center [445, 264] width 436 height 33
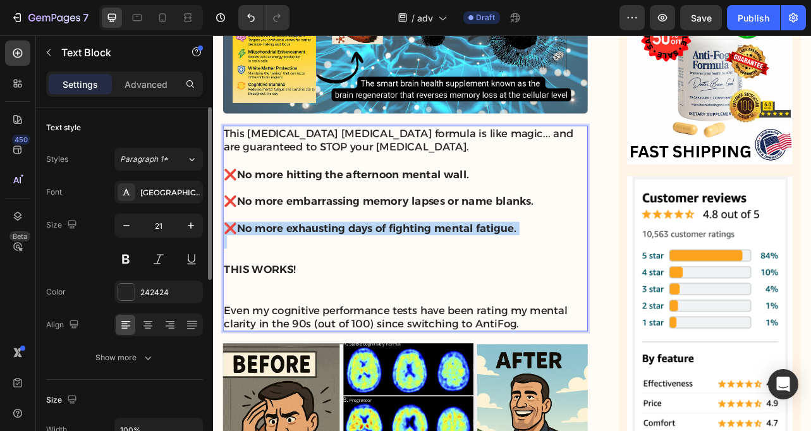
click at [338, 171] on div "This [MEDICAL_DATA] [MEDICAL_DATA] formula is like magic... and are guaranteed …" at bounding box center [457, 280] width 463 height 261
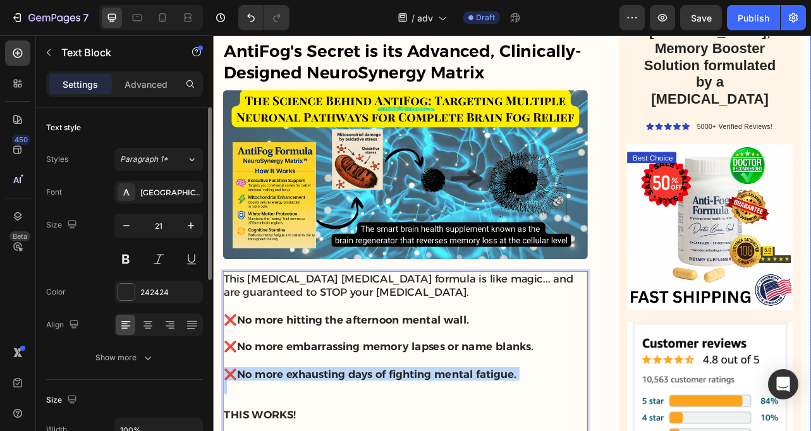
scroll to position [4321, 0]
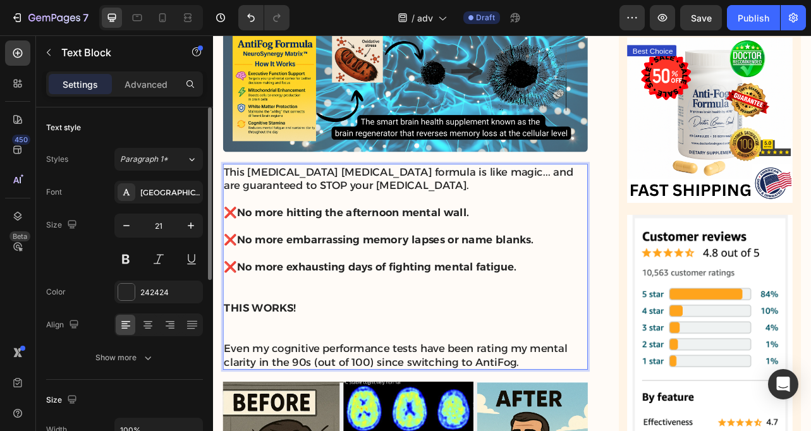
scroll to position [4483, 0]
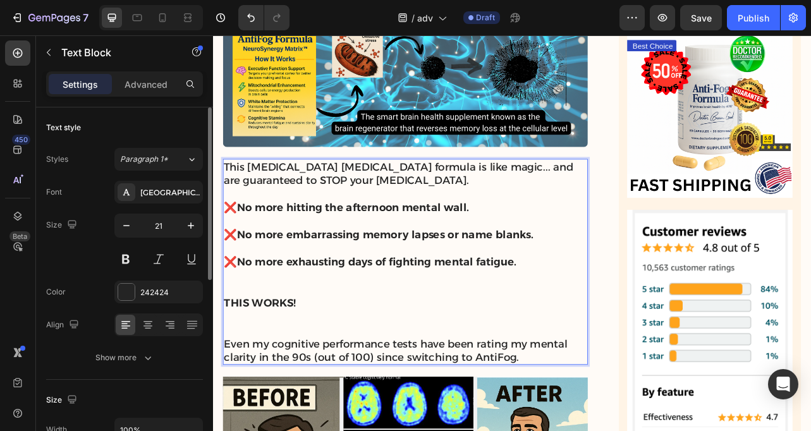
click at [394, 418] on span "Even my cognitive performance tests have been rating my mental clarity in the 9…" at bounding box center [445, 434] width 436 height 33
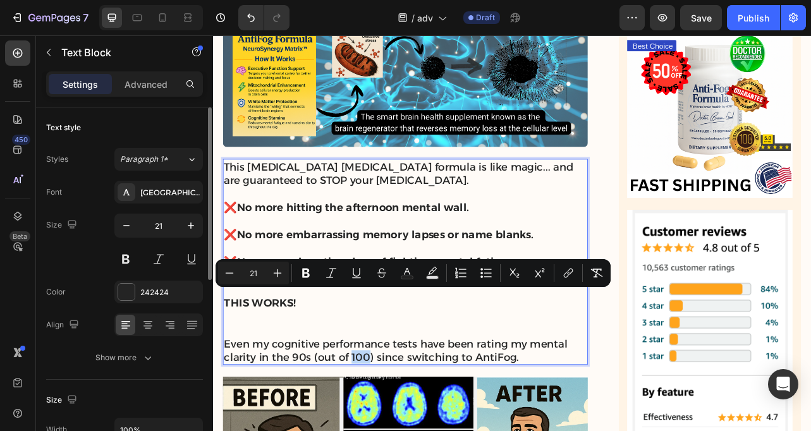
click at [394, 418] on span "Even my cognitive performance tests have been rating my mental clarity in the 9…" at bounding box center [445, 434] width 436 height 33
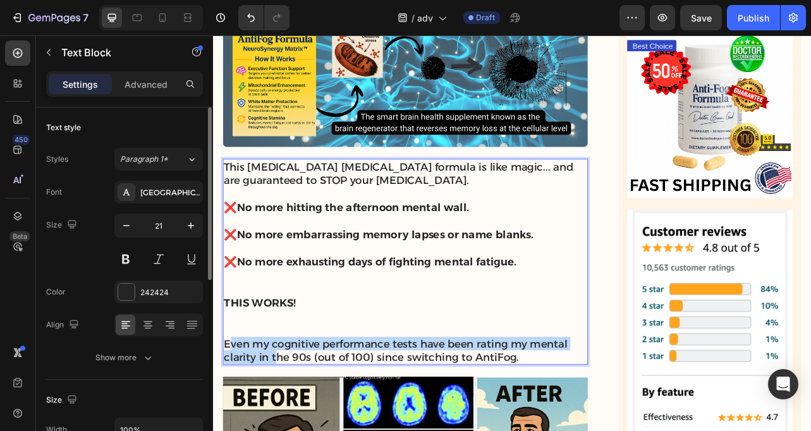
drag, startPoint x: 232, startPoint y: 345, endPoint x: 291, endPoint y: 360, distance: 60.9
click at [291, 418] on span "Even my cognitive performance tests have been rating my mental clarity in the 9…" at bounding box center [445, 434] width 436 height 33
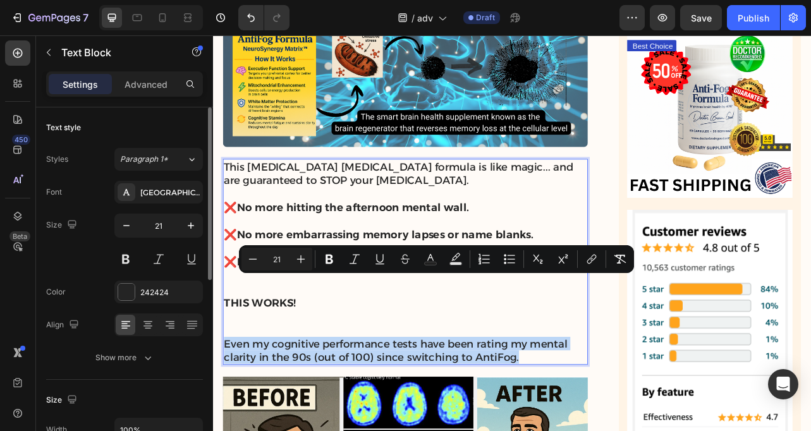
drag, startPoint x: 606, startPoint y: 368, endPoint x: 193, endPoint y: 341, distance: 414.3
copy span "Even my cognitive performance tests have been rating my mental clarity in the 9…"
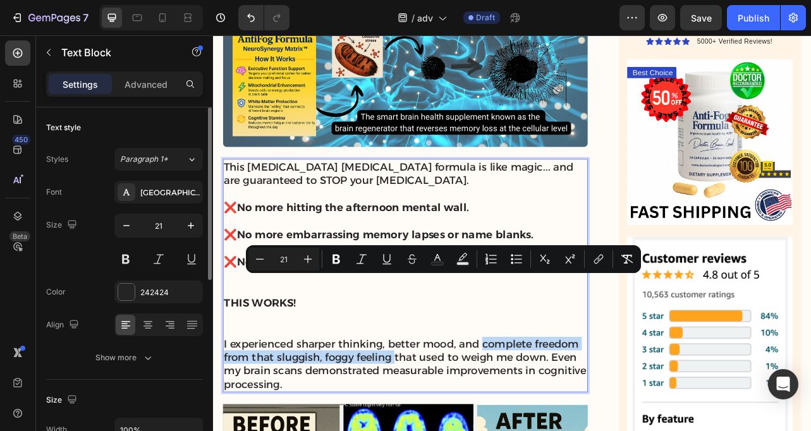
drag, startPoint x: 556, startPoint y: 352, endPoint x: 444, endPoint y: 367, distance: 112.9
click at [333, 258] on icon "Editor contextual toolbar" at bounding box center [337, 259] width 8 height 9
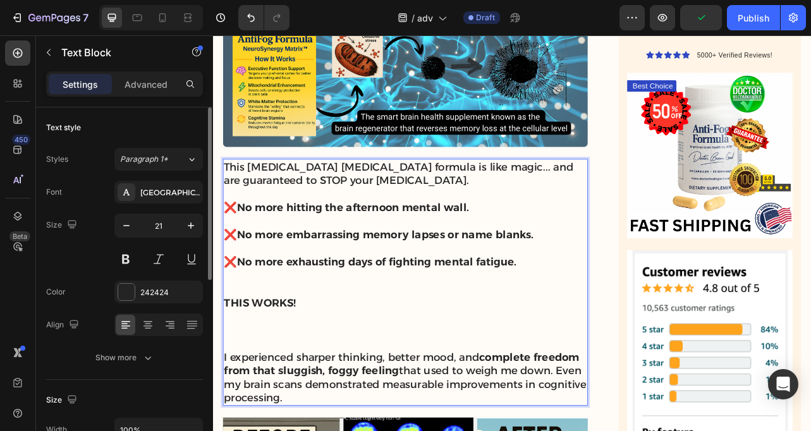
click at [331, 383] on p "Rich Text Editor. Editing area: main" at bounding box center [457, 409] width 460 height 52
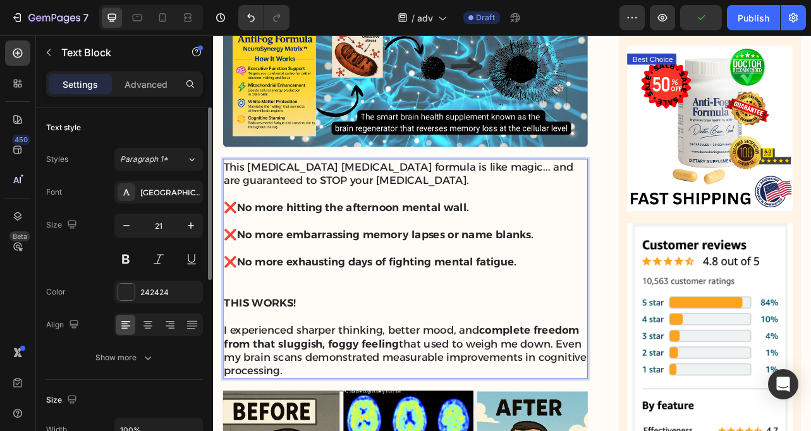
click at [383, 366] on p "THIS WORKS!" at bounding box center [457, 383] width 460 height 35
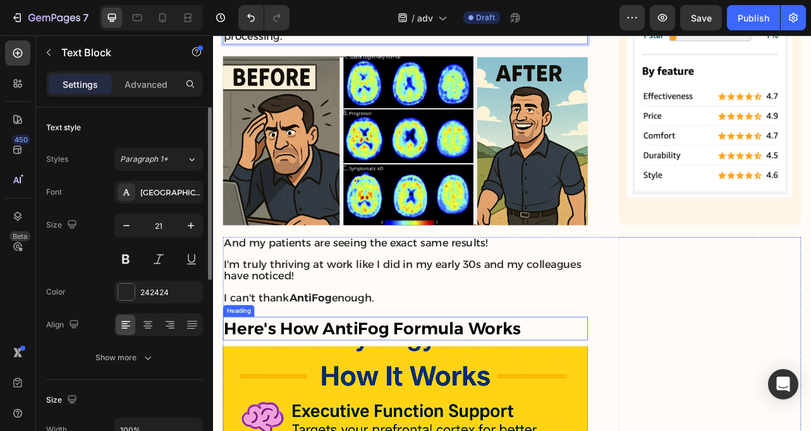
scroll to position [4912, 0]
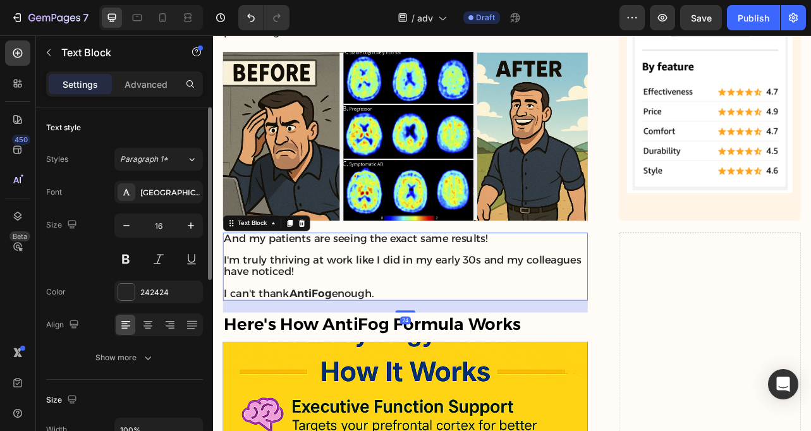
click at [282, 355] on span "I can't thank AntiFog enough." at bounding box center [322, 363] width 190 height 16
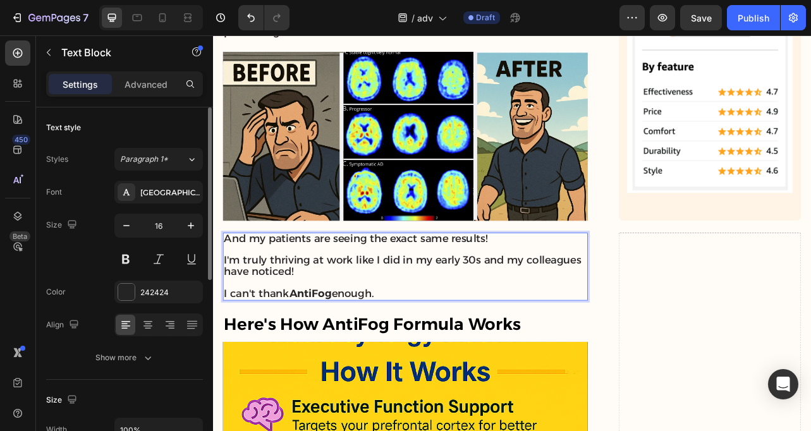
click at [382, 355] on span "I can't thank AntiFog enough." at bounding box center [322, 363] width 190 height 16
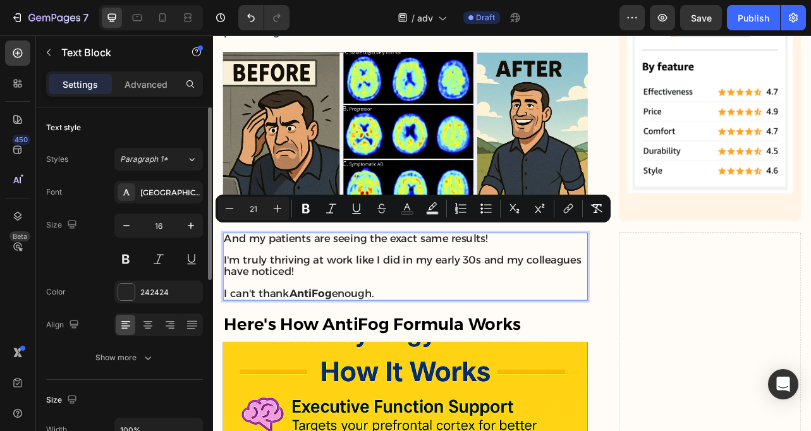
click at [424, 357] on p "I can't thank AntiFog enough." at bounding box center [457, 364] width 460 height 15
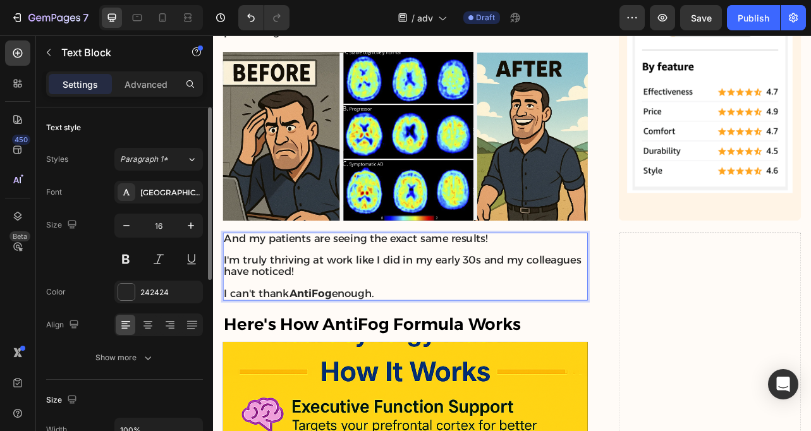
click at [288, 355] on span "I can't thank AntiFog enough." at bounding box center [322, 363] width 190 height 16
click at [289, 355] on span "I can't thank AntiFog enough." at bounding box center [322, 363] width 190 height 16
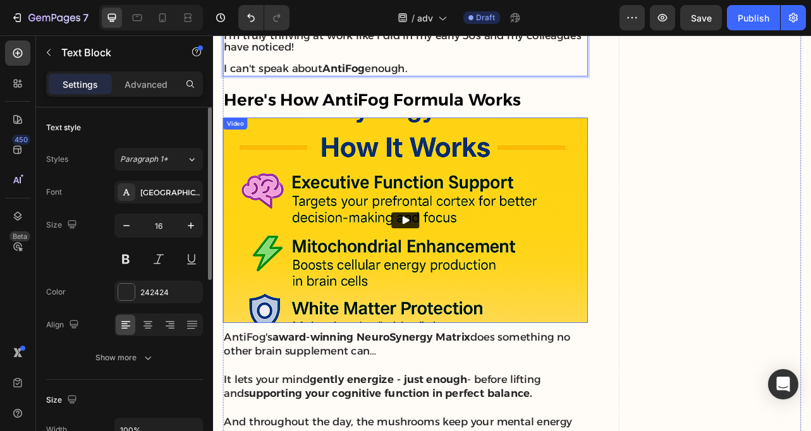
scroll to position [5122, 0]
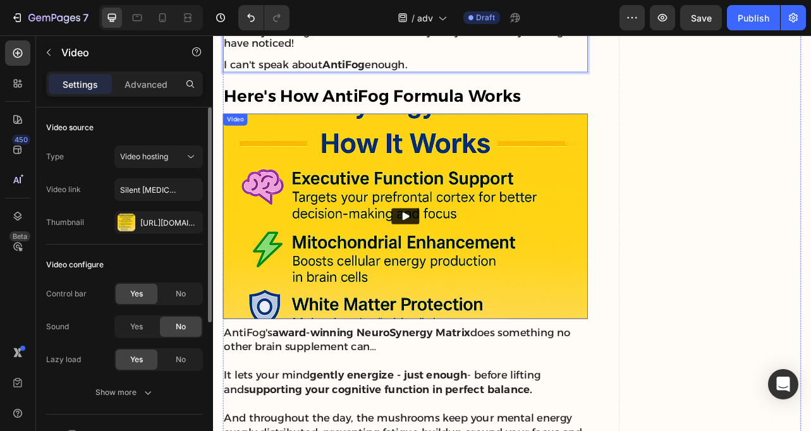
click at [300, 291] on img at bounding box center [457, 265] width 463 height 260
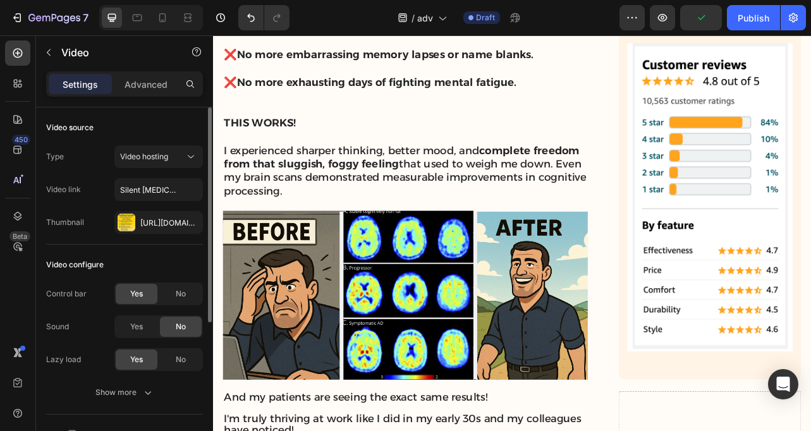
scroll to position [4703, 0]
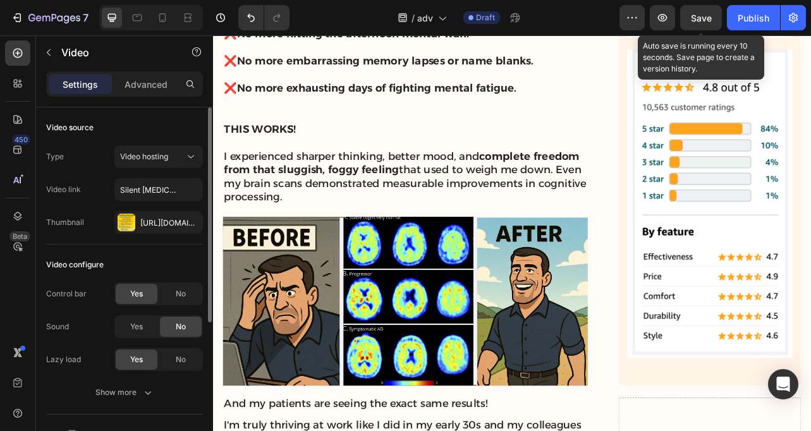
click at [697, 23] on span "Save" at bounding box center [701, 18] width 21 height 11
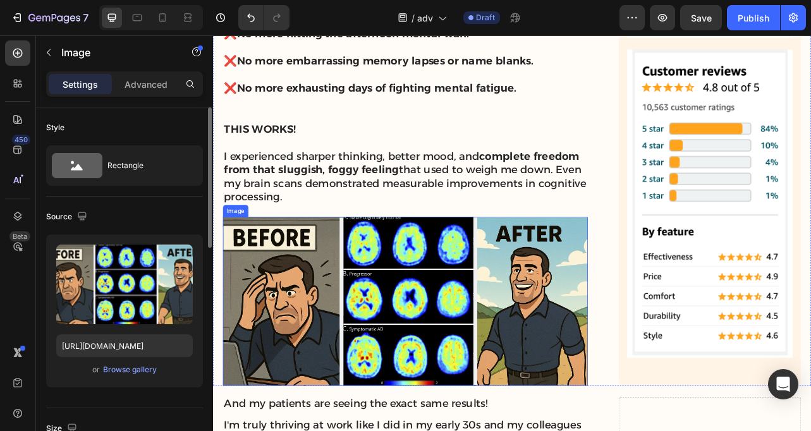
click at [566, 278] on img at bounding box center [457, 373] width 463 height 214
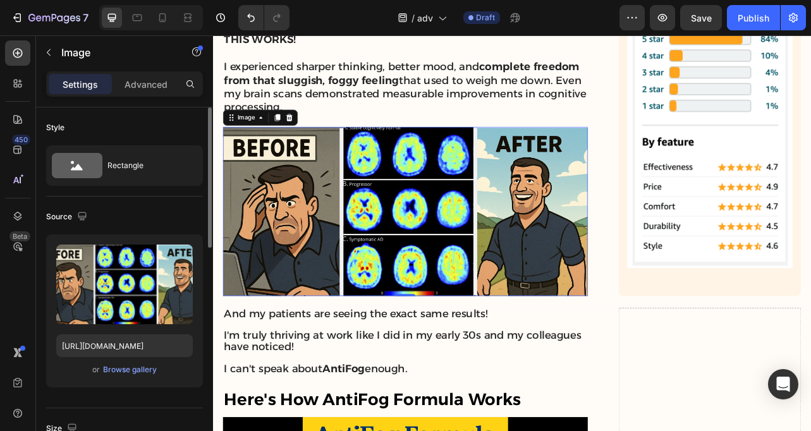
scroll to position [4818, 0]
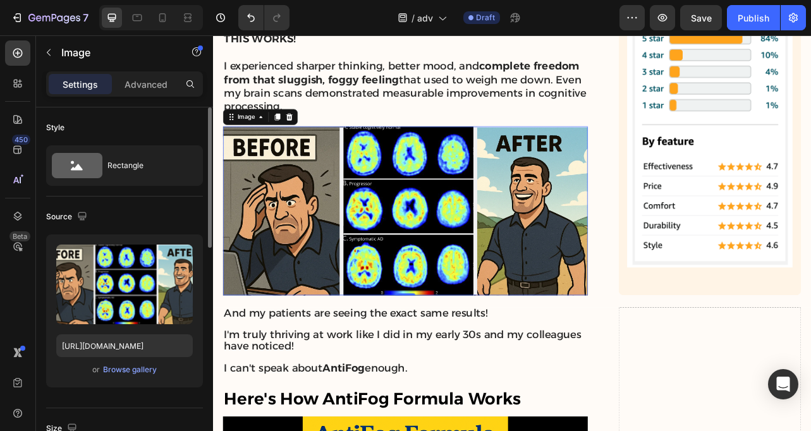
click at [566, 242] on img at bounding box center [457, 258] width 463 height 214
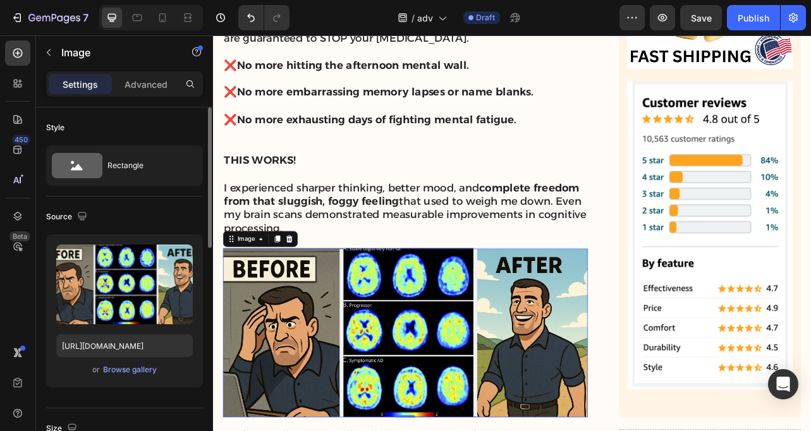
scroll to position [4659, 0]
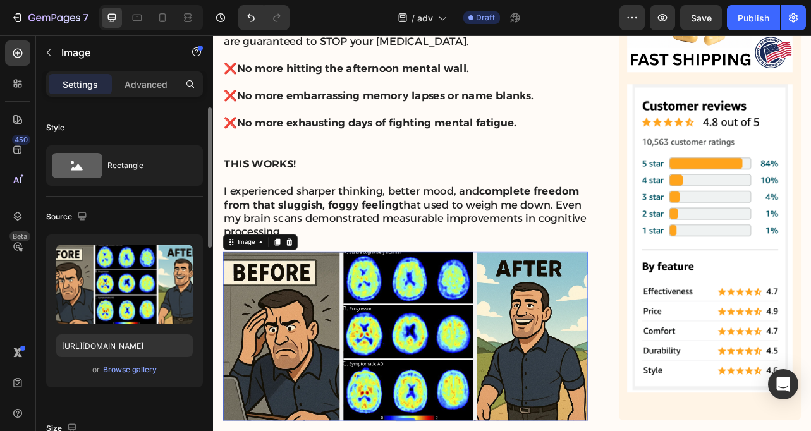
click at [553, 319] on img at bounding box center [457, 417] width 463 height 214
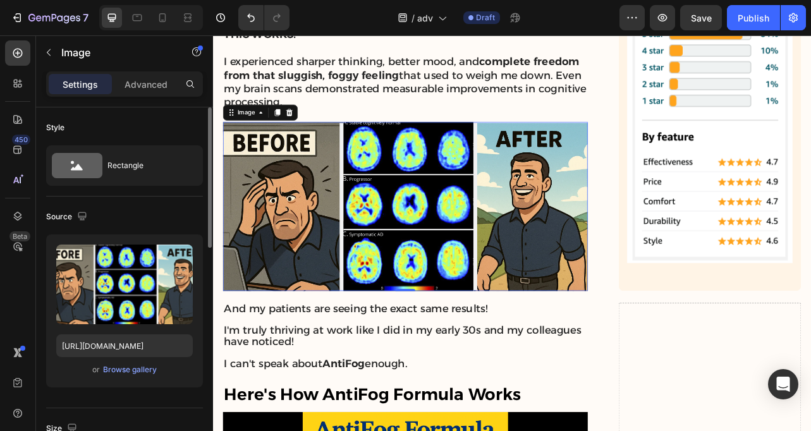
scroll to position [4821, 0]
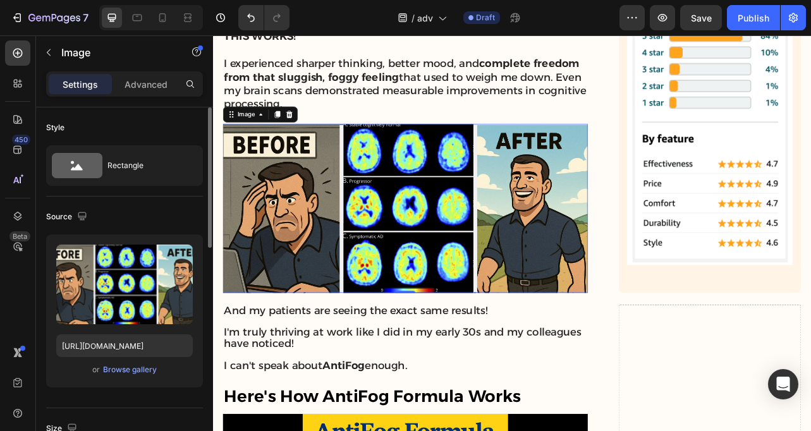
click at [569, 161] on img at bounding box center [457, 255] width 463 height 214
click at [297, 131] on icon at bounding box center [295, 136] width 10 height 10
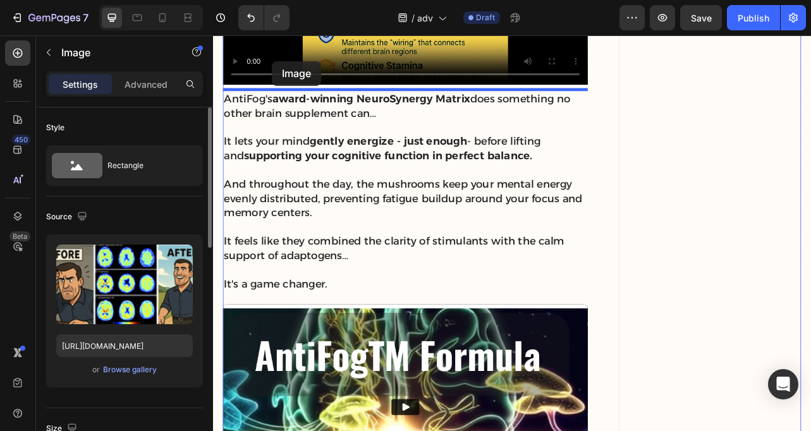
scroll to position [5607, 0]
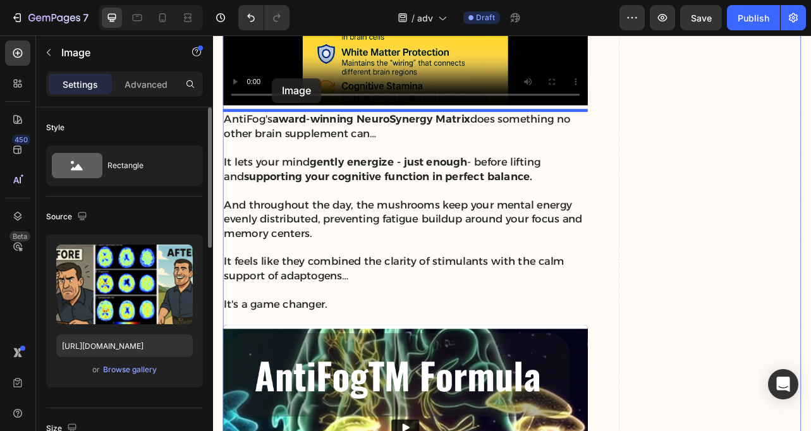
drag, startPoint x: 342, startPoint y: 274, endPoint x: 288, endPoint y: 90, distance: 192.4
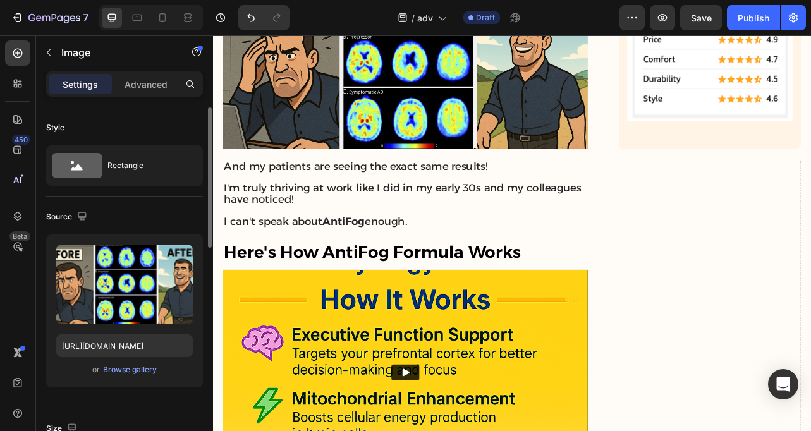
scroll to position [5003, 0]
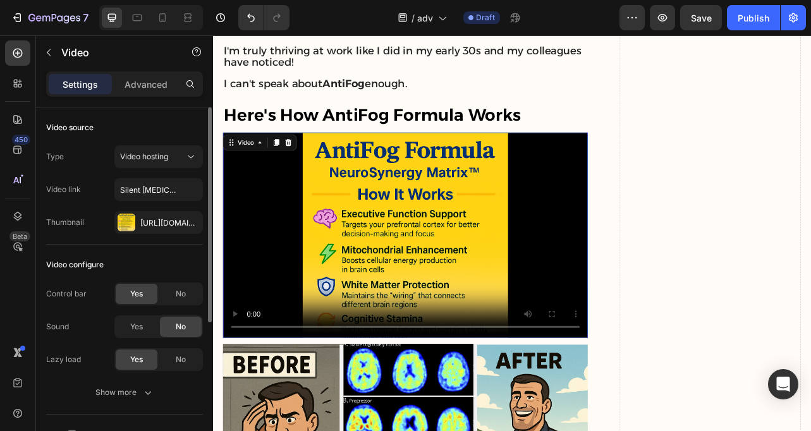
scroll to position [5103, 0]
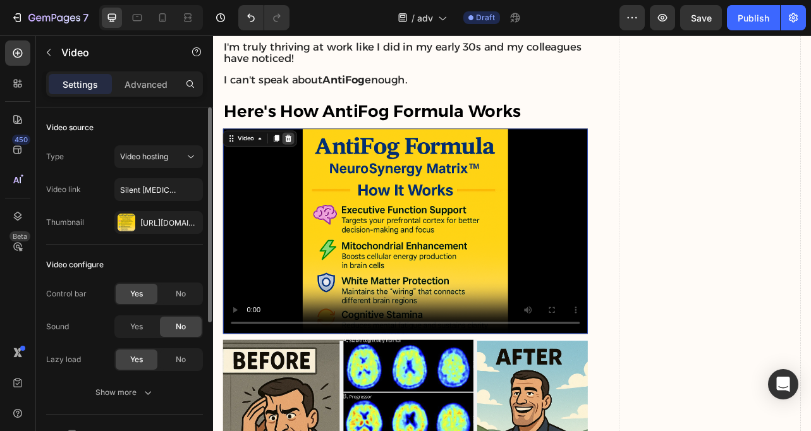
click at [307, 166] on icon at bounding box center [309, 166] width 8 height 9
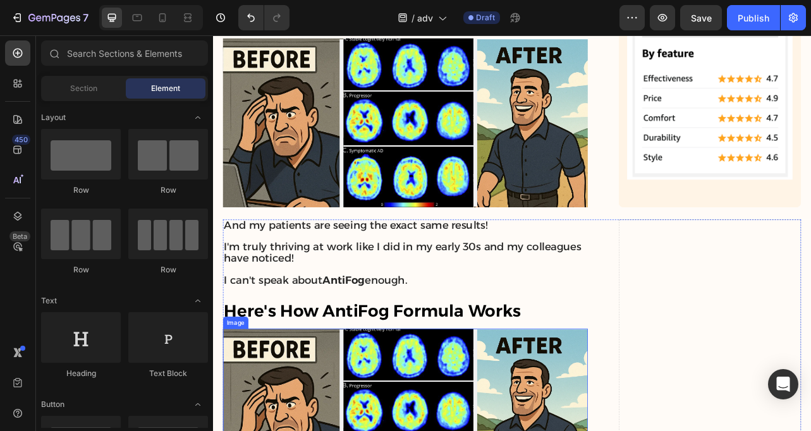
scroll to position [4933, 0]
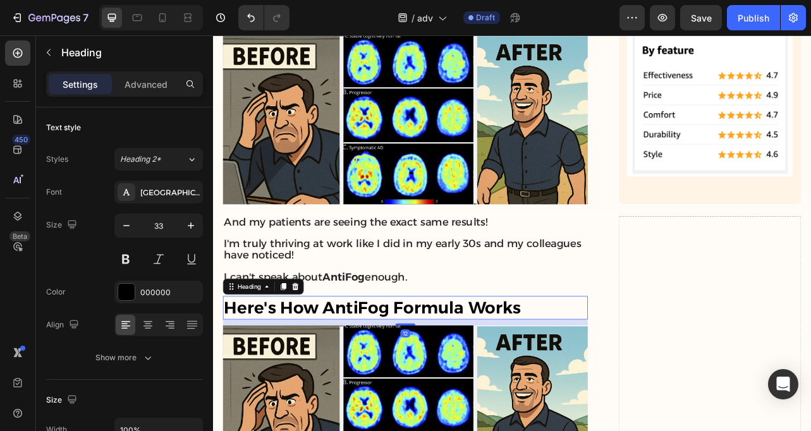
click at [313, 368] on strong "Here's How AntiFog Formula Works" at bounding box center [415, 380] width 376 height 25
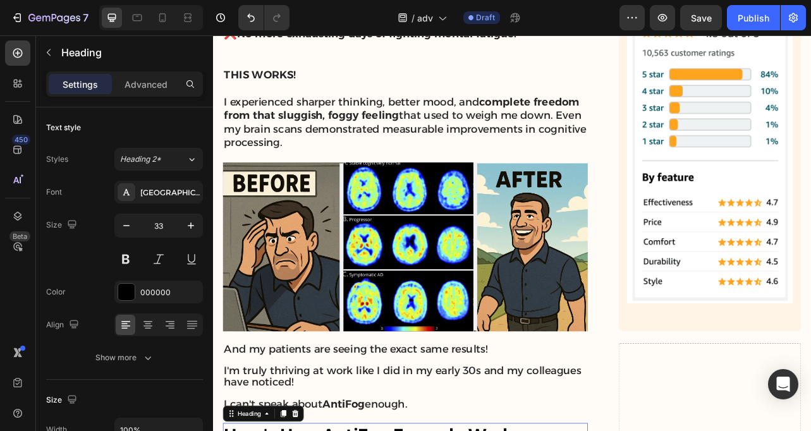
scroll to position [4734, 0]
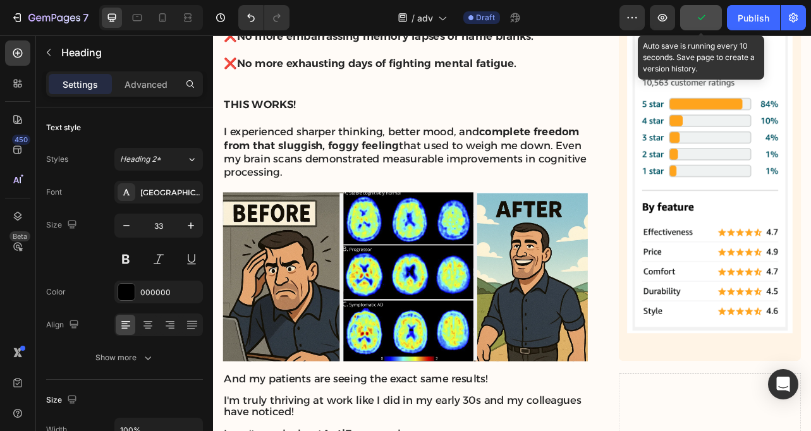
click at [693, 20] on button "button" at bounding box center [701, 17] width 42 height 25
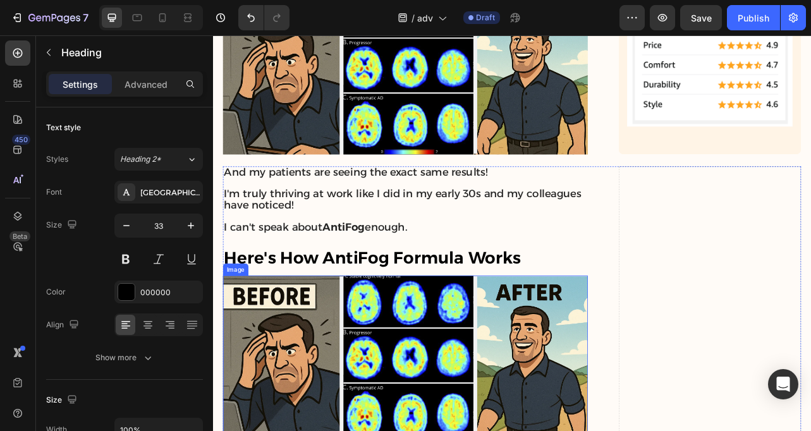
scroll to position [4999, 0]
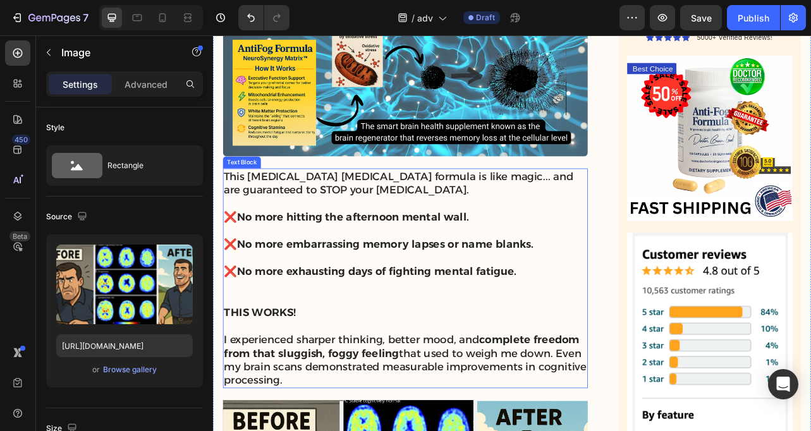
scroll to position [4475, 0]
